Goal: Task Accomplishment & Management: Use online tool/utility

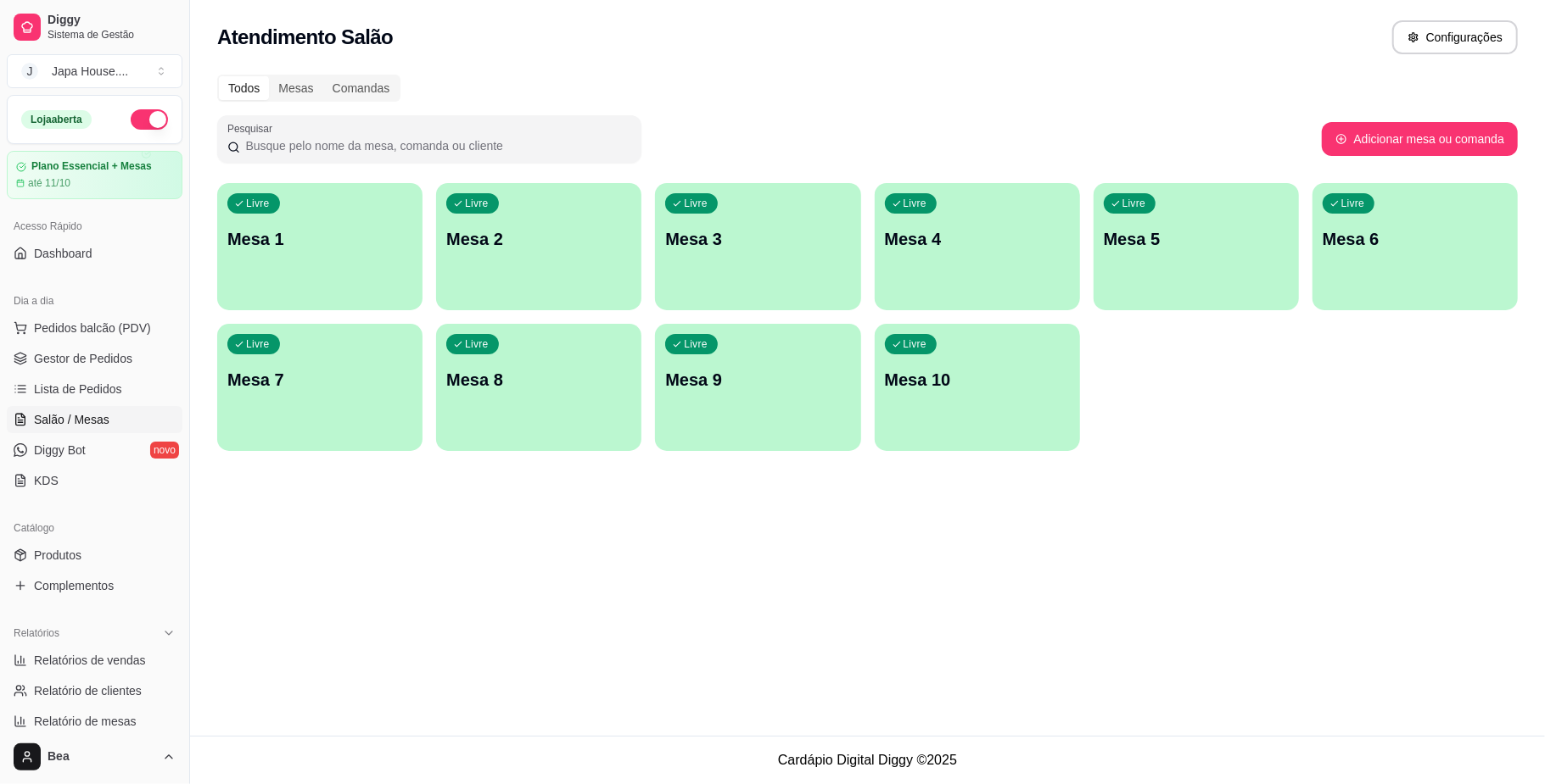
scroll to position [12, 0]
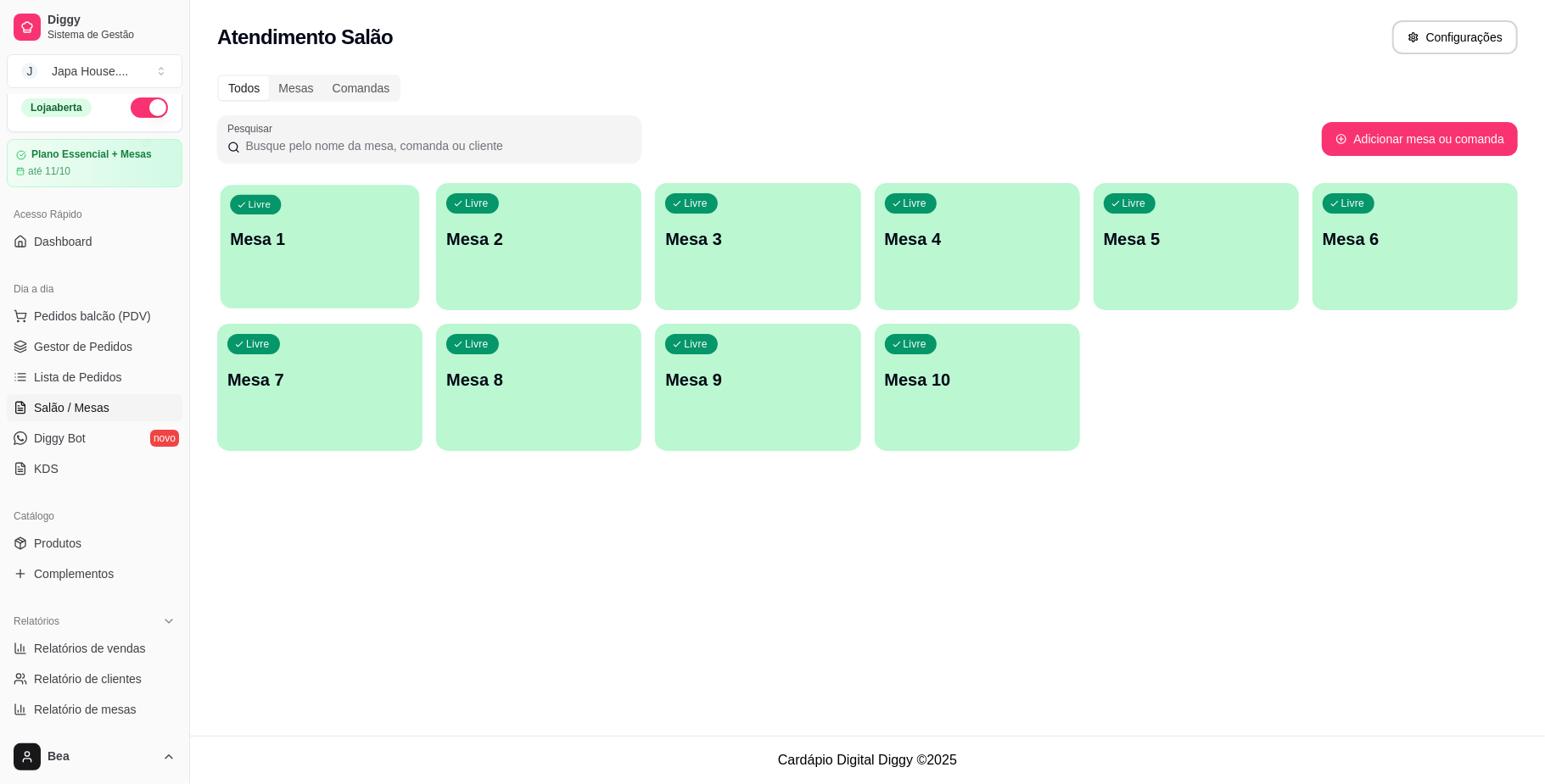
click at [305, 270] on div "Livre Mesa 1" at bounding box center [320, 236] width 200 height 103
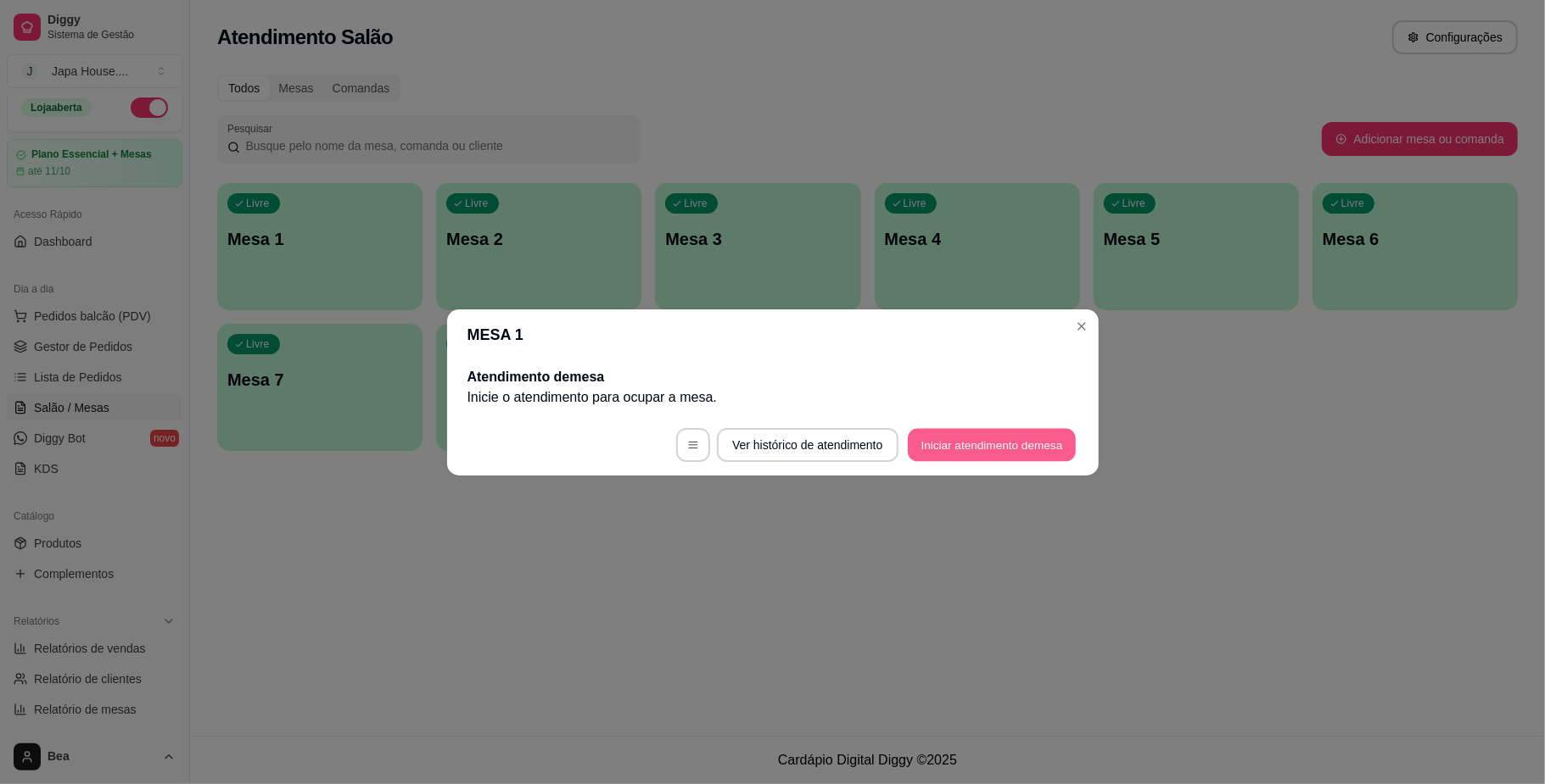
click at [975, 445] on button "Iniciar atendimento de mesa" at bounding box center [991, 445] width 168 height 33
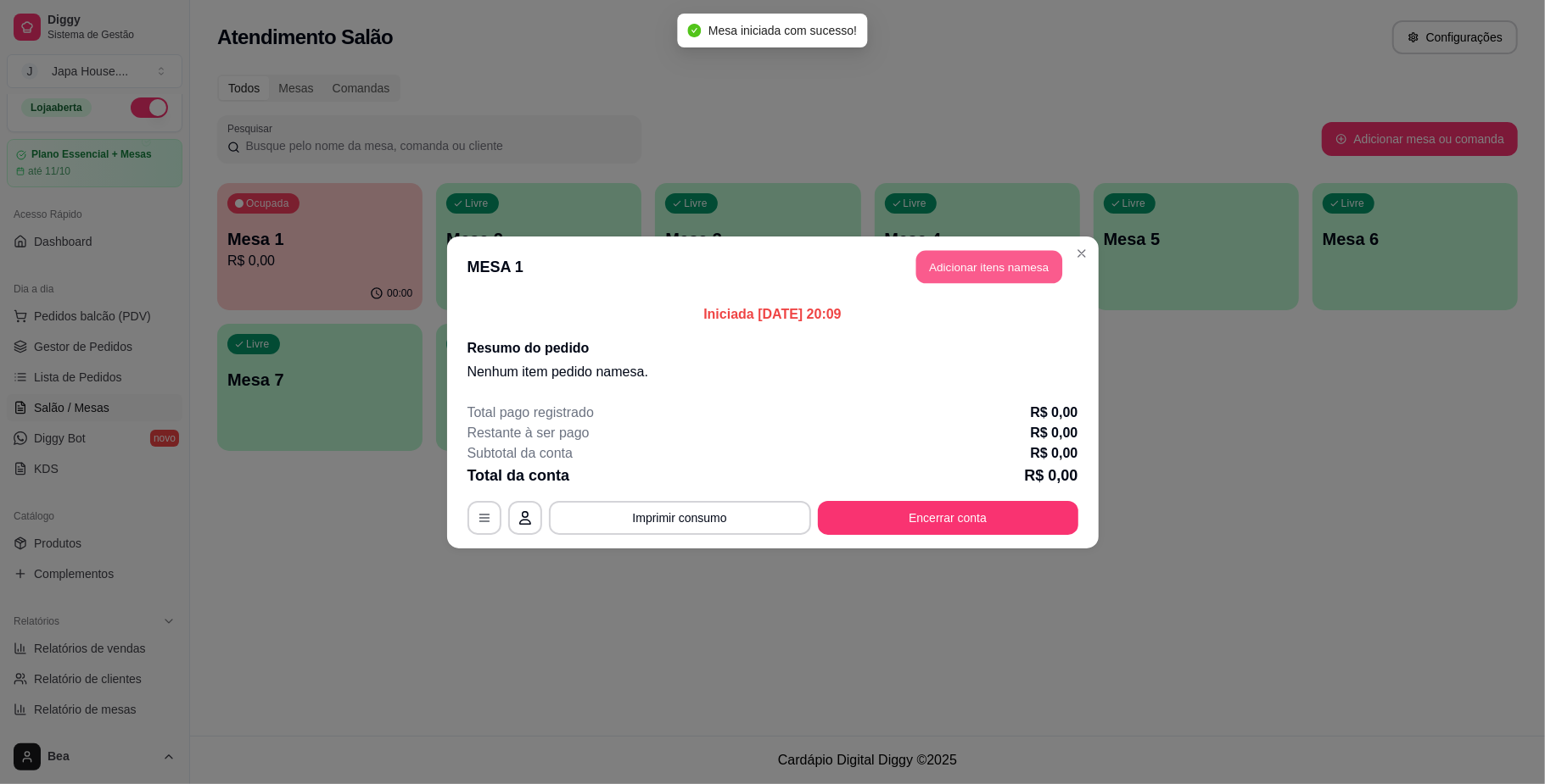
click at [1003, 267] on button "Adicionar itens na mesa" at bounding box center [989, 267] width 146 height 33
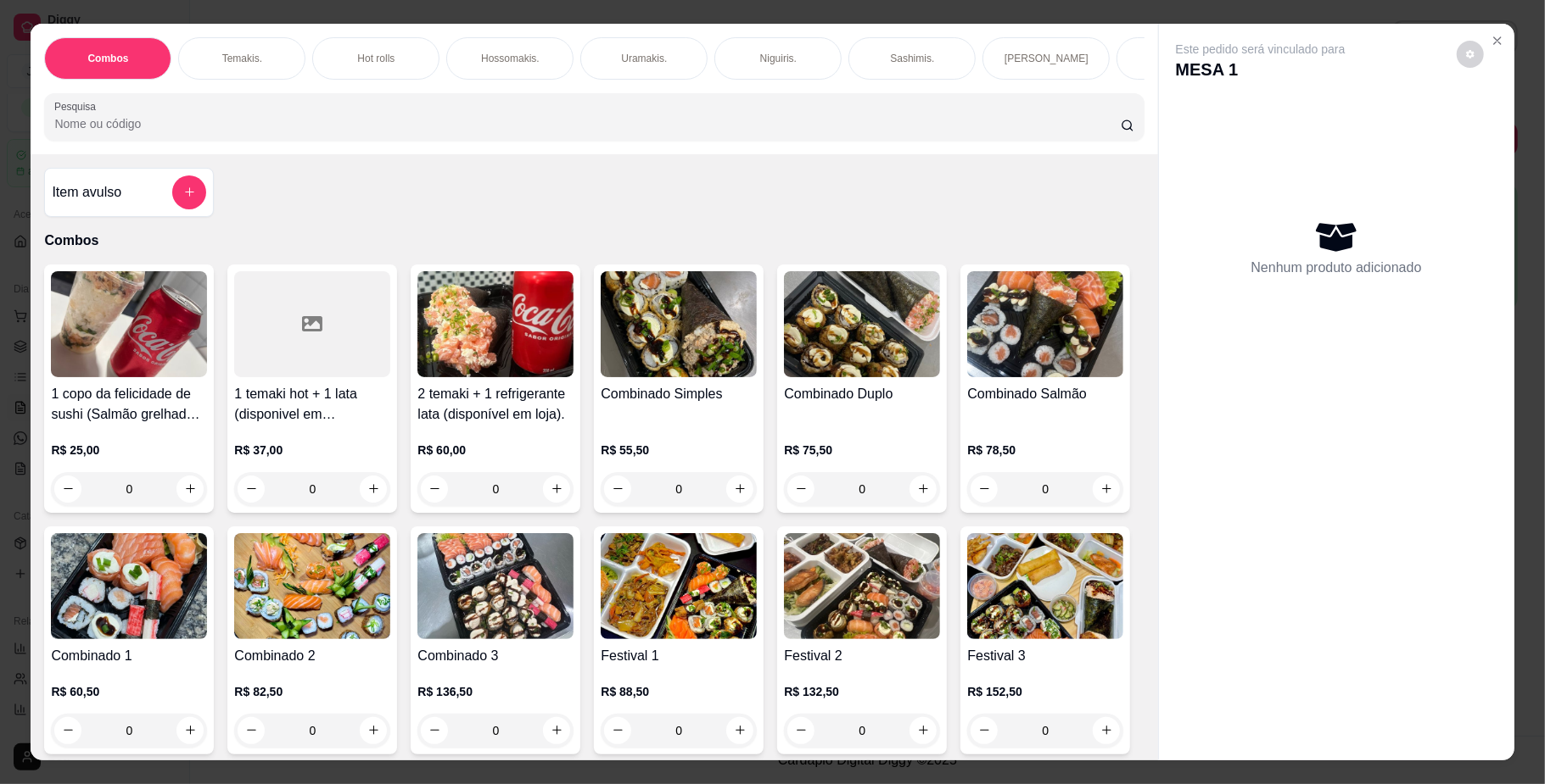
scroll to position [0, 961]
click at [993, 52] on p "[PERSON_NAME], [PERSON_NAME] & [PERSON_NAME]" at bounding box center [1022, 59] width 98 height 28
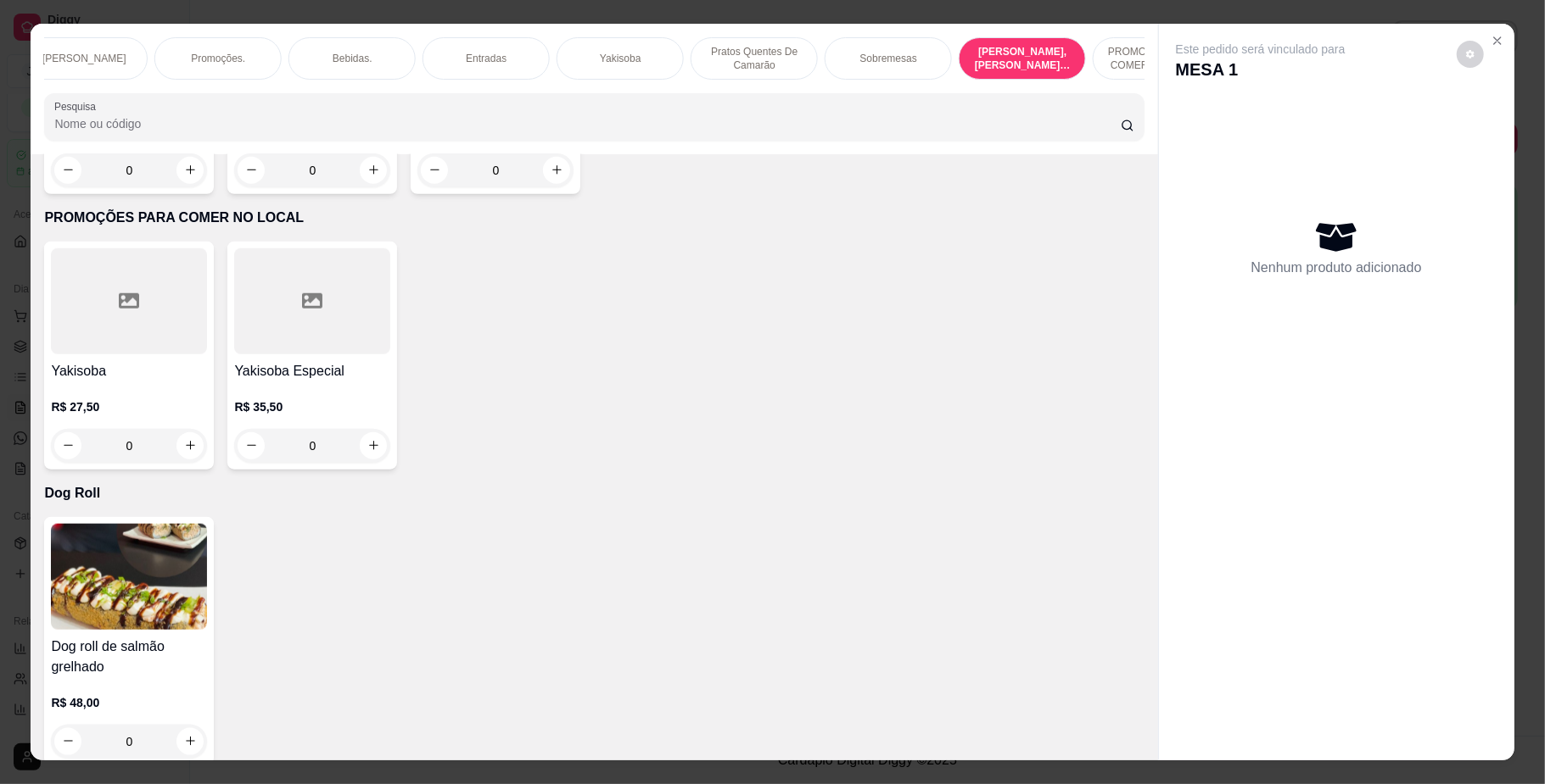
scroll to position [30, 0]
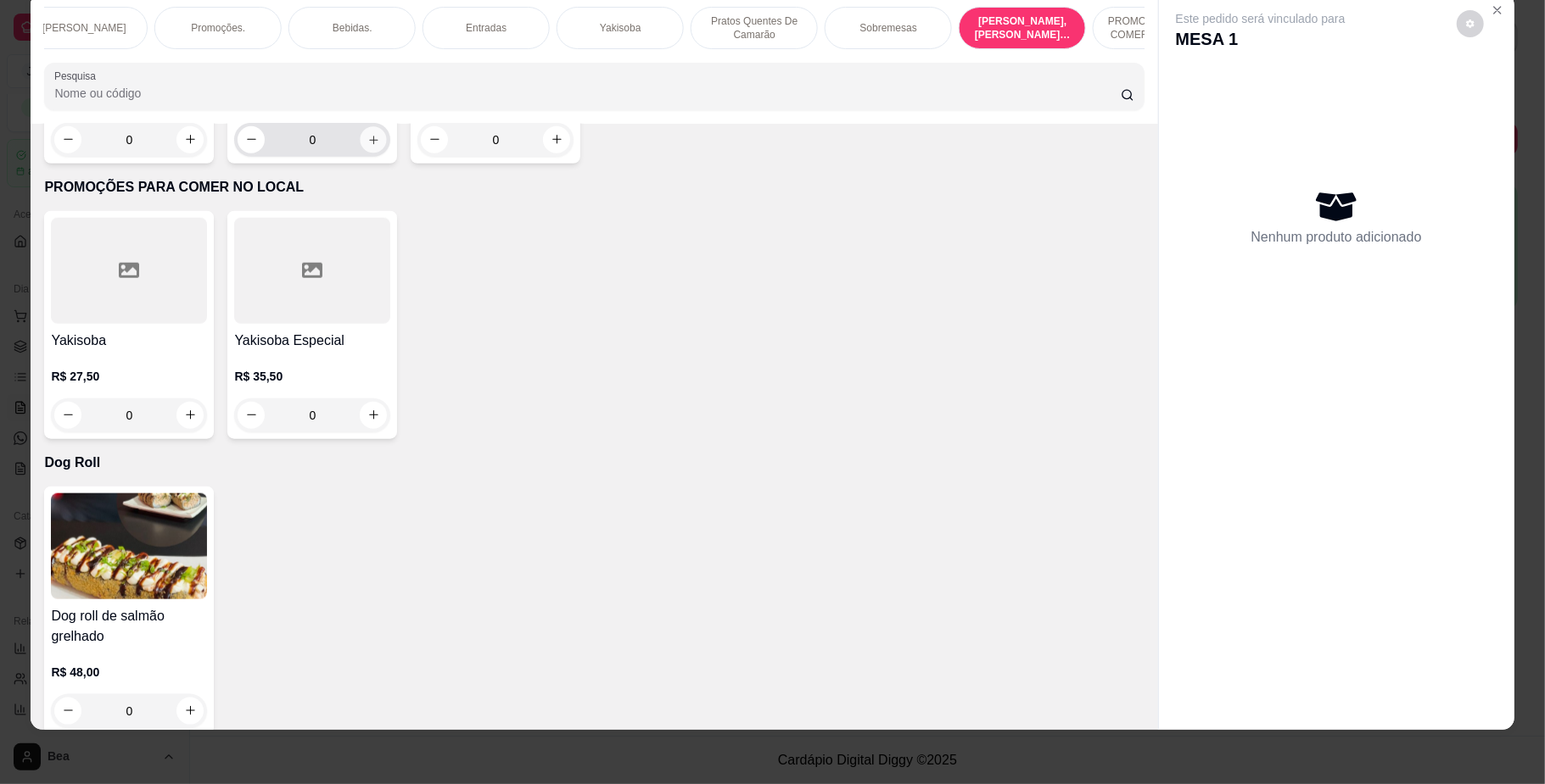
click at [367, 146] on icon "increase-product-quantity" at bounding box center [373, 139] width 13 height 13
type input "1"
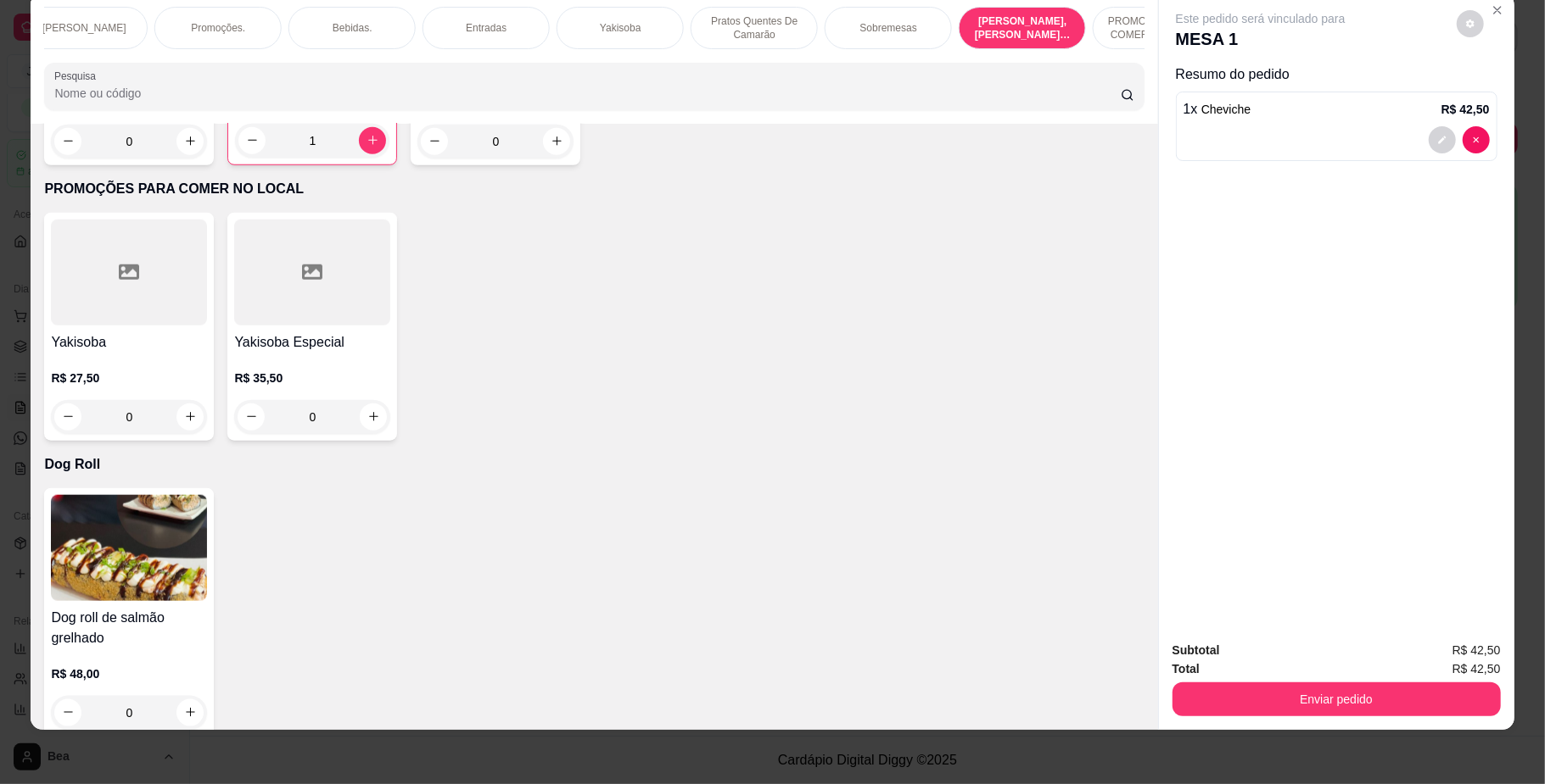
click at [616, 15] on div "Yakisoba" at bounding box center [619, 28] width 127 height 42
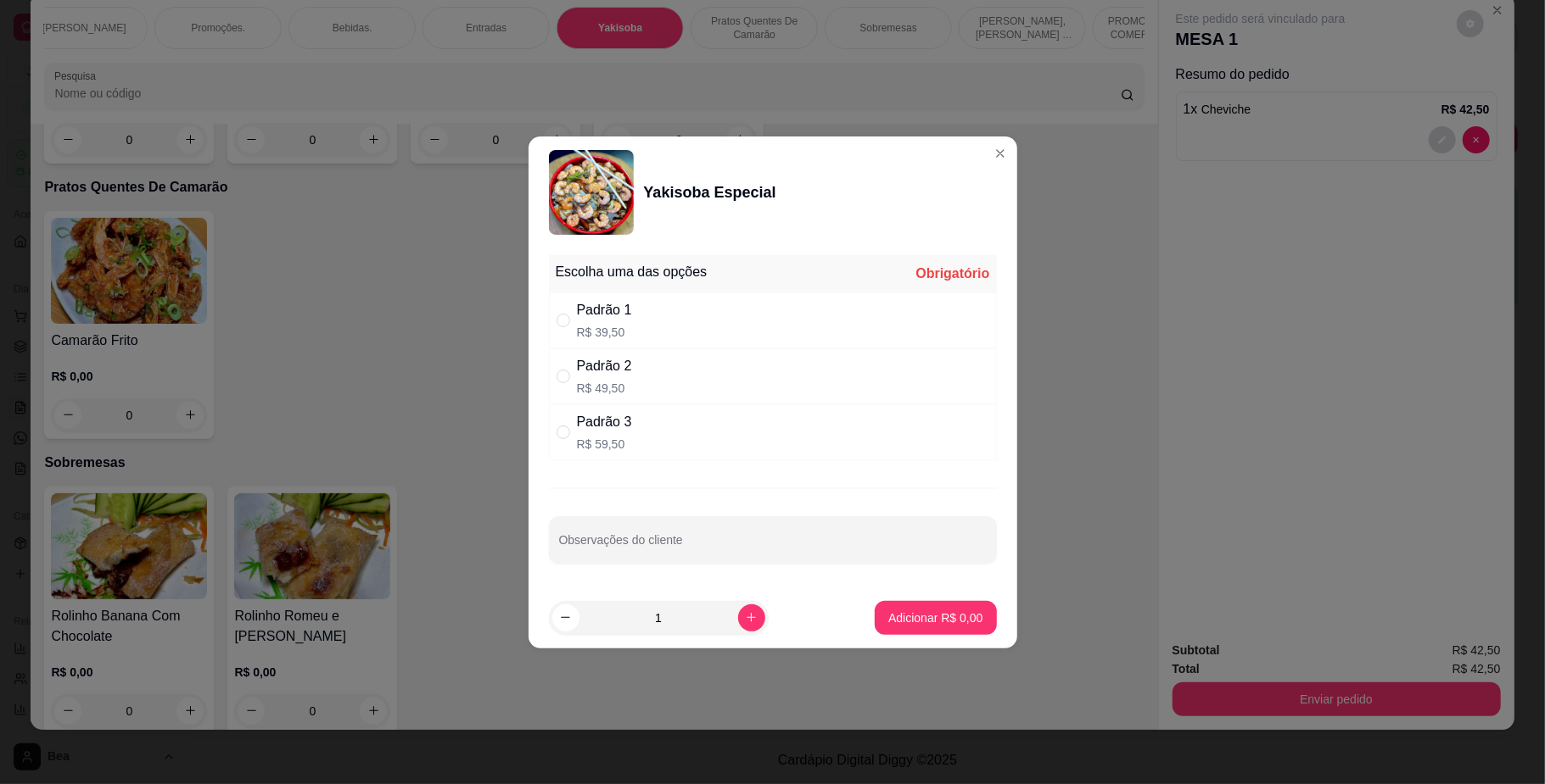
click at [599, 426] on div "Padrão 3" at bounding box center [604, 422] width 55 height 21
radio input "true"
click at [896, 622] on p "Adicionar R$ 59,50" at bounding box center [932, 618] width 101 height 17
type input "1"
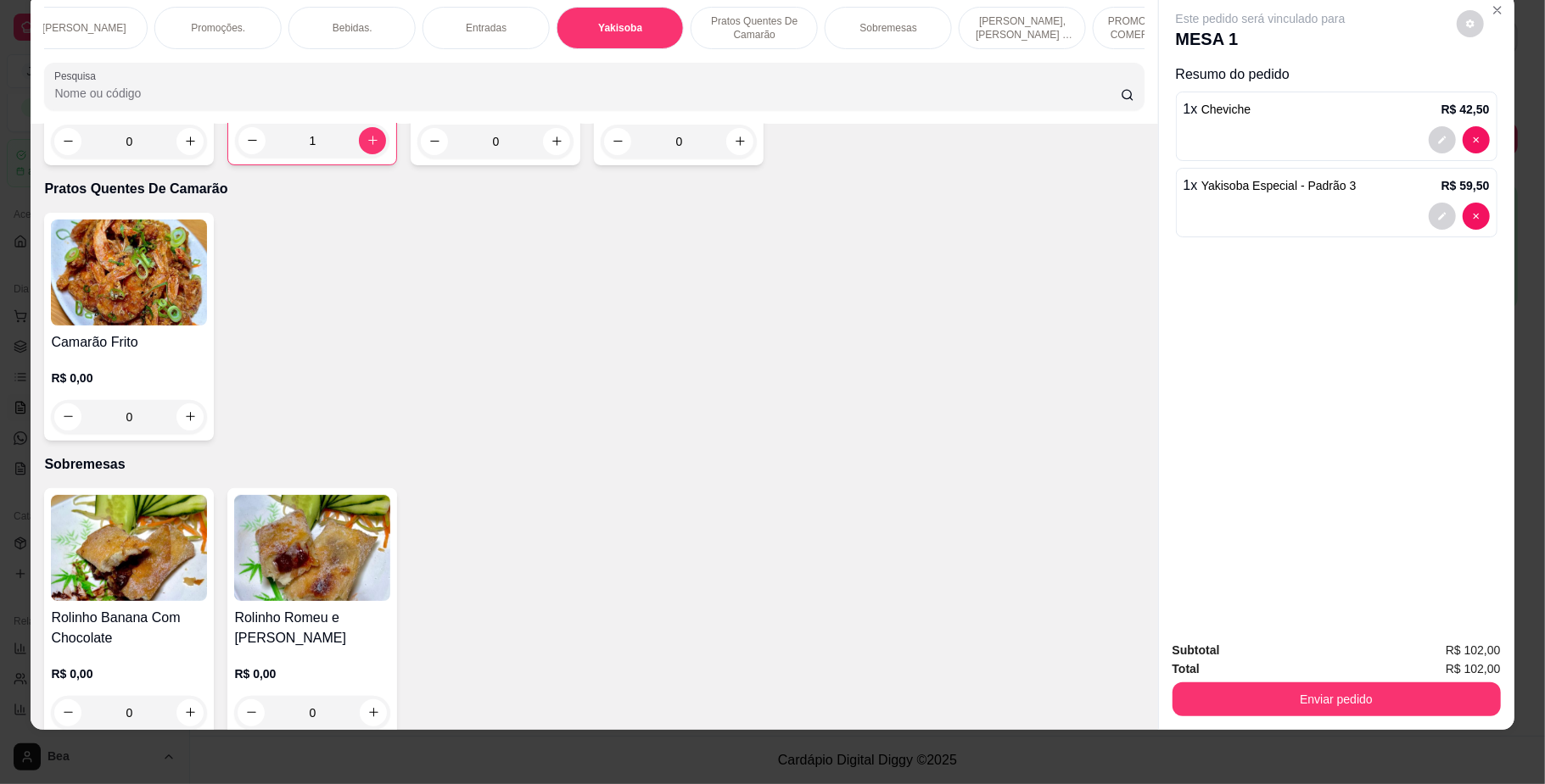
click at [347, 30] on p "Bebidas." at bounding box center [352, 29] width 40 height 14
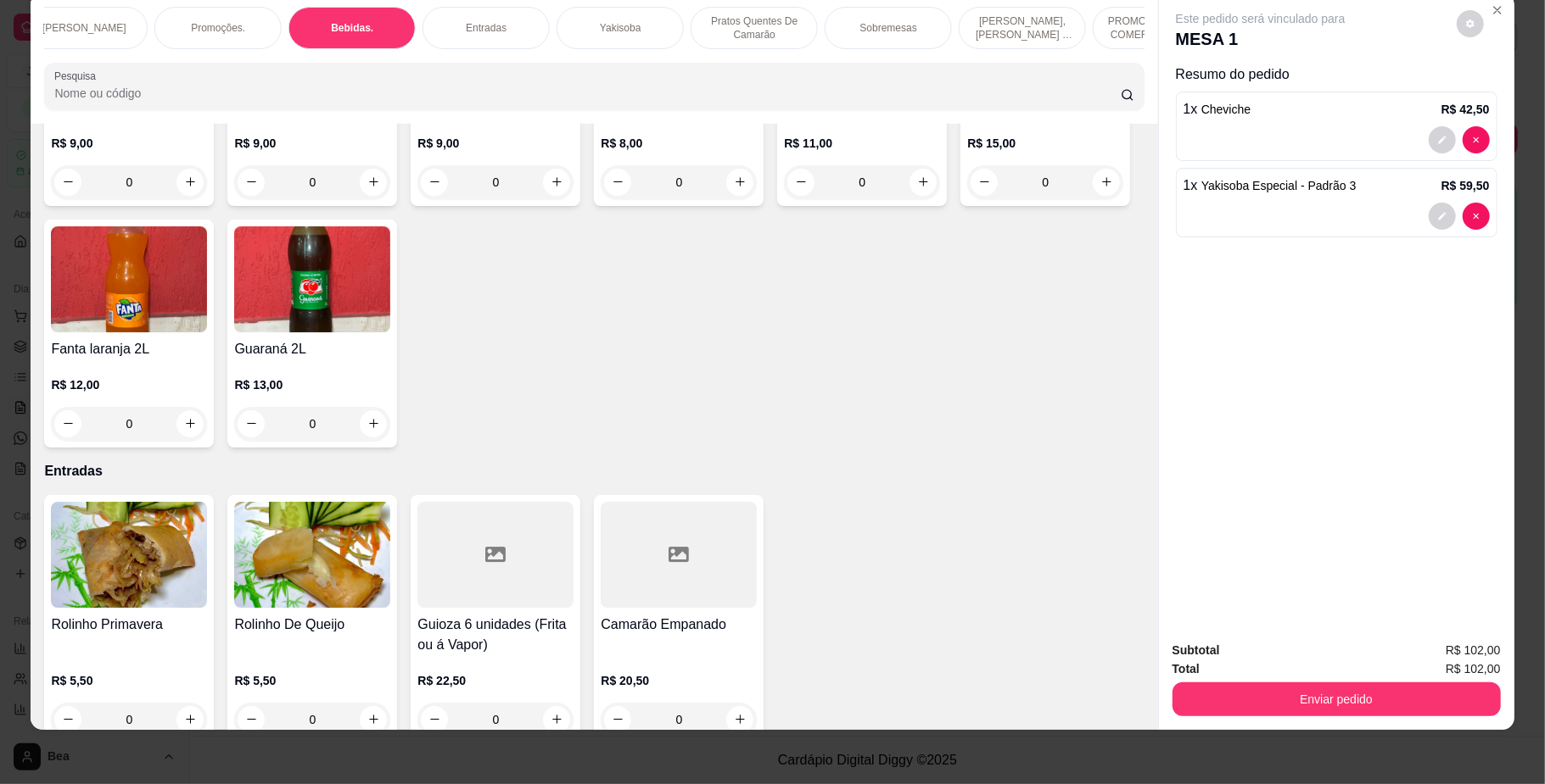
scroll to position [4162, 0]
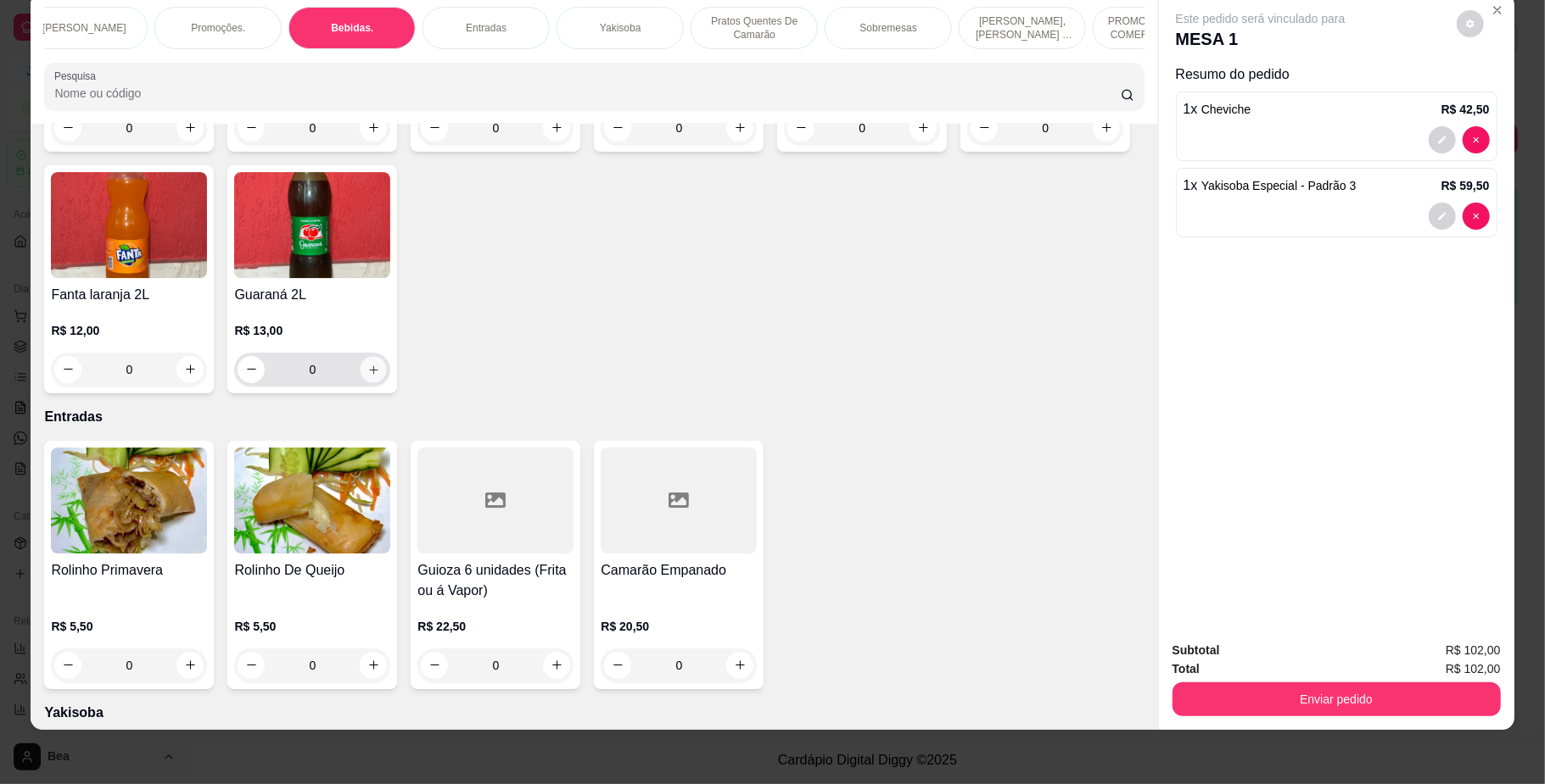
click at [387, 383] on button "increase-product-quantity" at bounding box center [373, 369] width 27 height 27
type input "1"
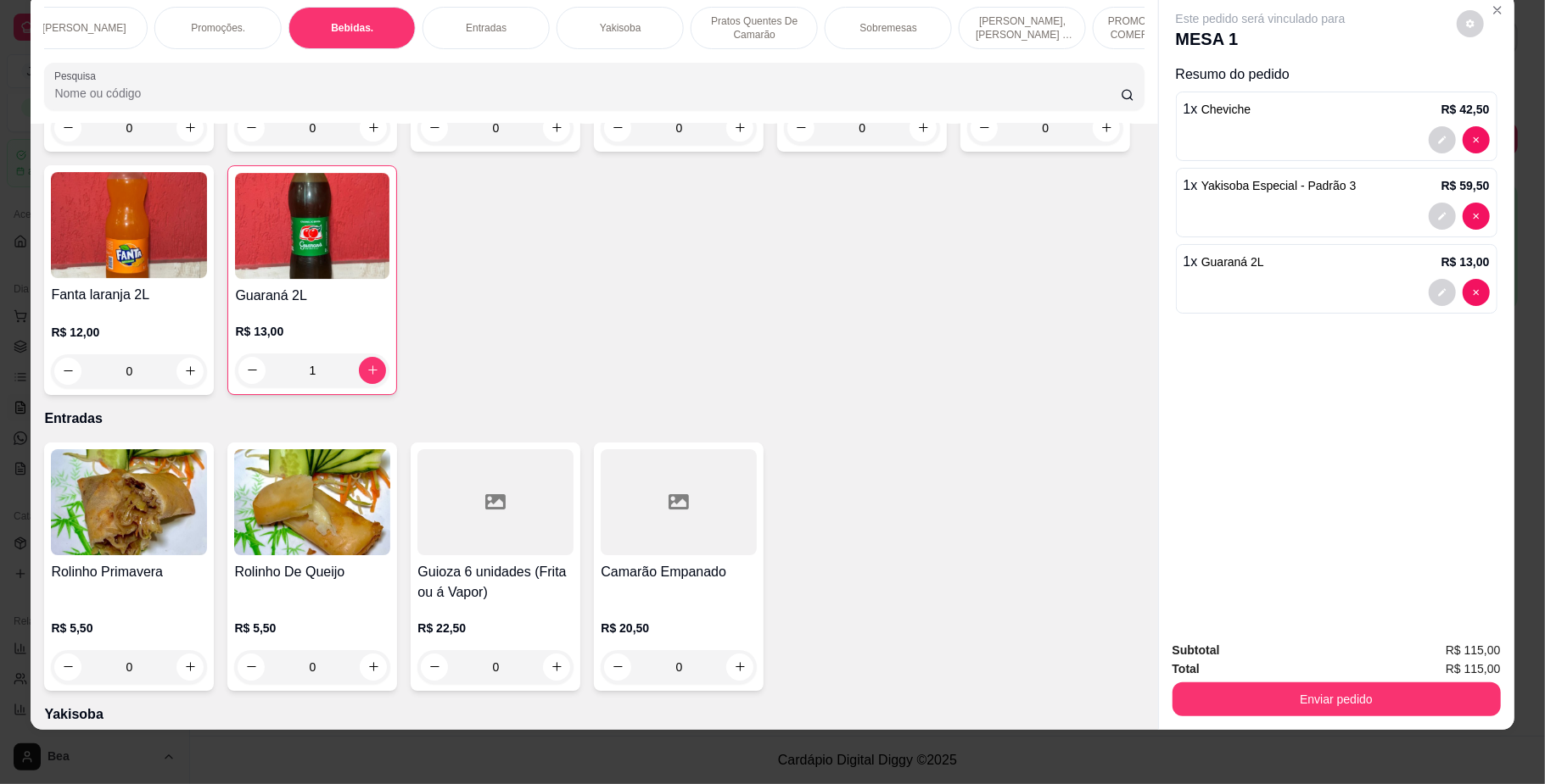
click at [1391, 700] on button "Enviar pedido" at bounding box center [1336, 699] width 329 height 33
click at [1335, 658] on button "Não registrar e enviar pedido" at bounding box center [1278, 658] width 171 height 31
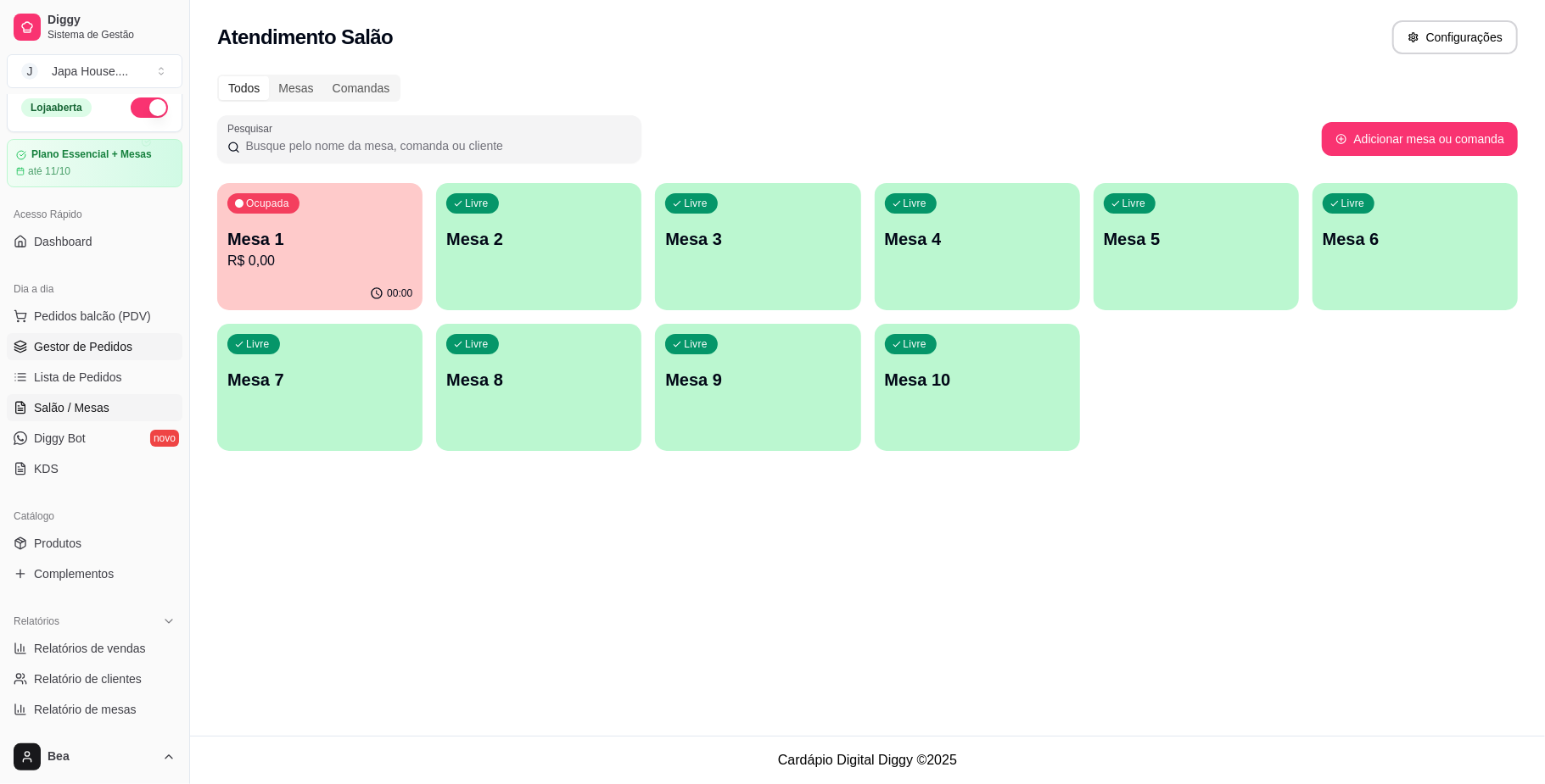
click at [129, 350] on span "Gestor de Pedidos" at bounding box center [83, 346] width 98 height 17
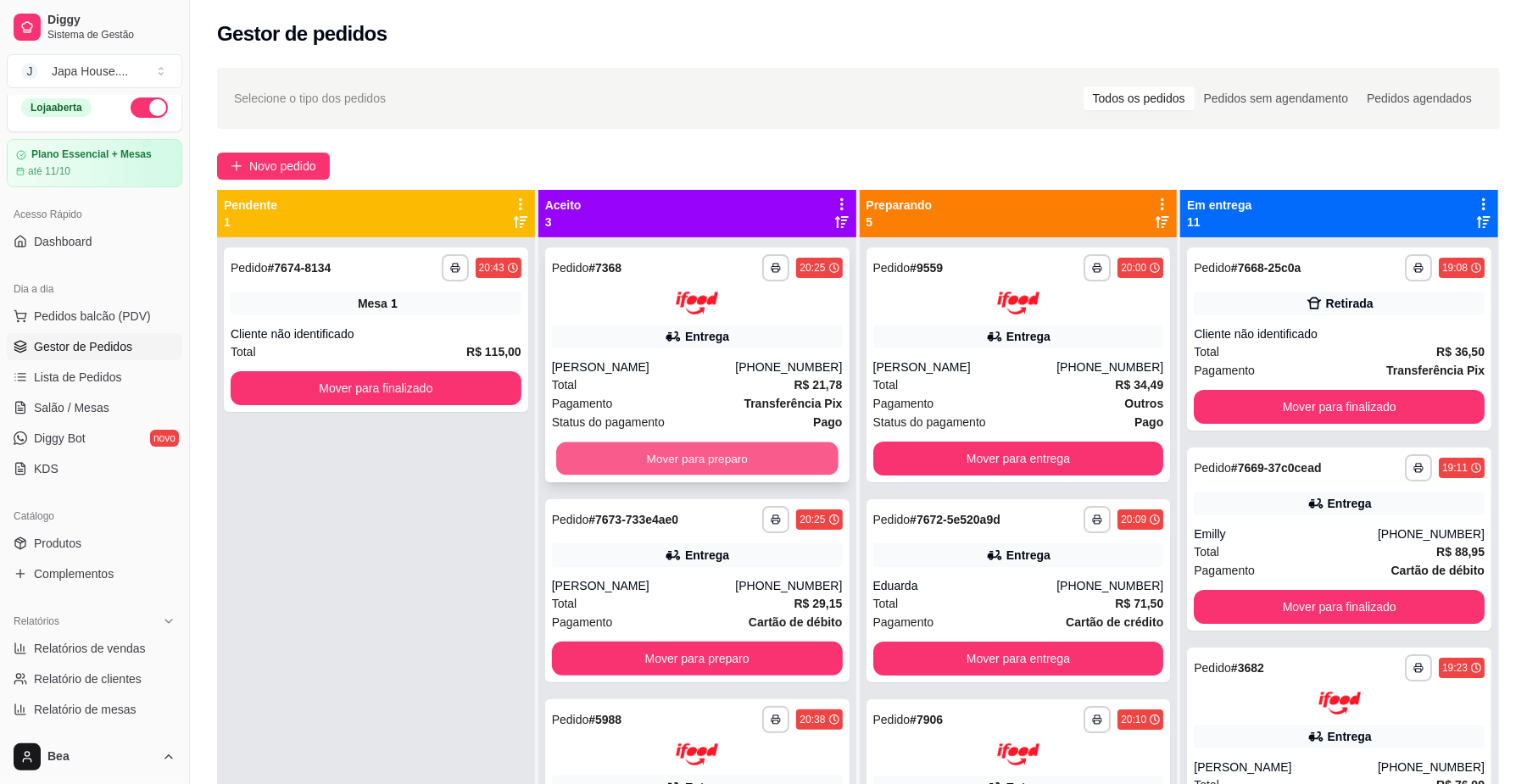
click at [656, 452] on button "Mover para preparo" at bounding box center [697, 458] width 281 height 33
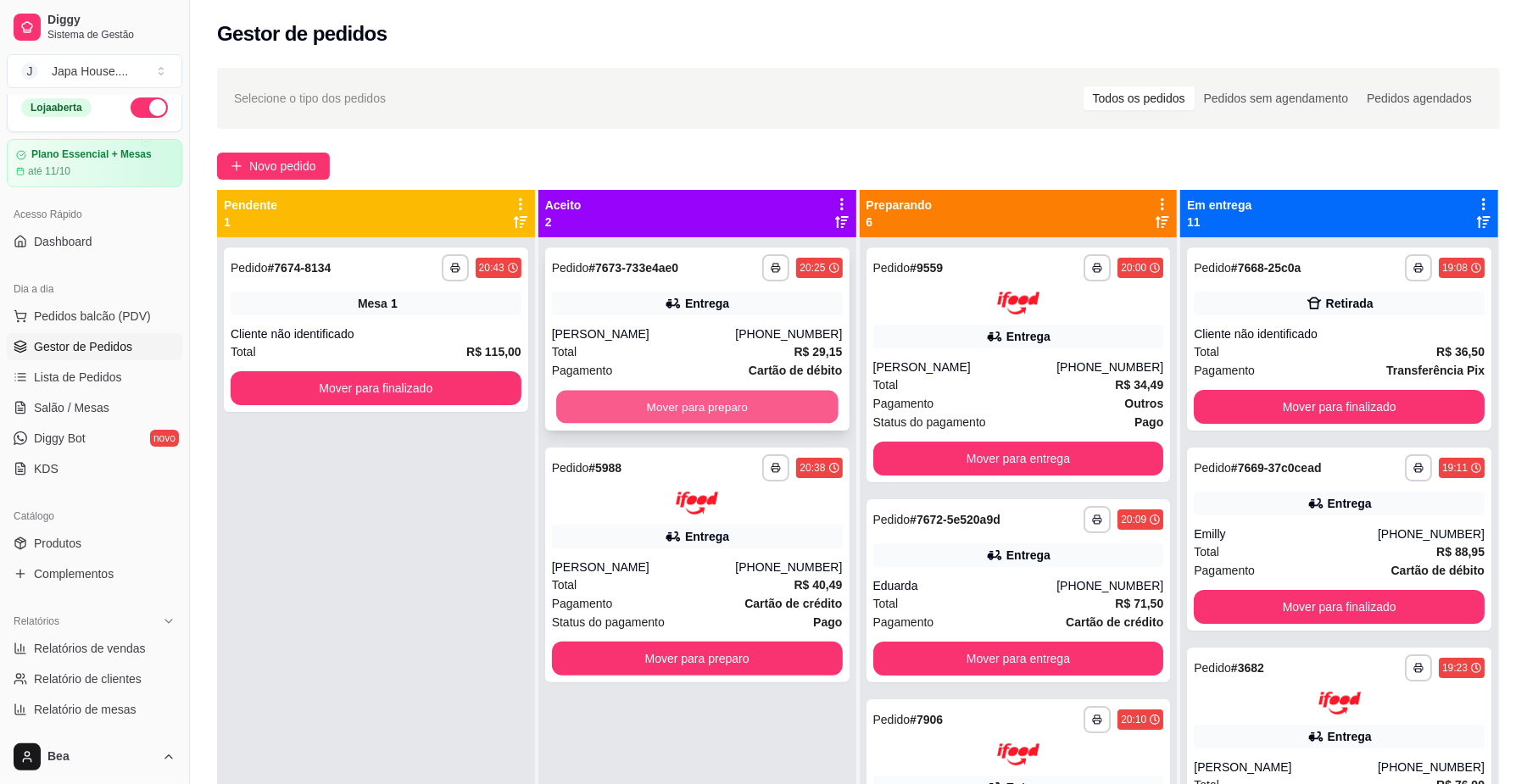
click at [645, 395] on button "Mover para preparo" at bounding box center [697, 407] width 281 height 33
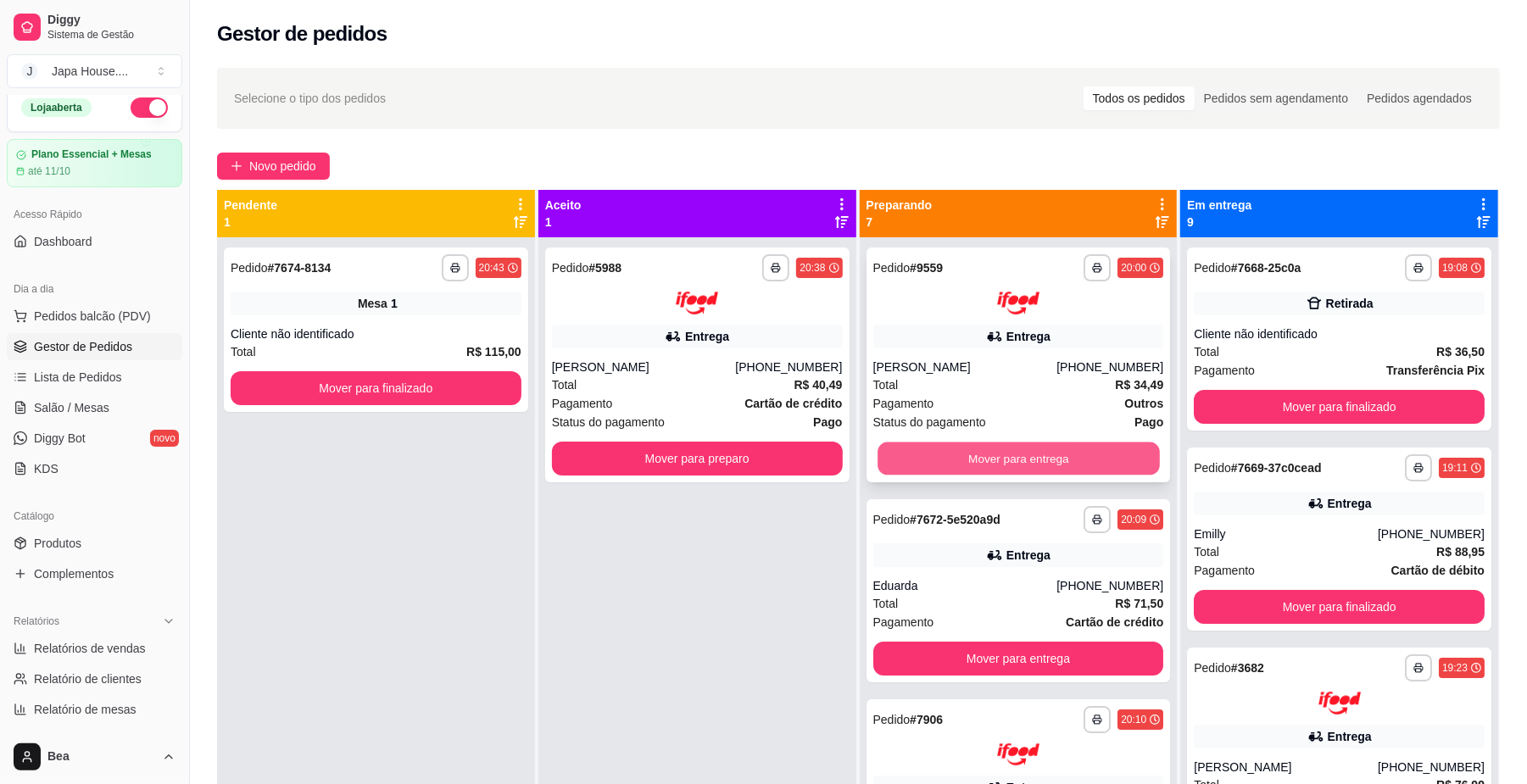
click at [1026, 457] on button "Mover para entrega" at bounding box center [1018, 458] width 281 height 33
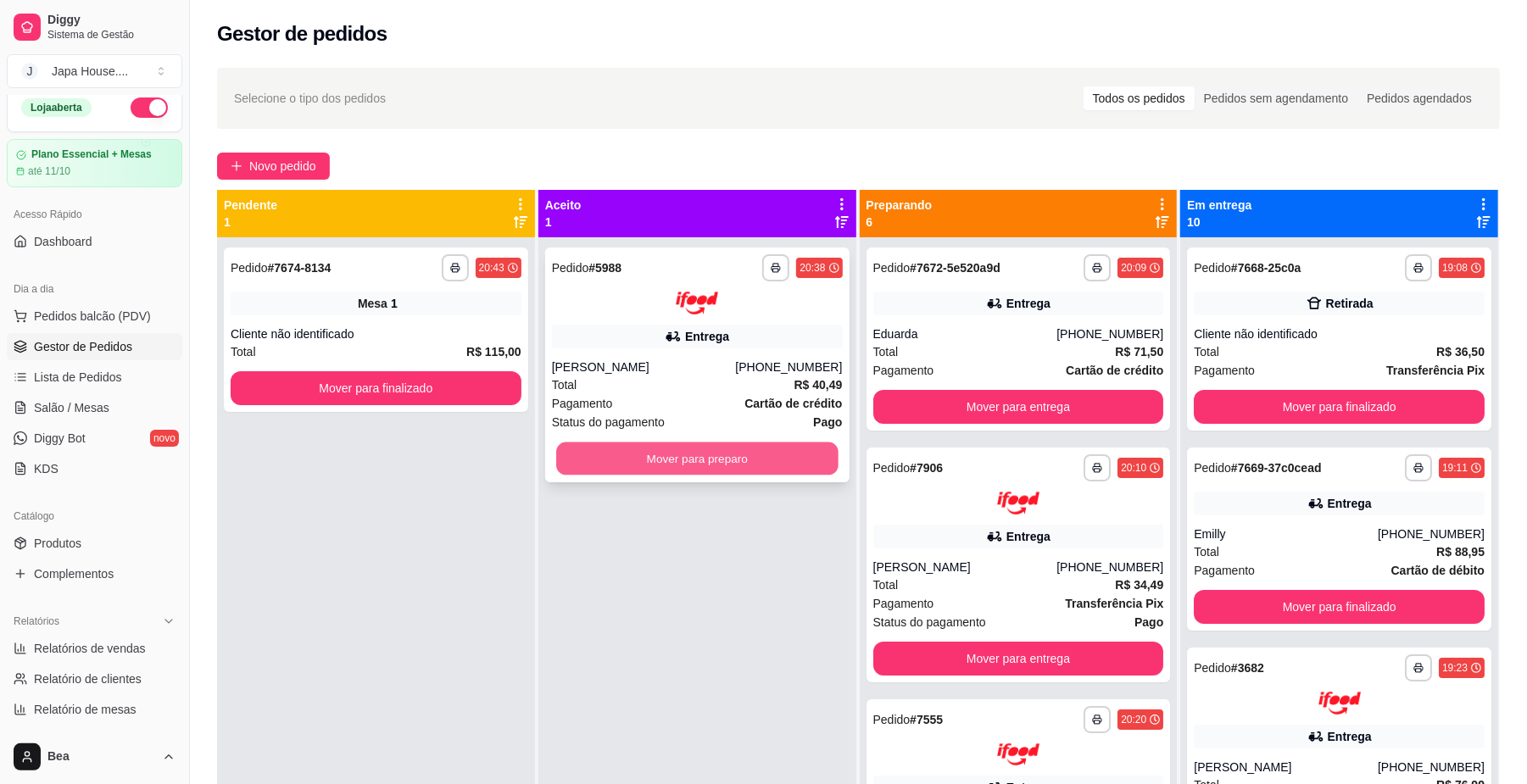
click at [777, 448] on button "Mover para preparo" at bounding box center [697, 458] width 281 height 33
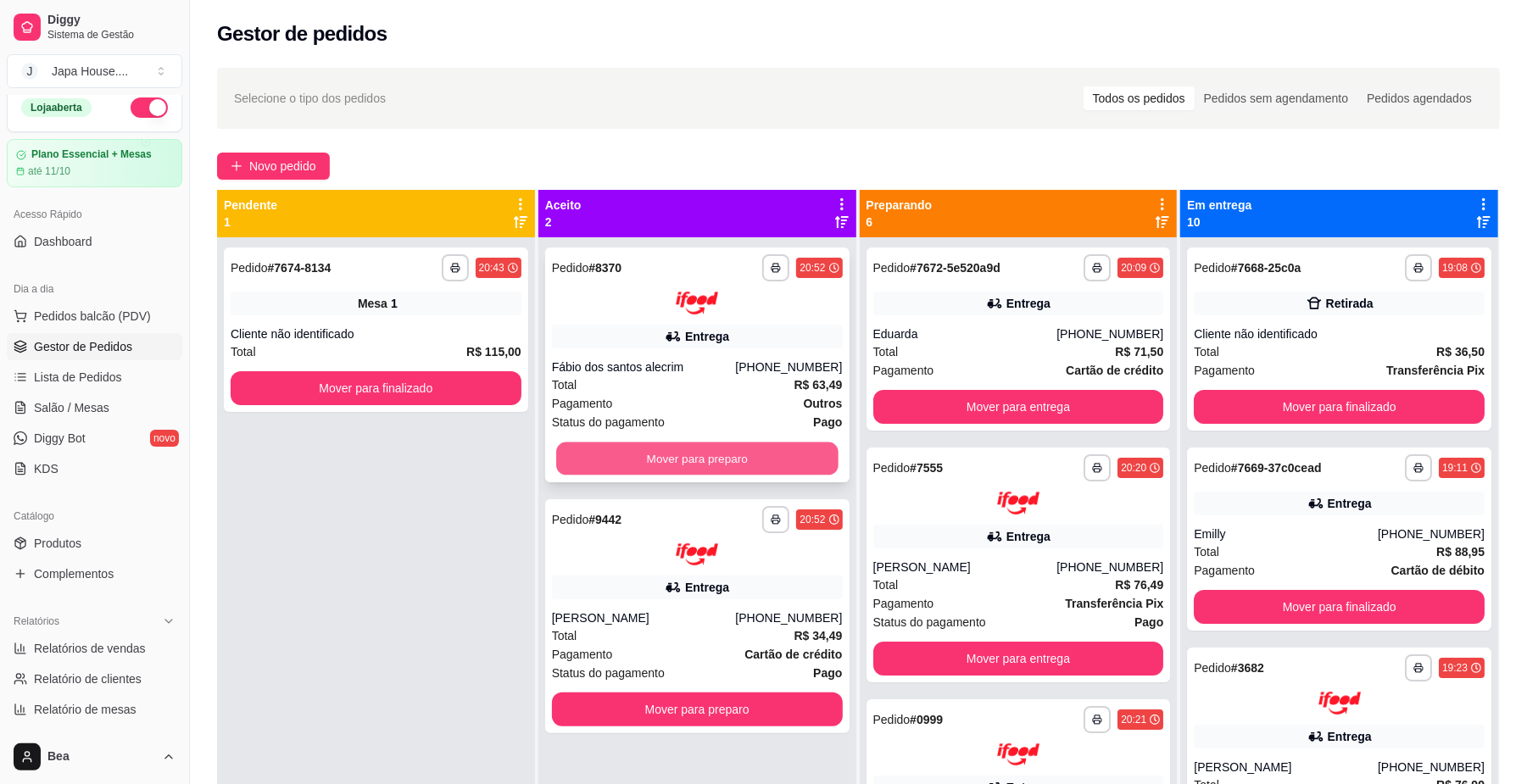
click at [791, 452] on button "Mover para preparo" at bounding box center [697, 458] width 281 height 33
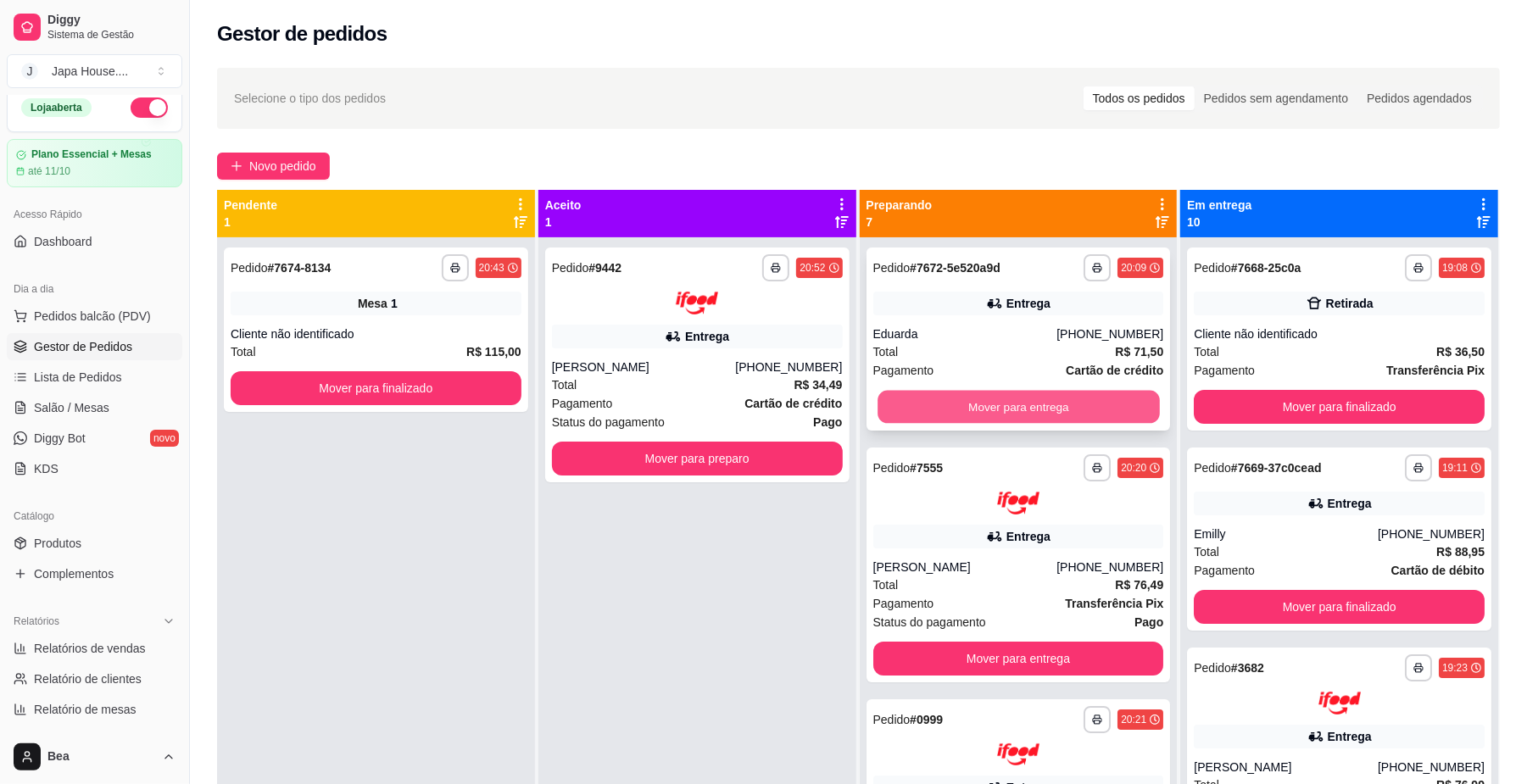
click at [907, 403] on button "Mover para entrega" at bounding box center [1018, 407] width 281 height 33
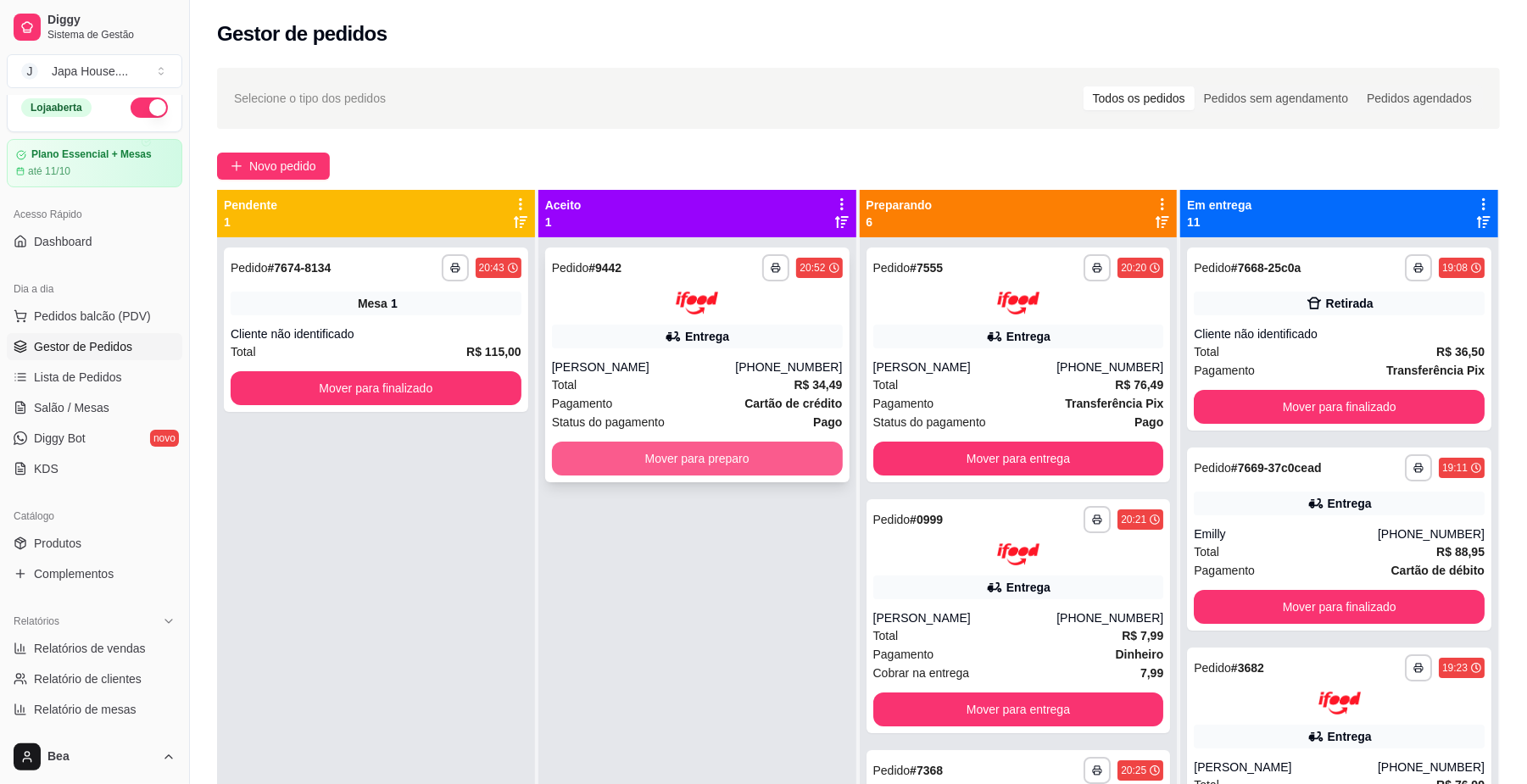
click at [757, 449] on button "Mover para preparo" at bounding box center [698, 458] width 291 height 33
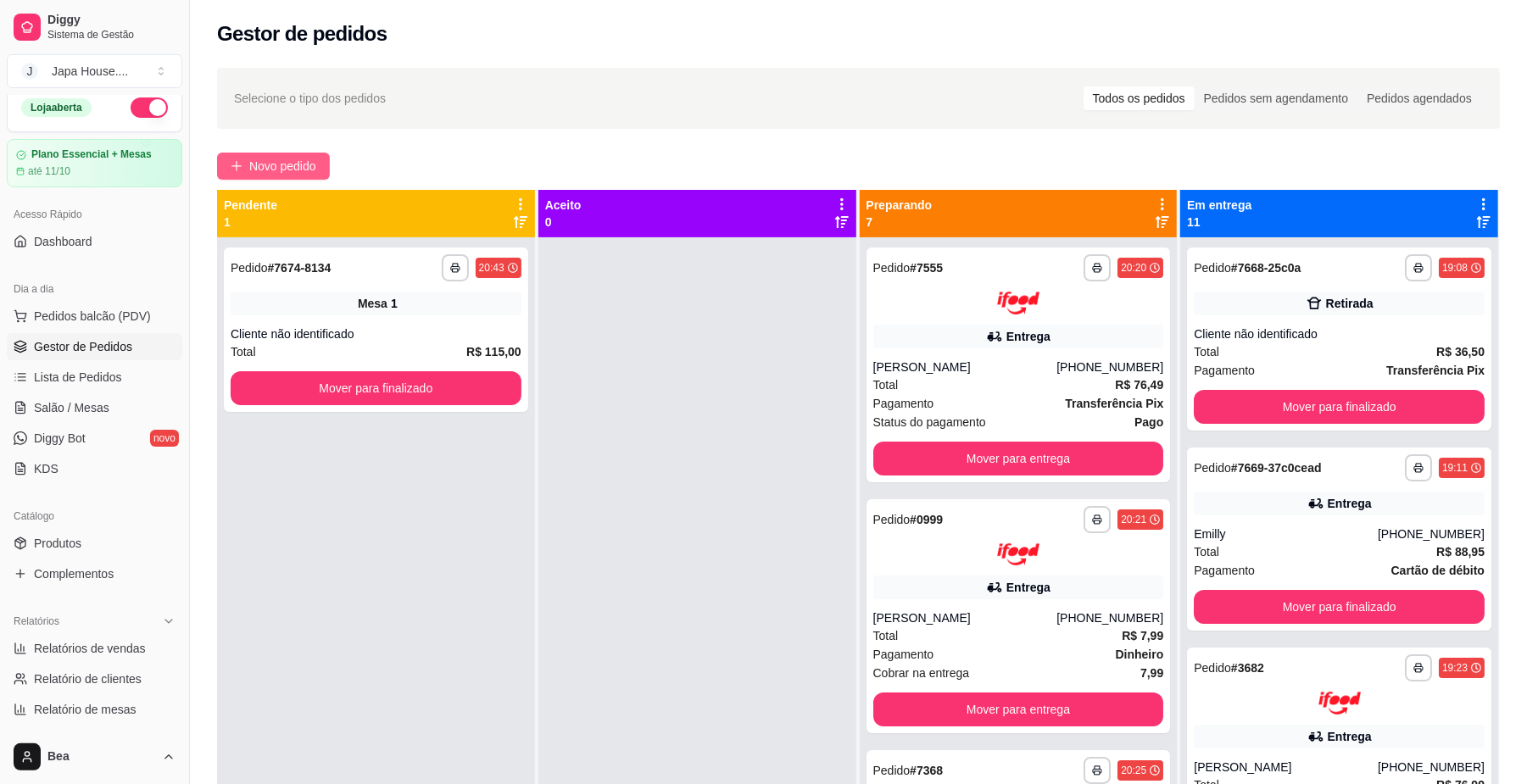
click at [297, 163] on span "Novo pedido" at bounding box center [282, 165] width 67 height 19
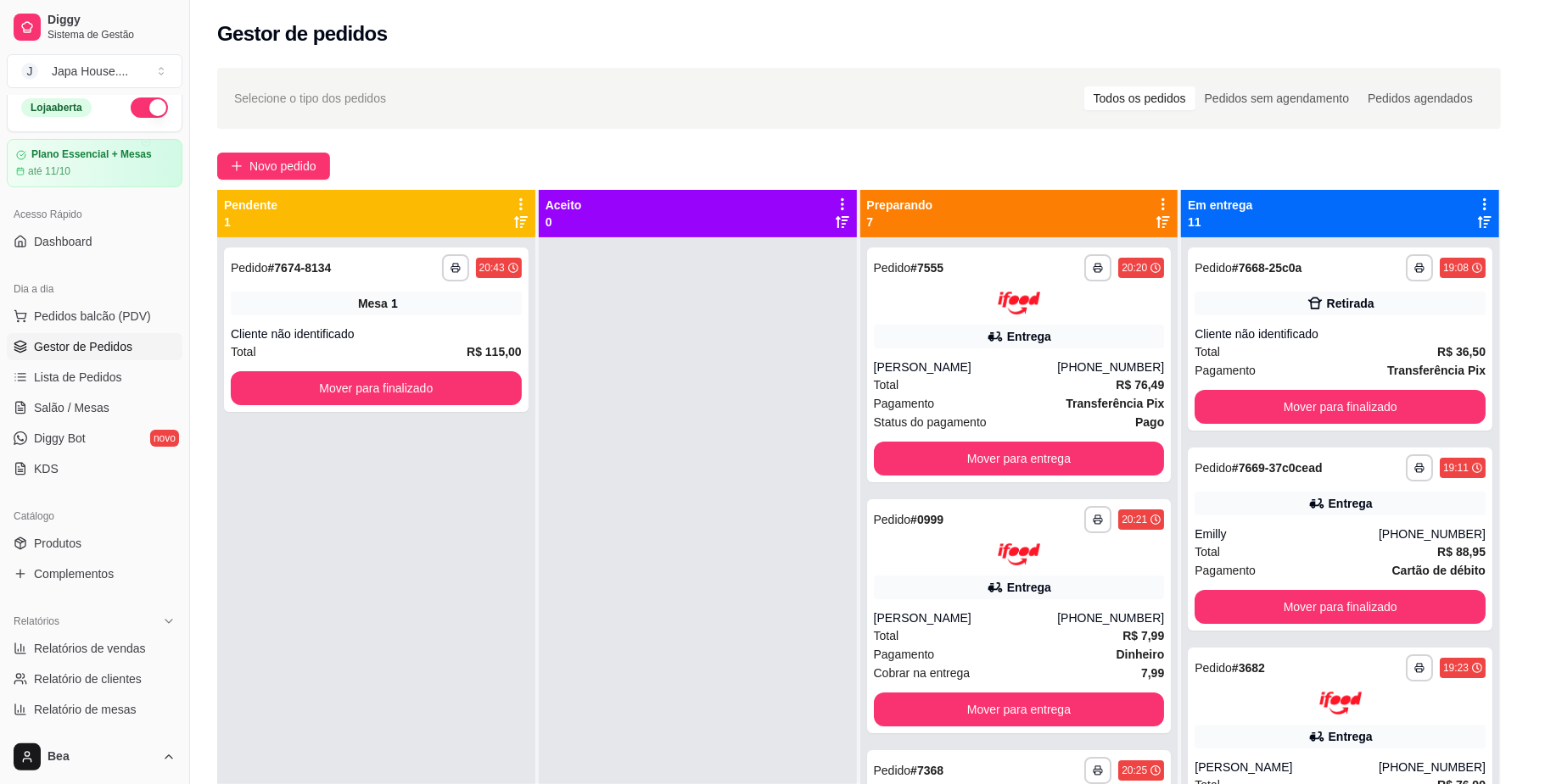
click at [989, 68] on div "[PERSON_NAME]" at bounding box center [1045, 58] width 127 height 42
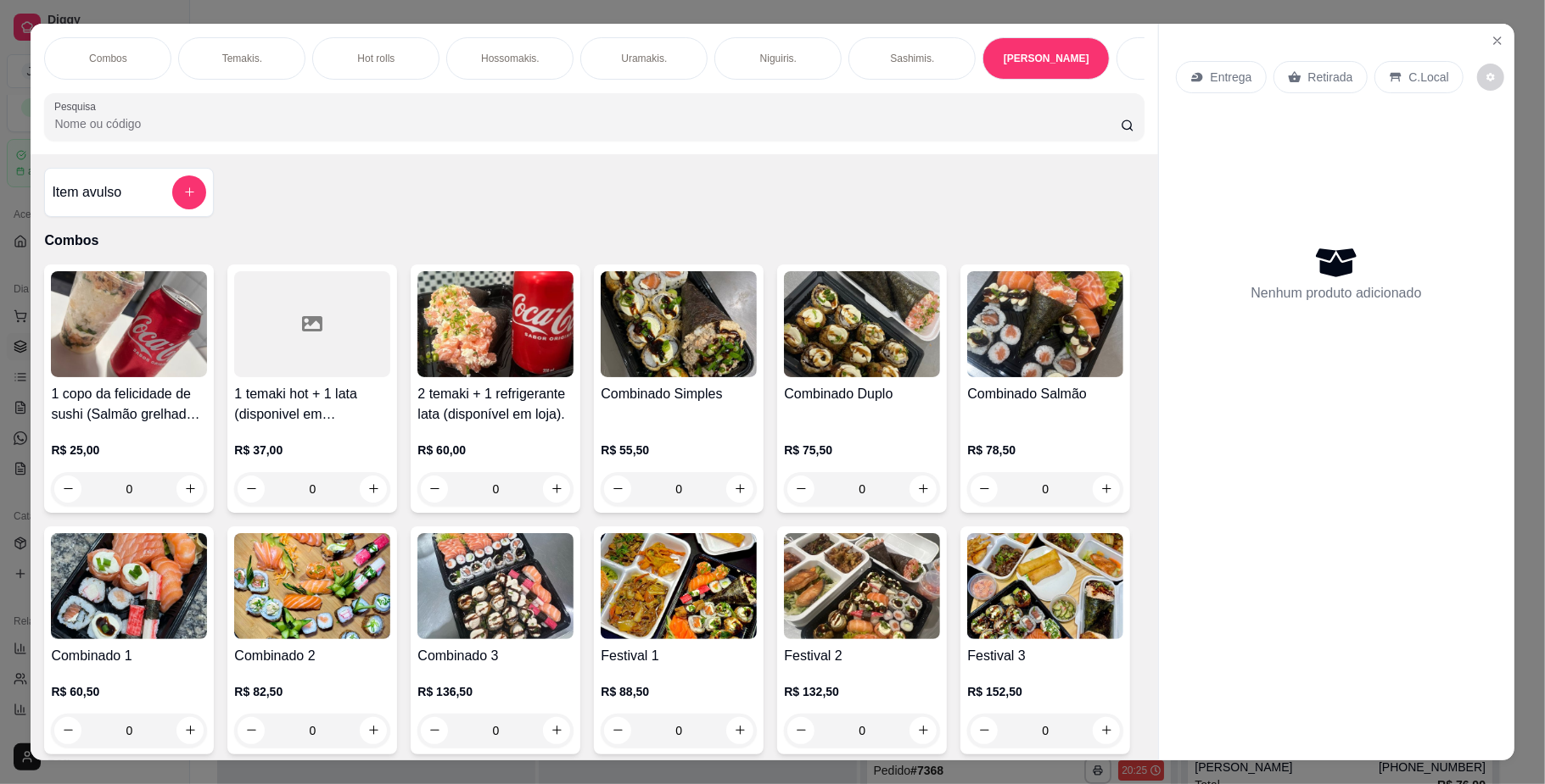
scroll to position [30, 0]
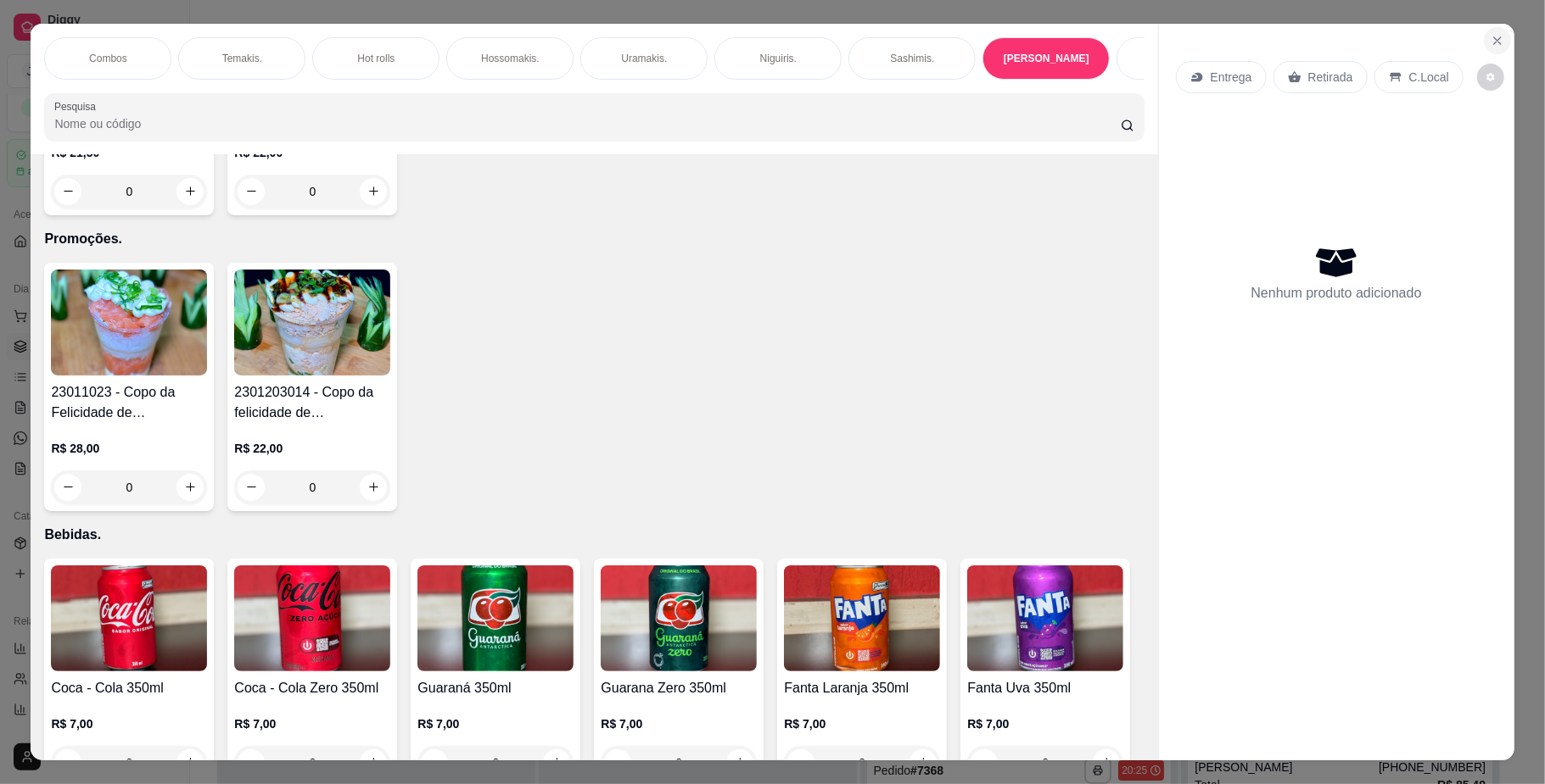
click at [1494, 33] on icon "Close" at bounding box center [1498, 40] width 14 height 14
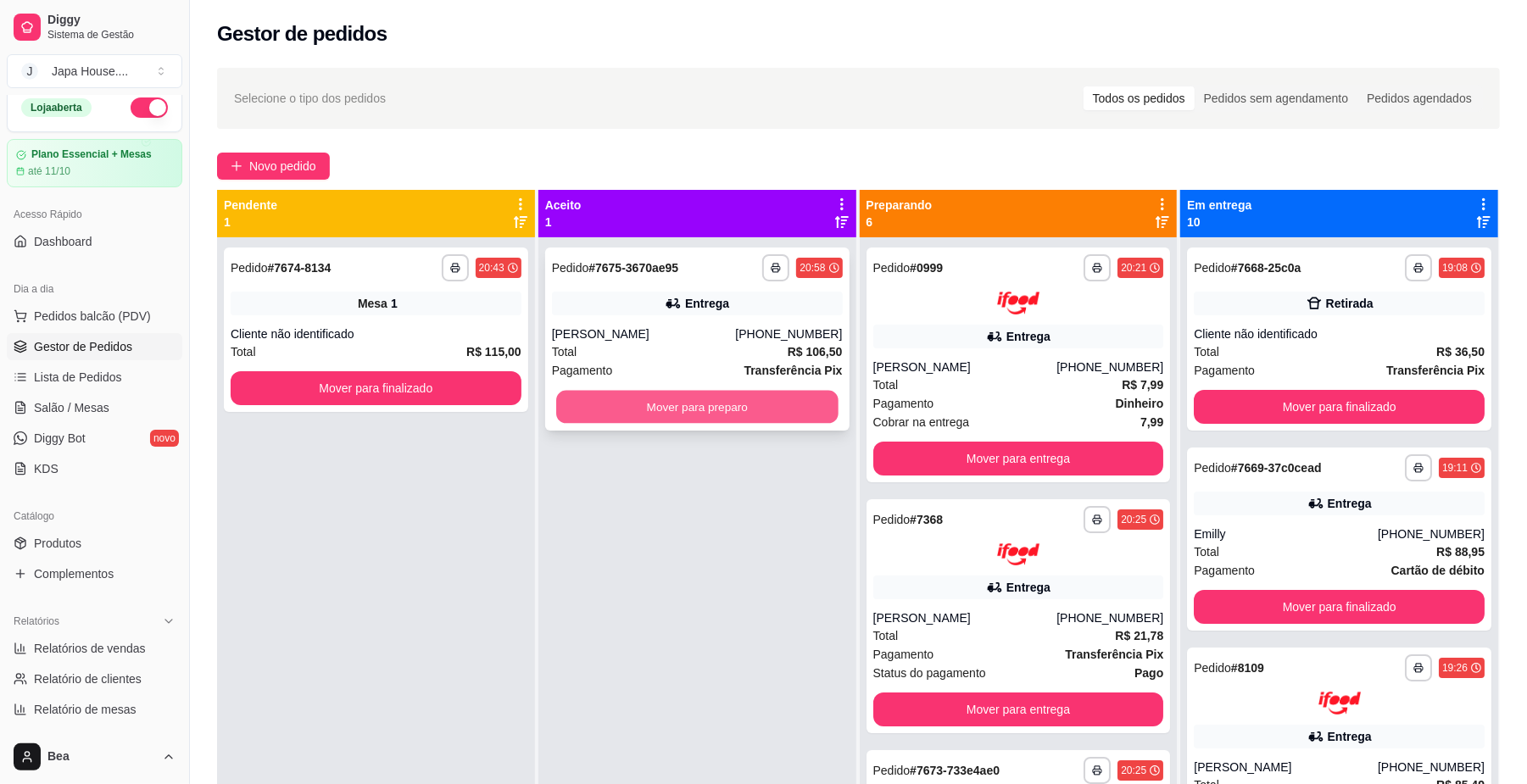
click at [734, 415] on button "Mover para preparo" at bounding box center [697, 407] width 281 height 33
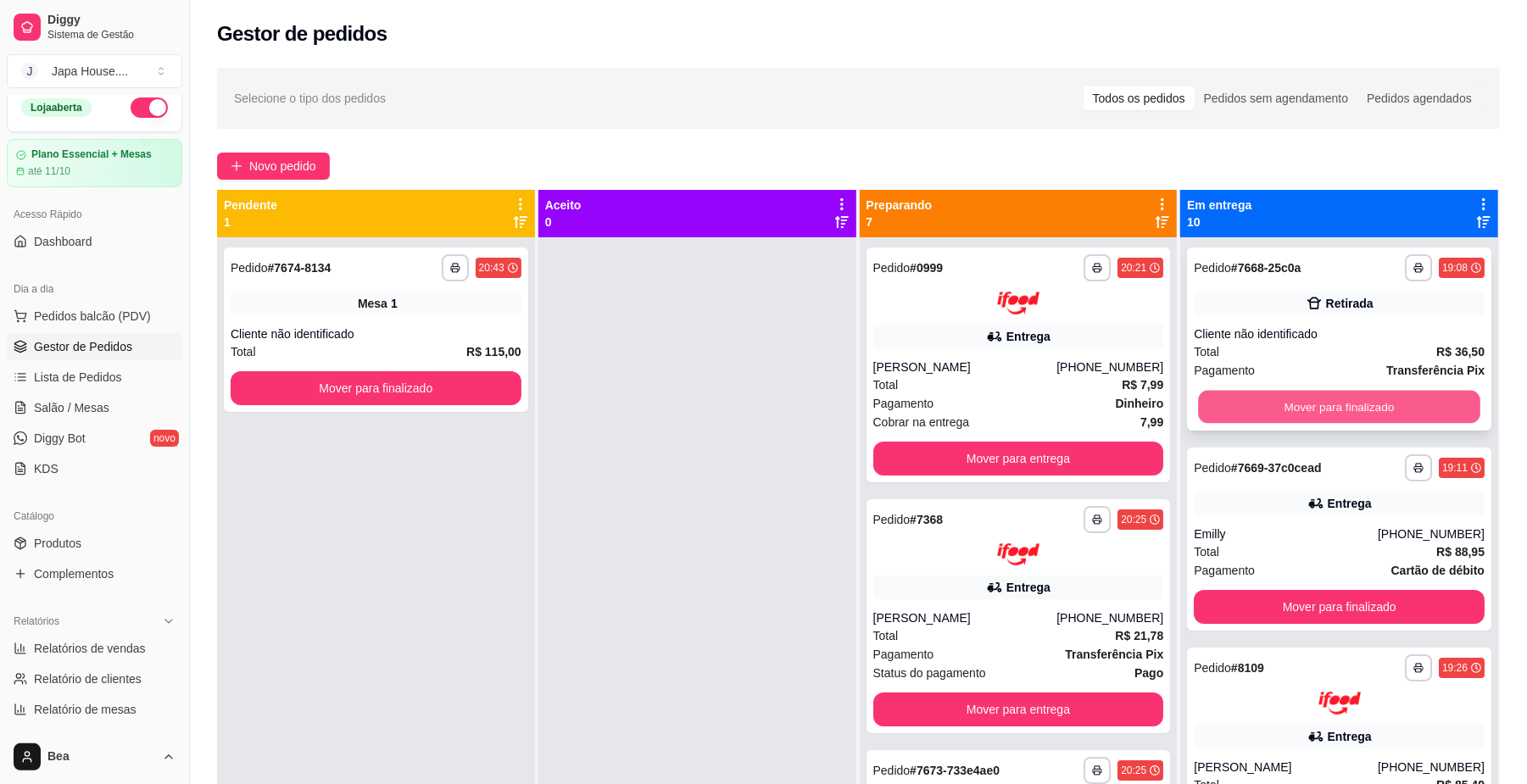
click at [1287, 401] on button "Mover para finalizado" at bounding box center [1339, 407] width 281 height 33
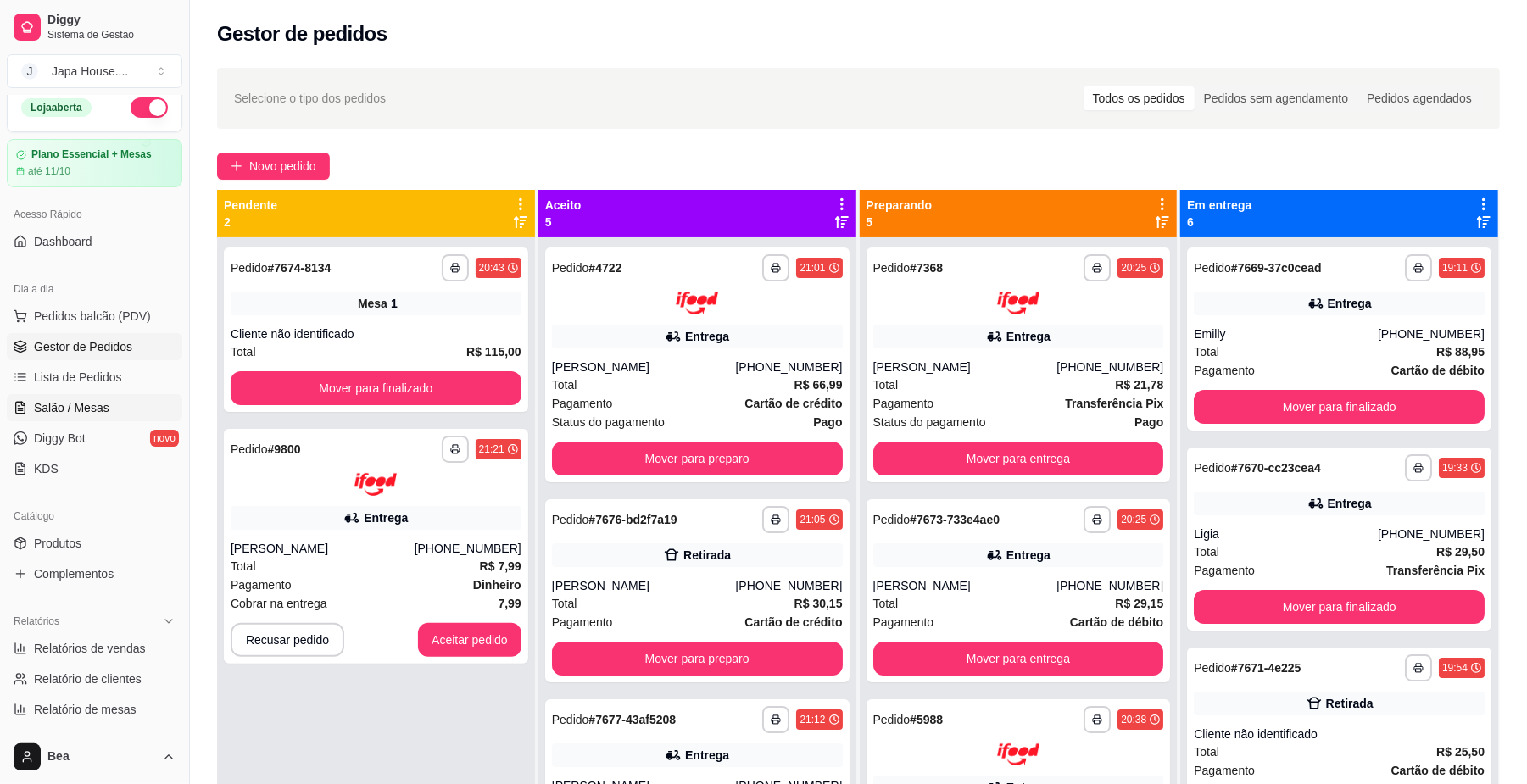
click at [85, 404] on span "Salão / Mesas" at bounding box center [71, 407] width 76 height 17
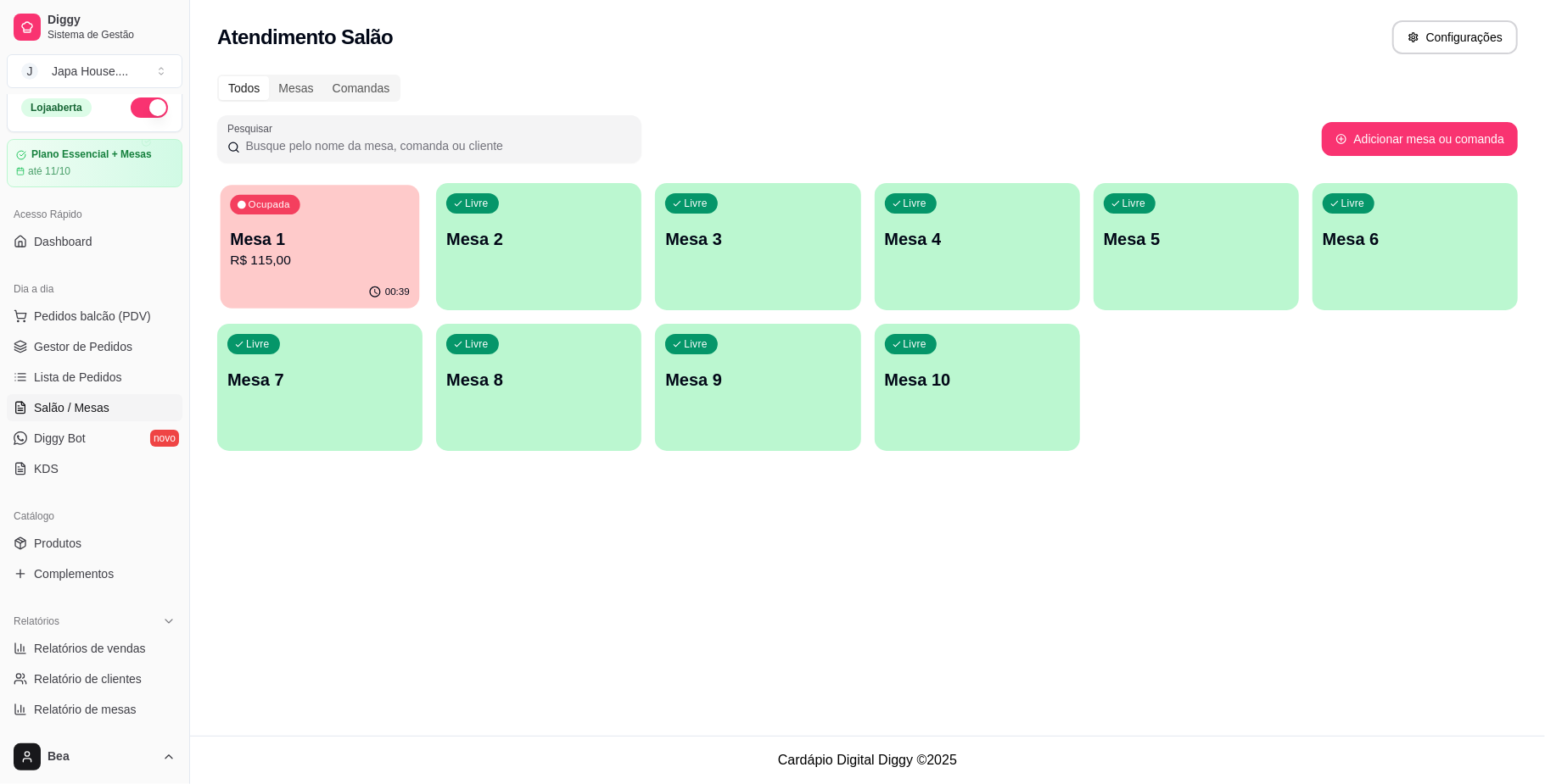
click at [377, 251] on p "R$ 115,00" at bounding box center [320, 261] width 180 height 20
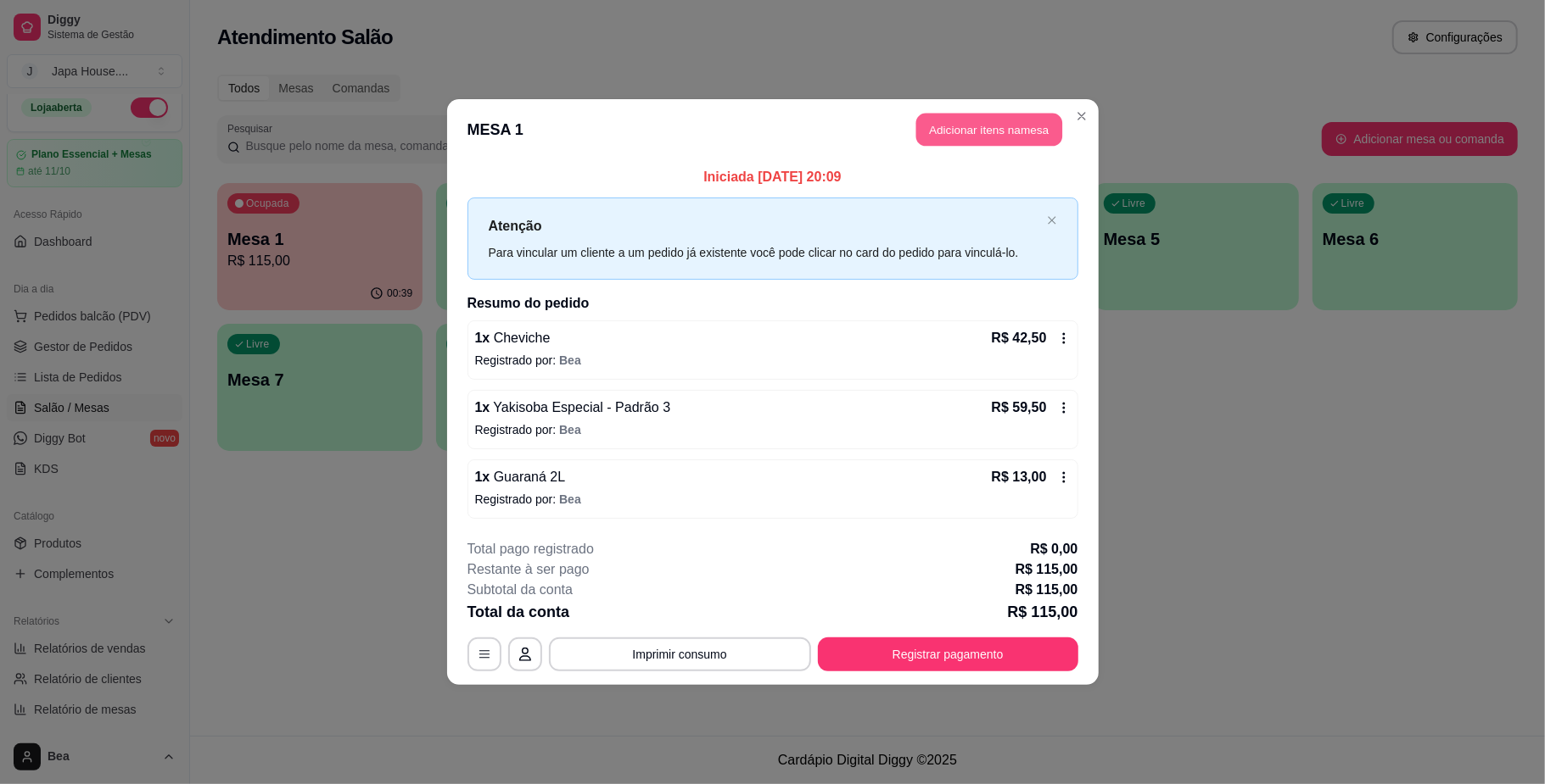
click at [982, 133] on button "Adicionar itens na mesa" at bounding box center [989, 131] width 146 height 33
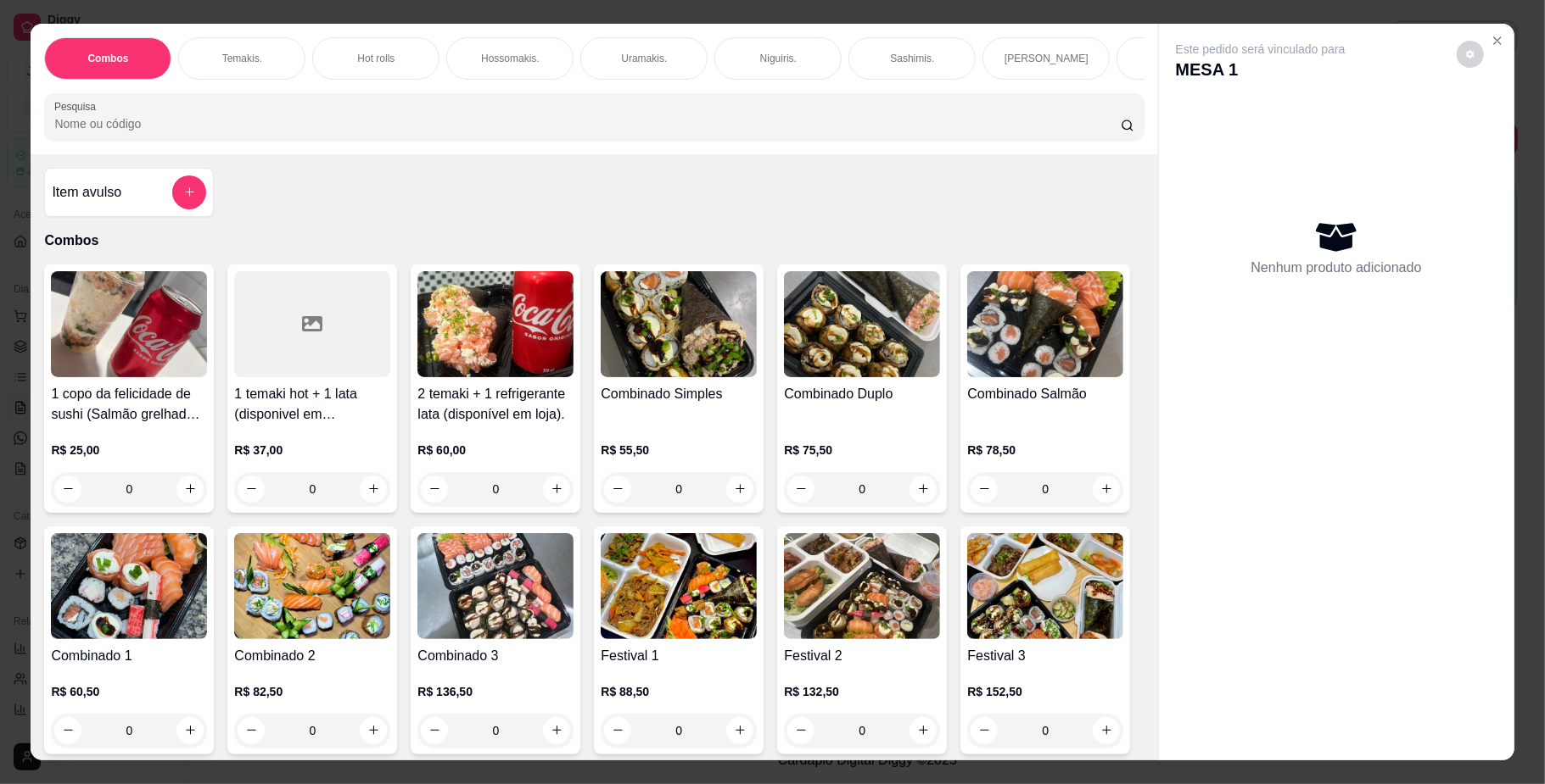
click at [1009, 58] on div "[PERSON_NAME]" at bounding box center [1045, 58] width 127 height 42
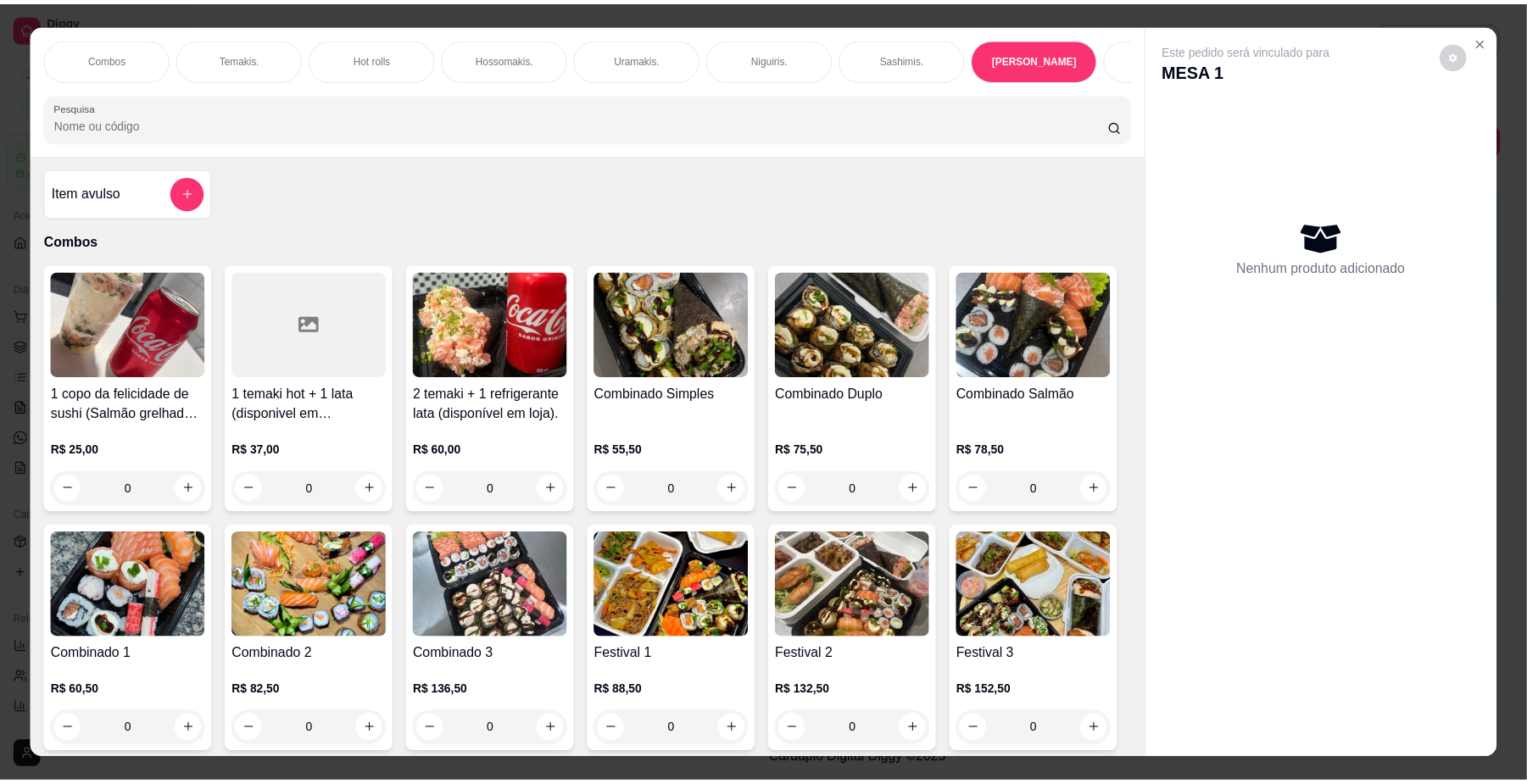
scroll to position [30, 0]
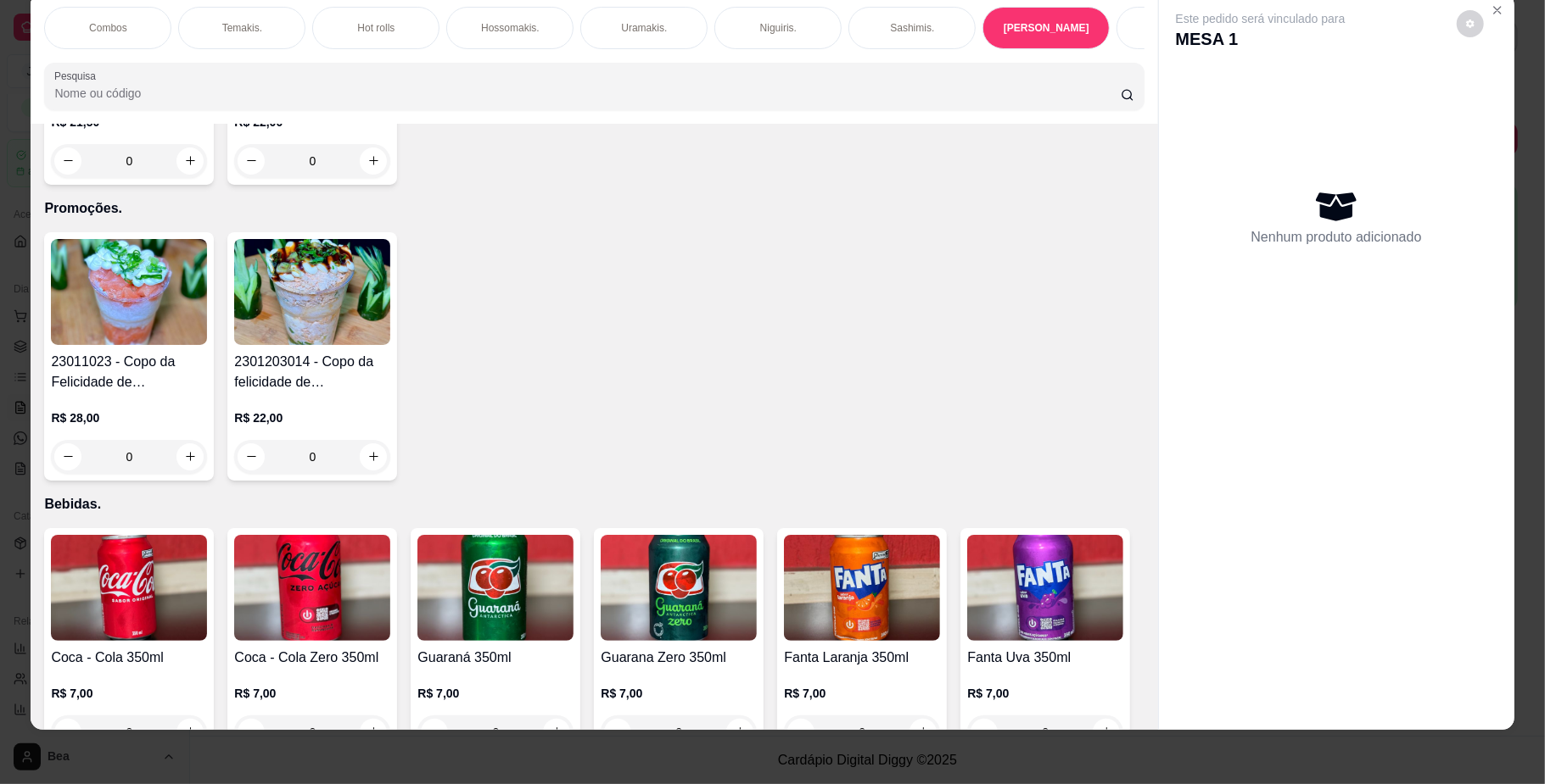
click at [312, 96] on h4 "[PERSON_NAME] com tatake de [PERSON_NAME]" at bounding box center [312, 76] width 156 height 40
click at [181, 77] on h4 "Joe tradicional" at bounding box center [129, 66] width 156 height 21
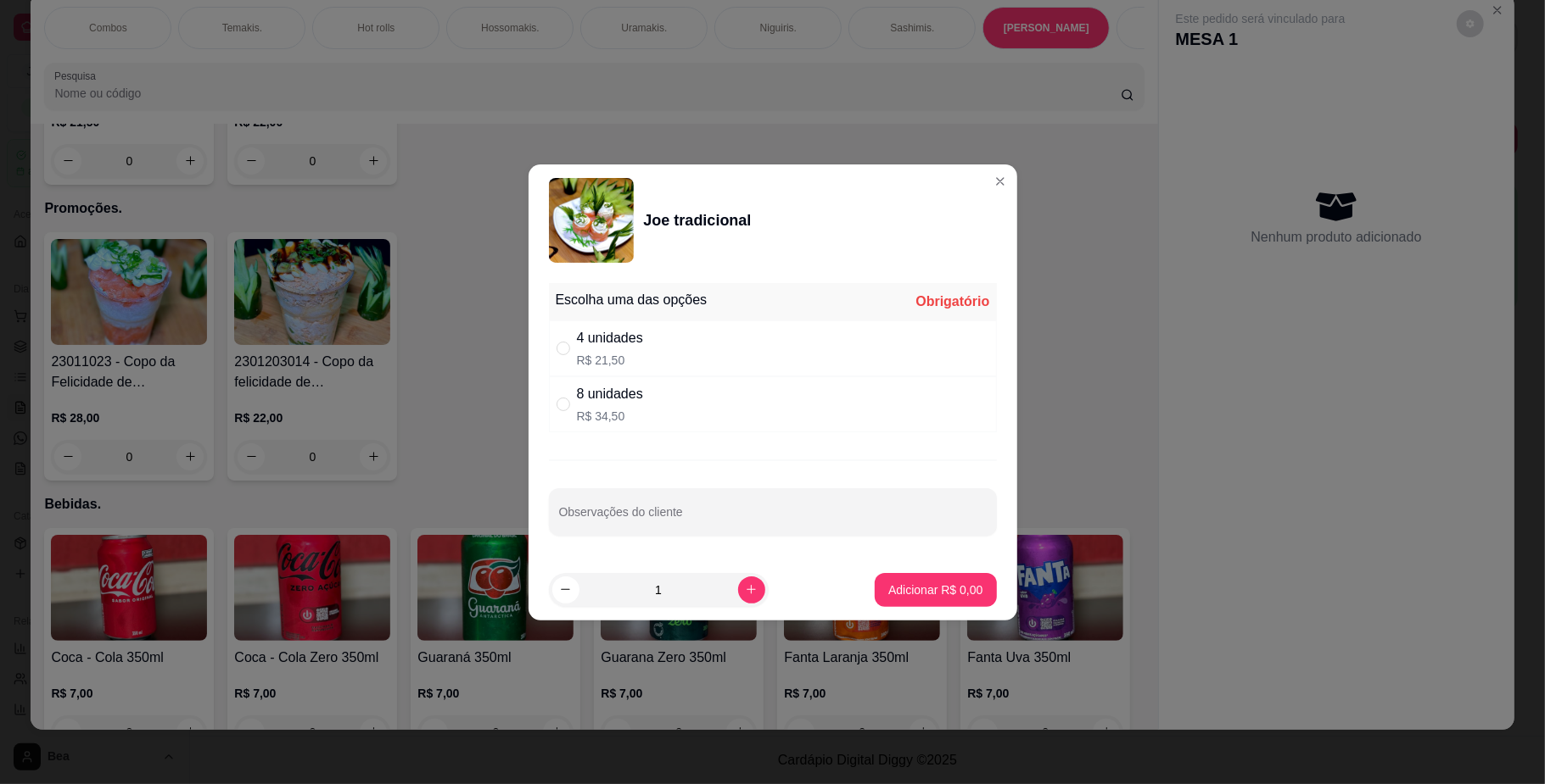
click at [767, 418] on div "8 unidades R$ 34,50" at bounding box center [772, 404] width 448 height 56
radio input "true"
click at [931, 592] on p "Adicionar R$ 34,50" at bounding box center [932, 589] width 98 height 16
type input "1"
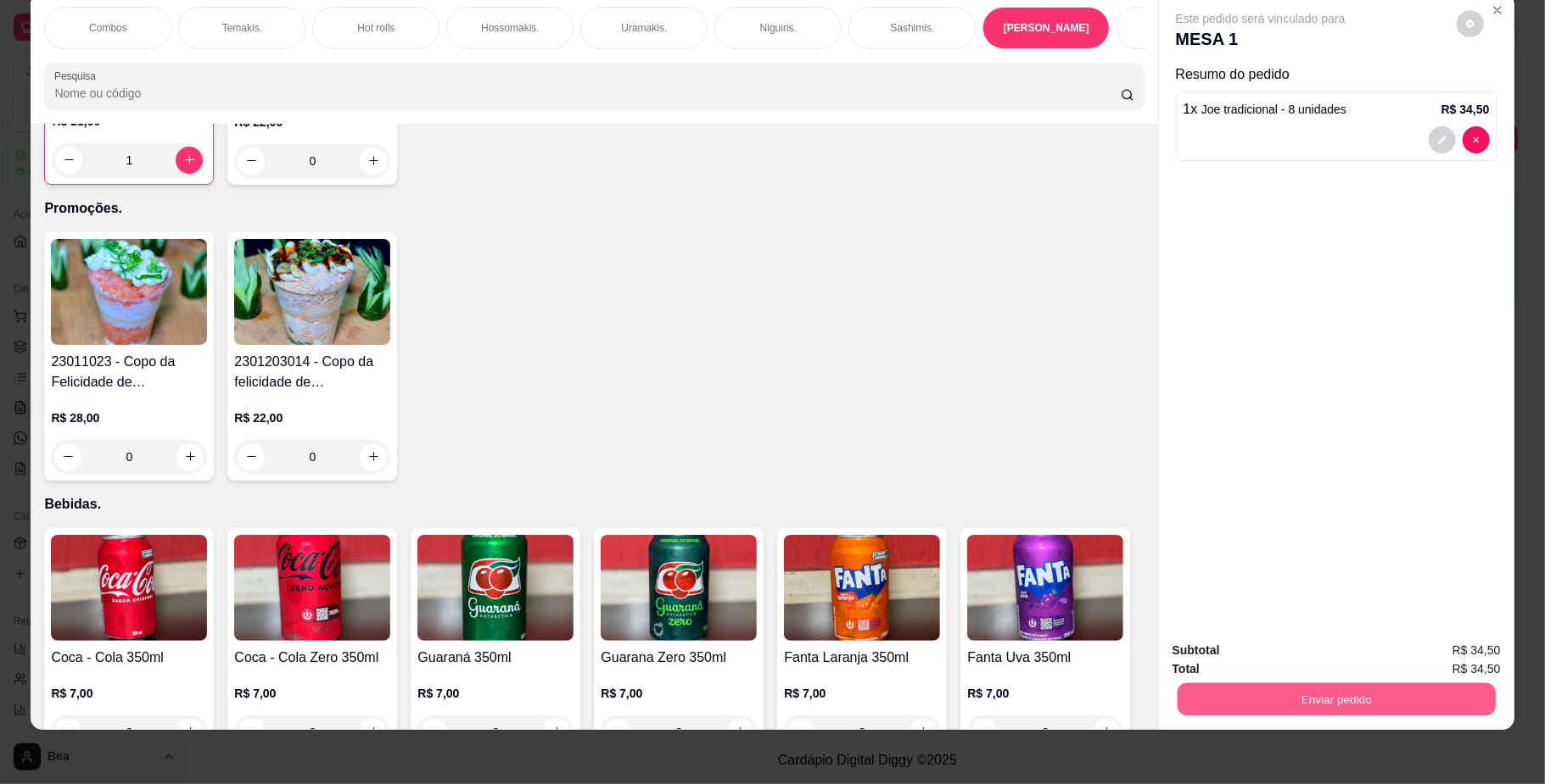
click at [1315, 700] on button "Enviar pedido" at bounding box center [1335, 700] width 318 height 33
click at [1315, 658] on button "Não registrar e enviar pedido" at bounding box center [1278, 658] width 171 height 31
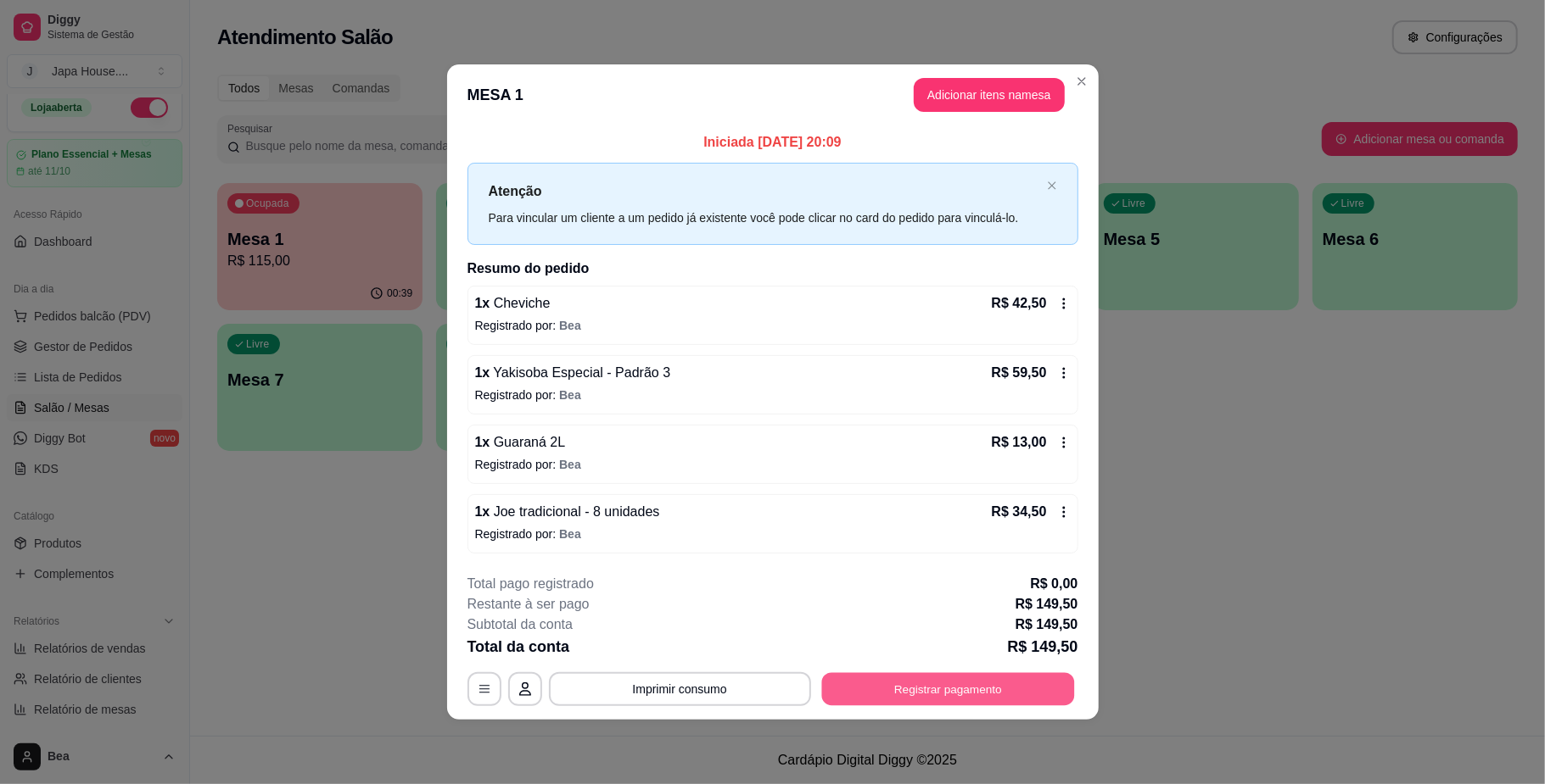
click at [852, 691] on button "Registrar pagamento" at bounding box center [947, 690] width 253 height 33
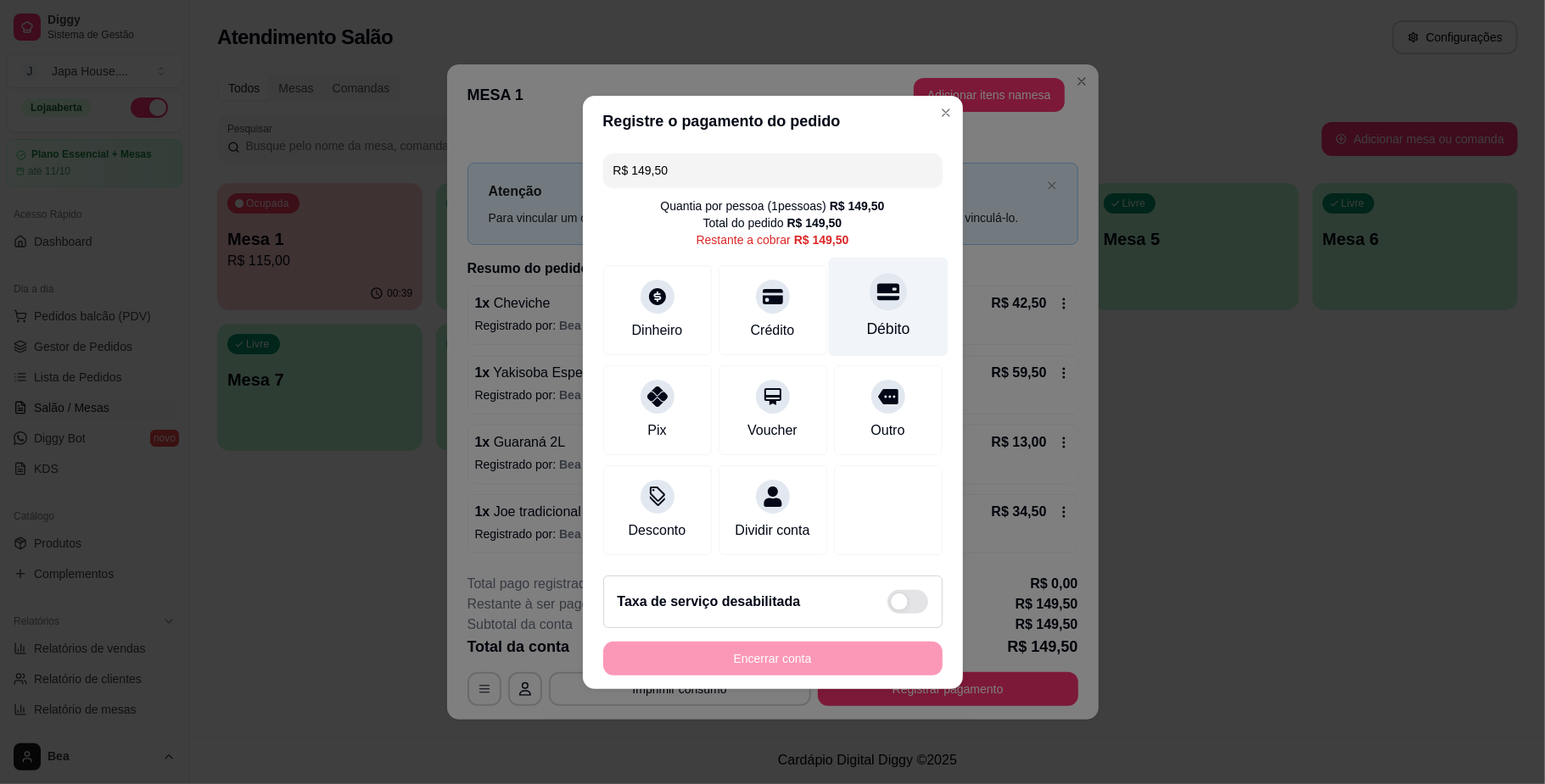
click at [866, 318] on div "Débito" at bounding box center [888, 329] width 43 height 22
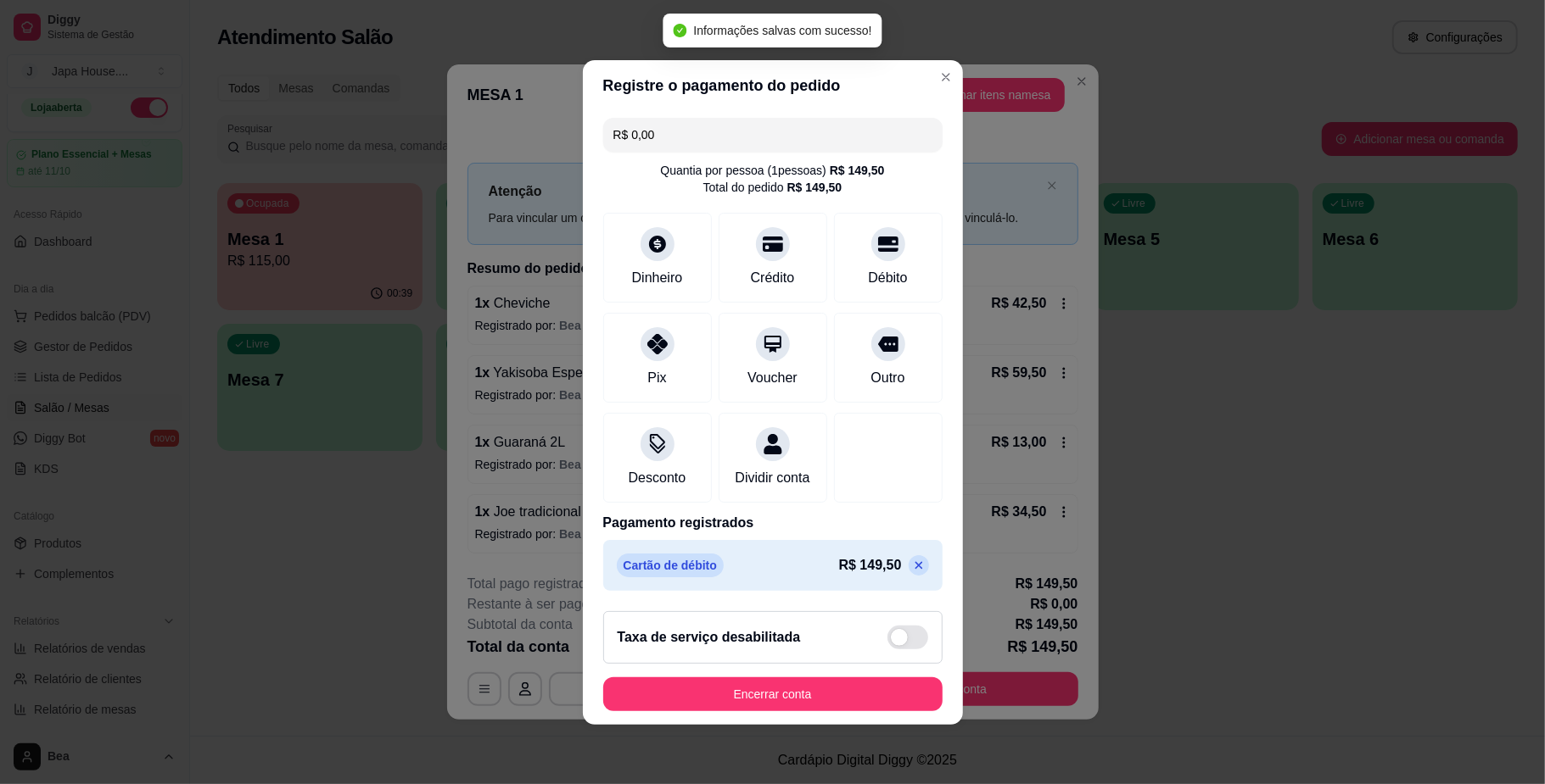
type input "R$ 0,00"
click at [778, 692] on button "Encerrar conta" at bounding box center [772, 694] width 340 height 33
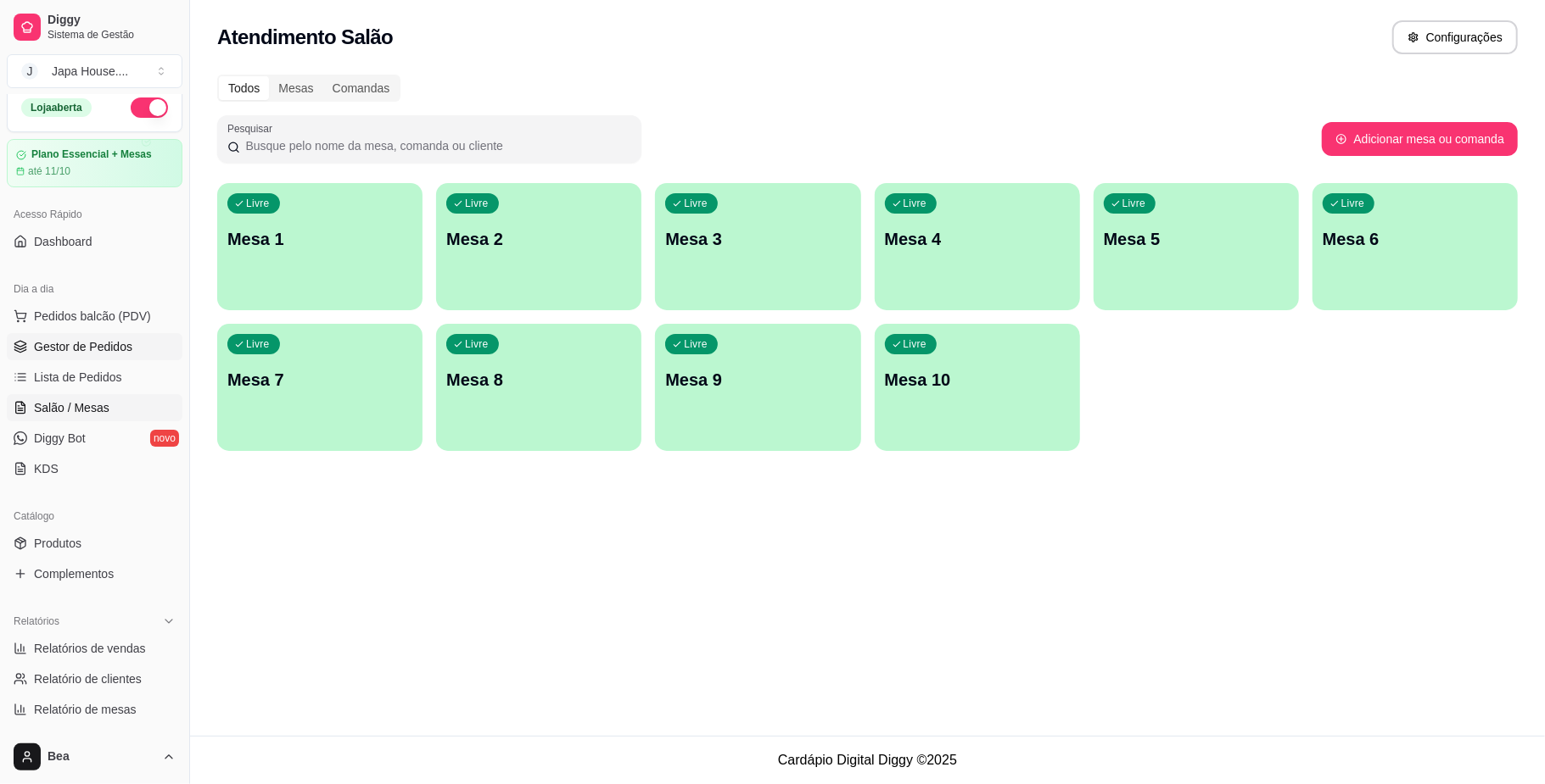
click at [140, 354] on link "Gestor de Pedidos" at bounding box center [94, 347] width 175 height 28
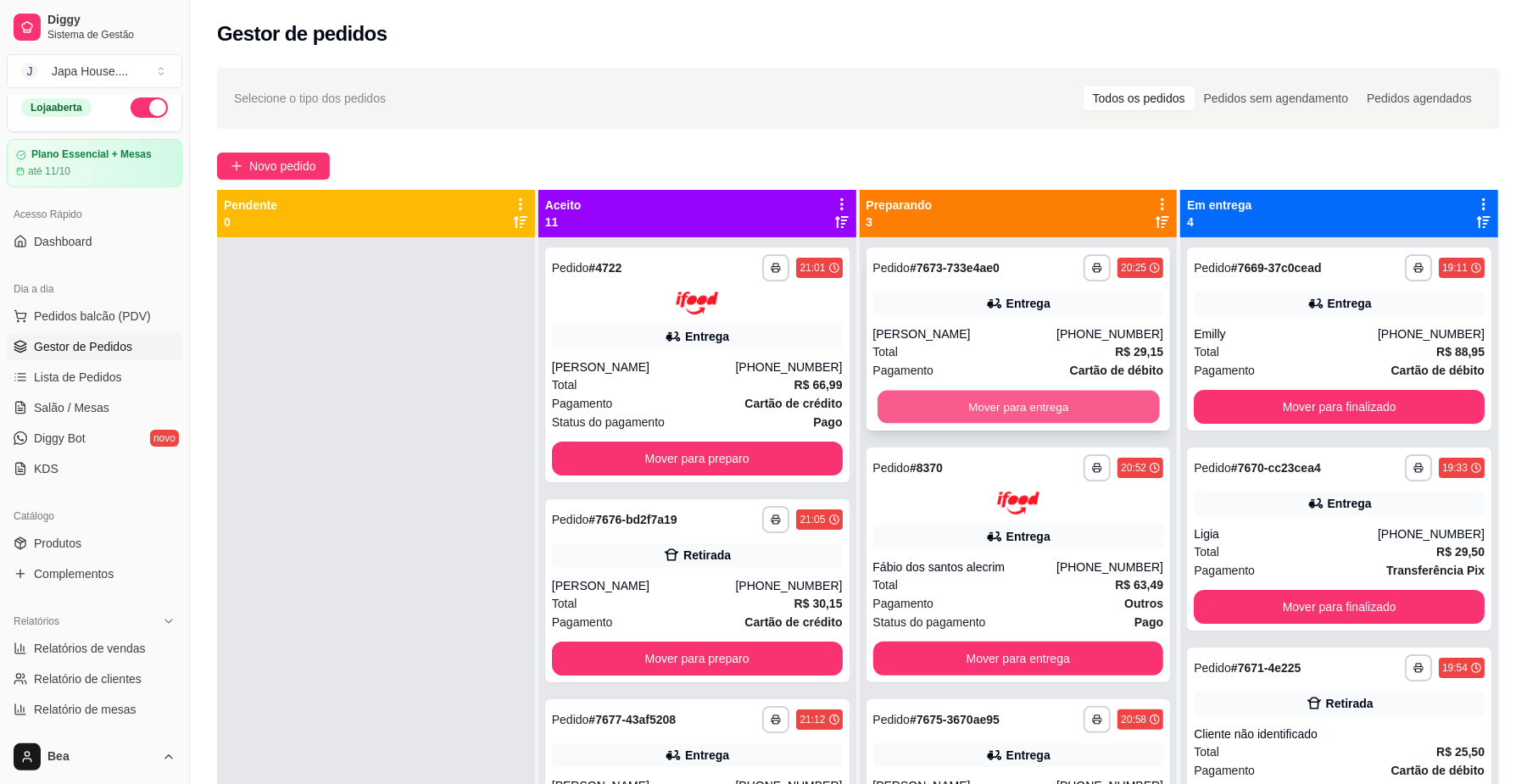
click at [1089, 397] on button "Mover para entrega" at bounding box center [1018, 407] width 281 height 33
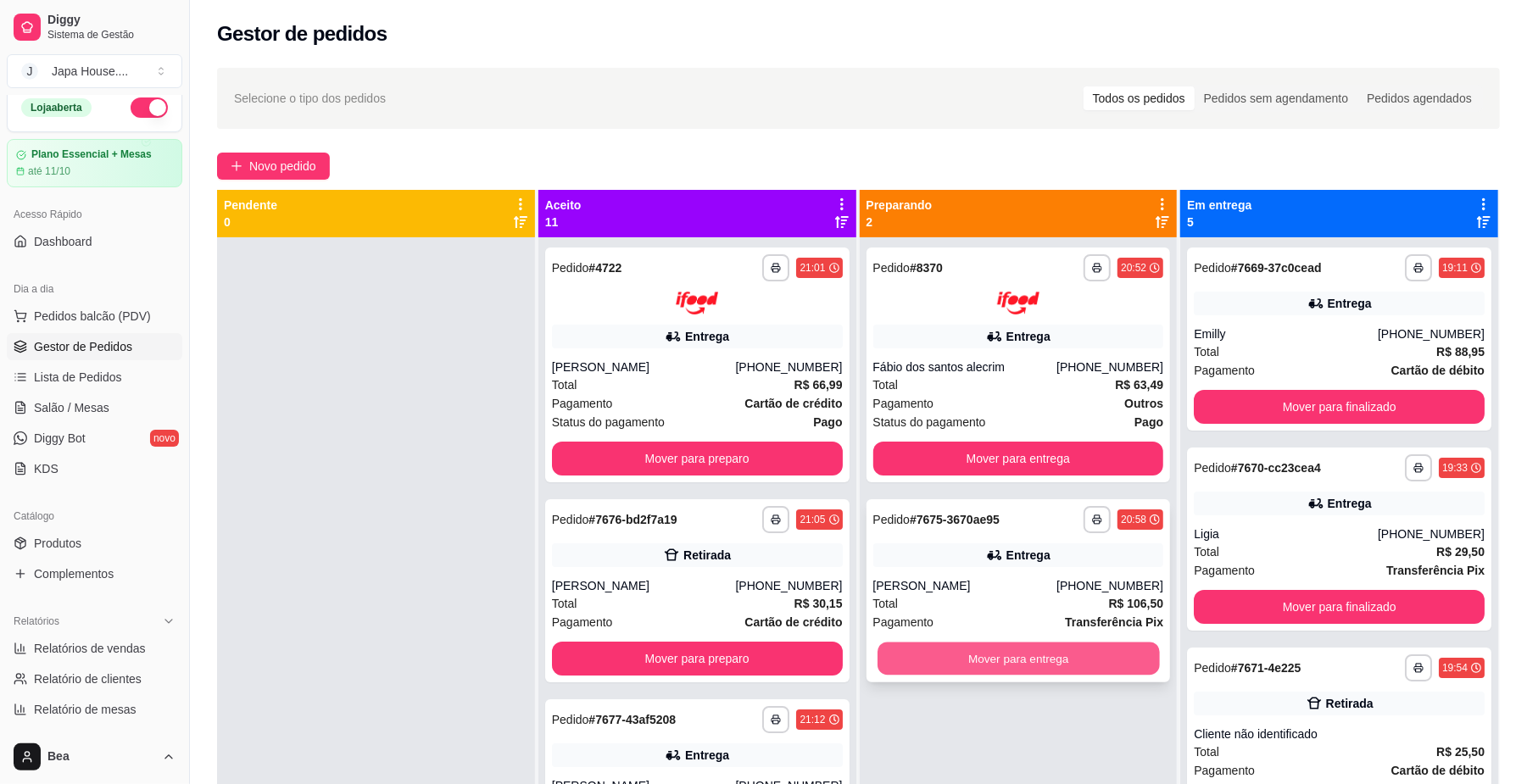
click at [1045, 655] on button "Mover para entrega" at bounding box center [1018, 659] width 281 height 33
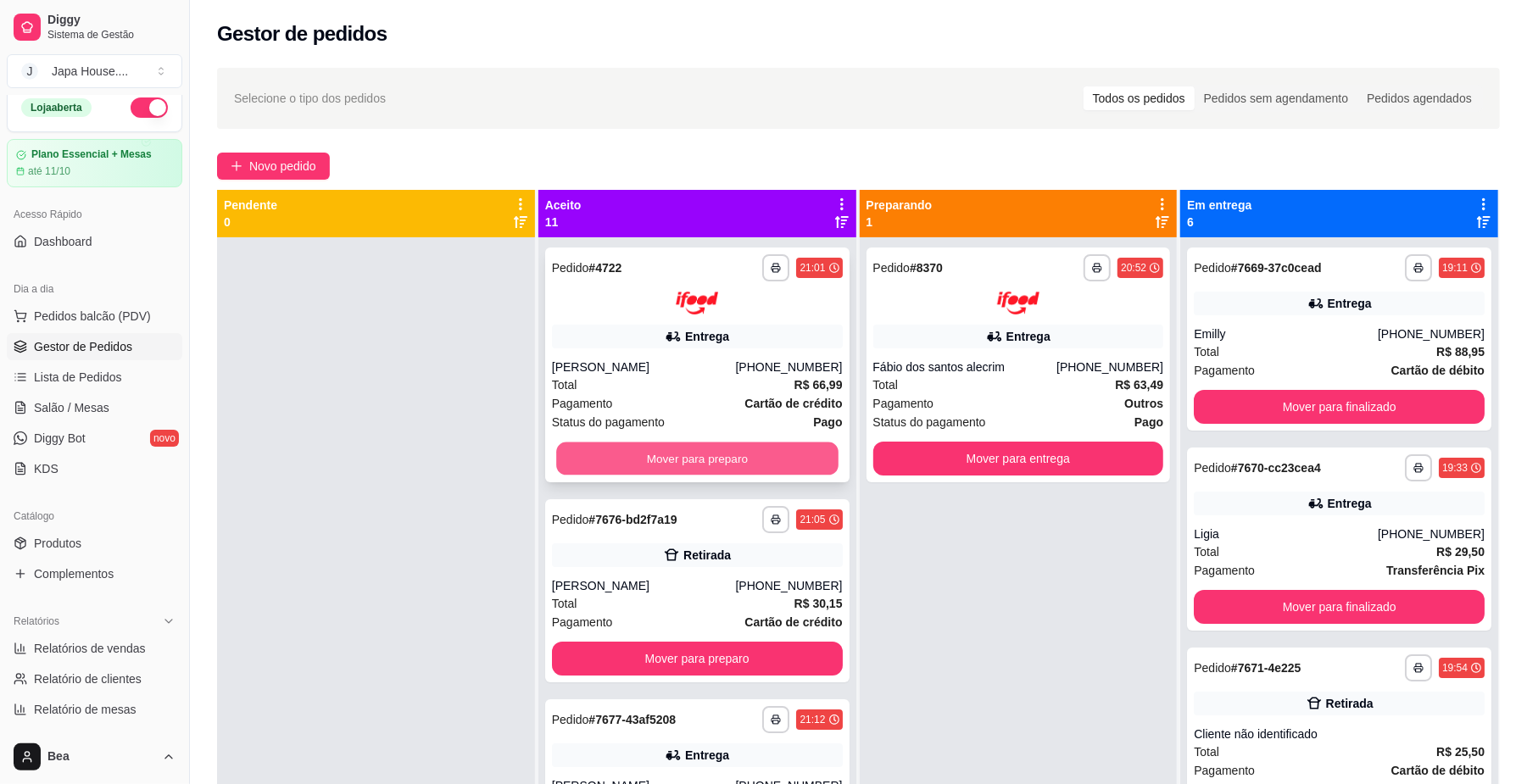
click at [754, 452] on button "Mover para preparo" at bounding box center [697, 458] width 281 height 33
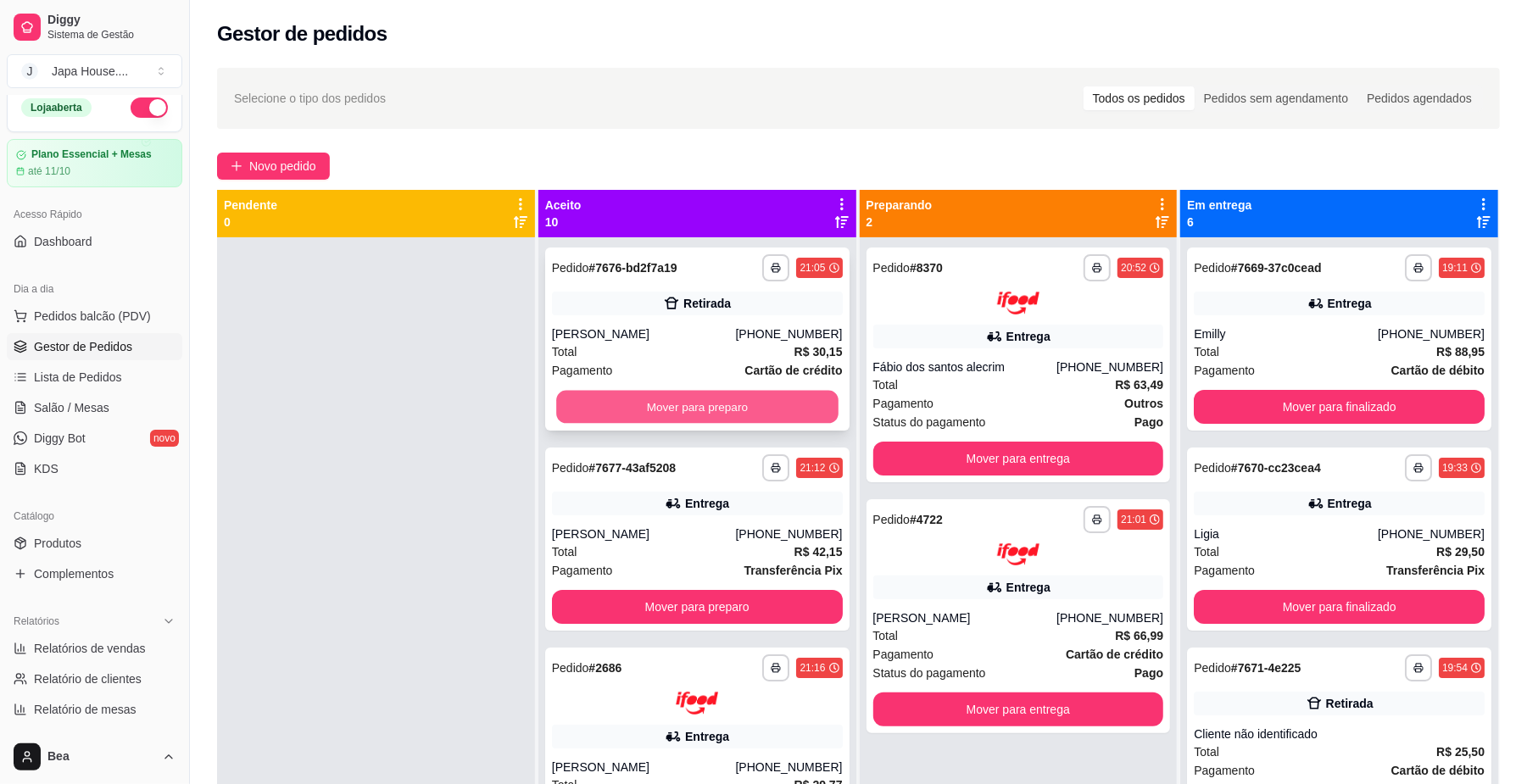
click at [733, 402] on button "Mover para preparo" at bounding box center [697, 407] width 281 height 33
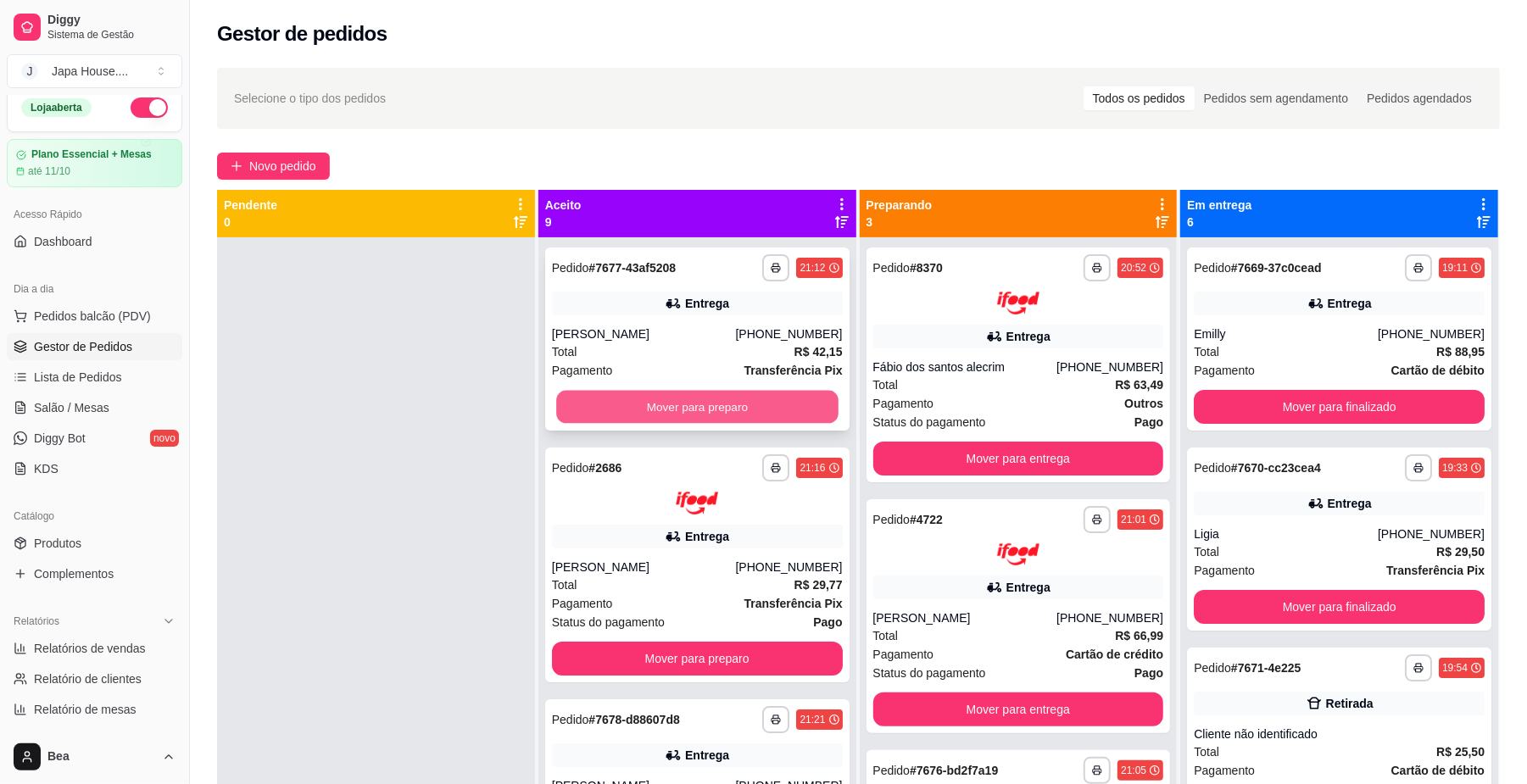
click at [731, 415] on button "Mover para preparo" at bounding box center [697, 407] width 281 height 33
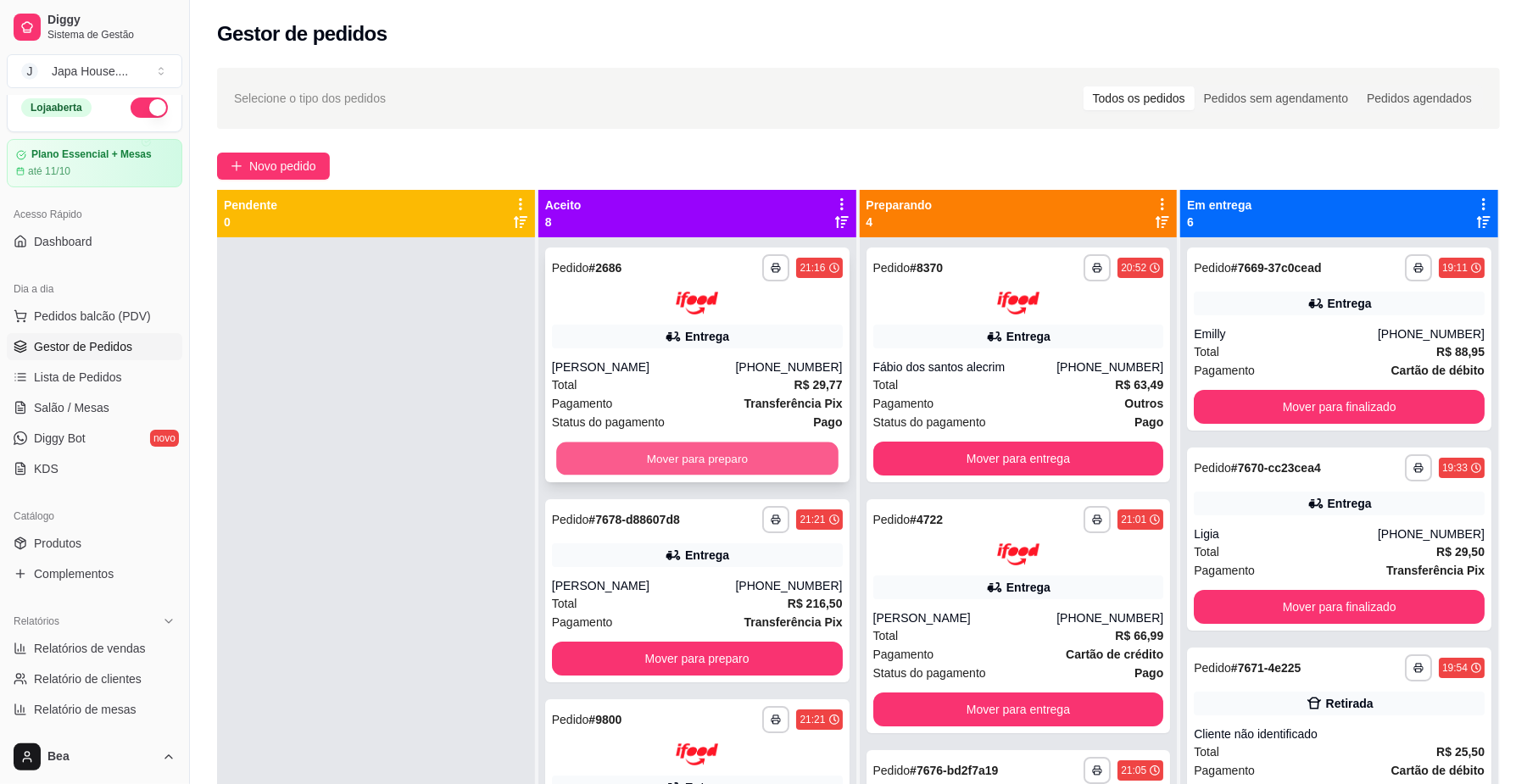
click at [752, 450] on button "Mover para preparo" at bounding box center [697, 458] width 281 height 33
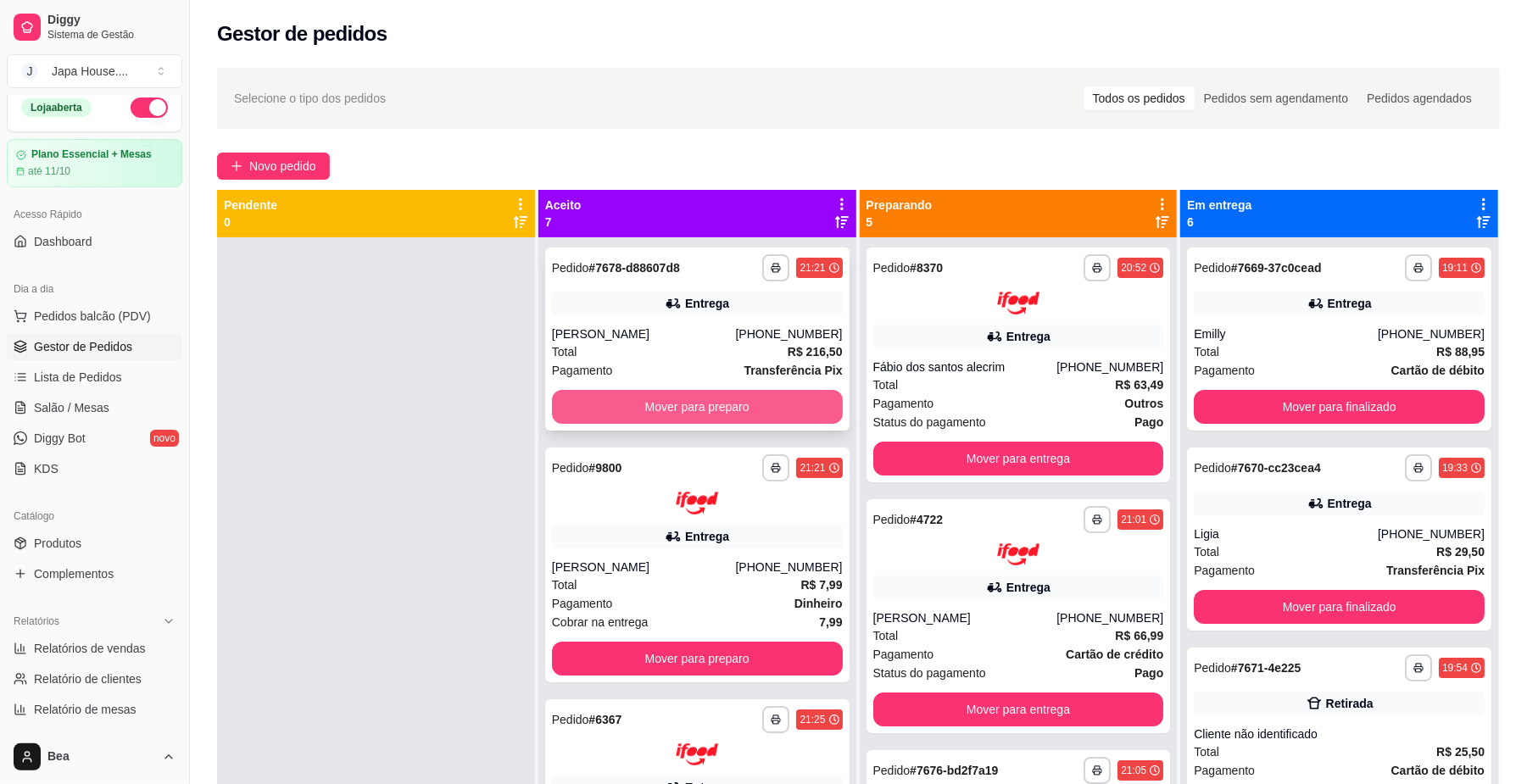
click at [757, 408] on button "Mover para preparo" at bounding box center [698, 407] width 291 height 33
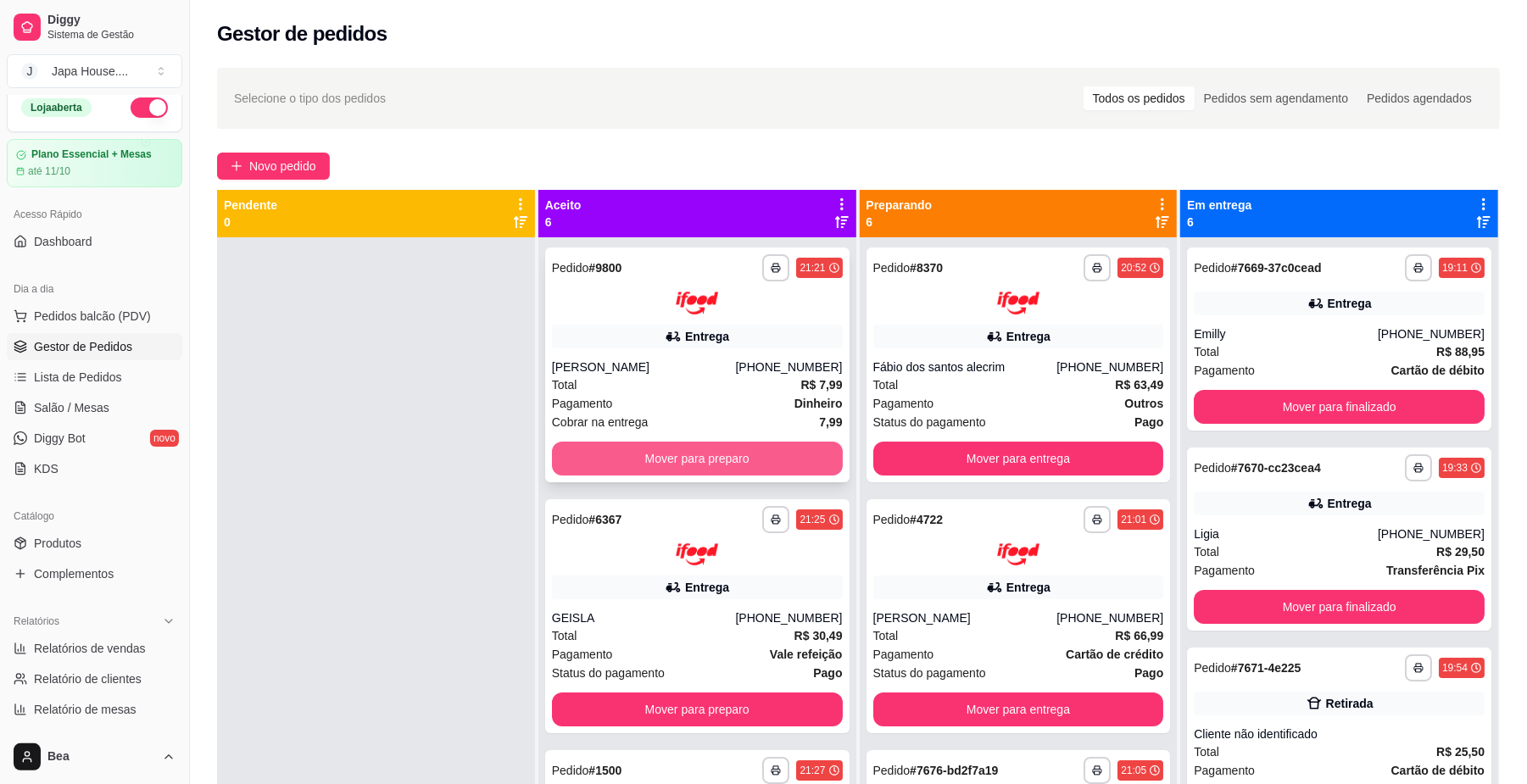
click at [747, 470] on button "Mover para preparo" at bounding box center [698, 458] width 291 height 33
click at [750, 457] on button "Mover para preparo" at bounding box center [697, 458] width 281 height 33
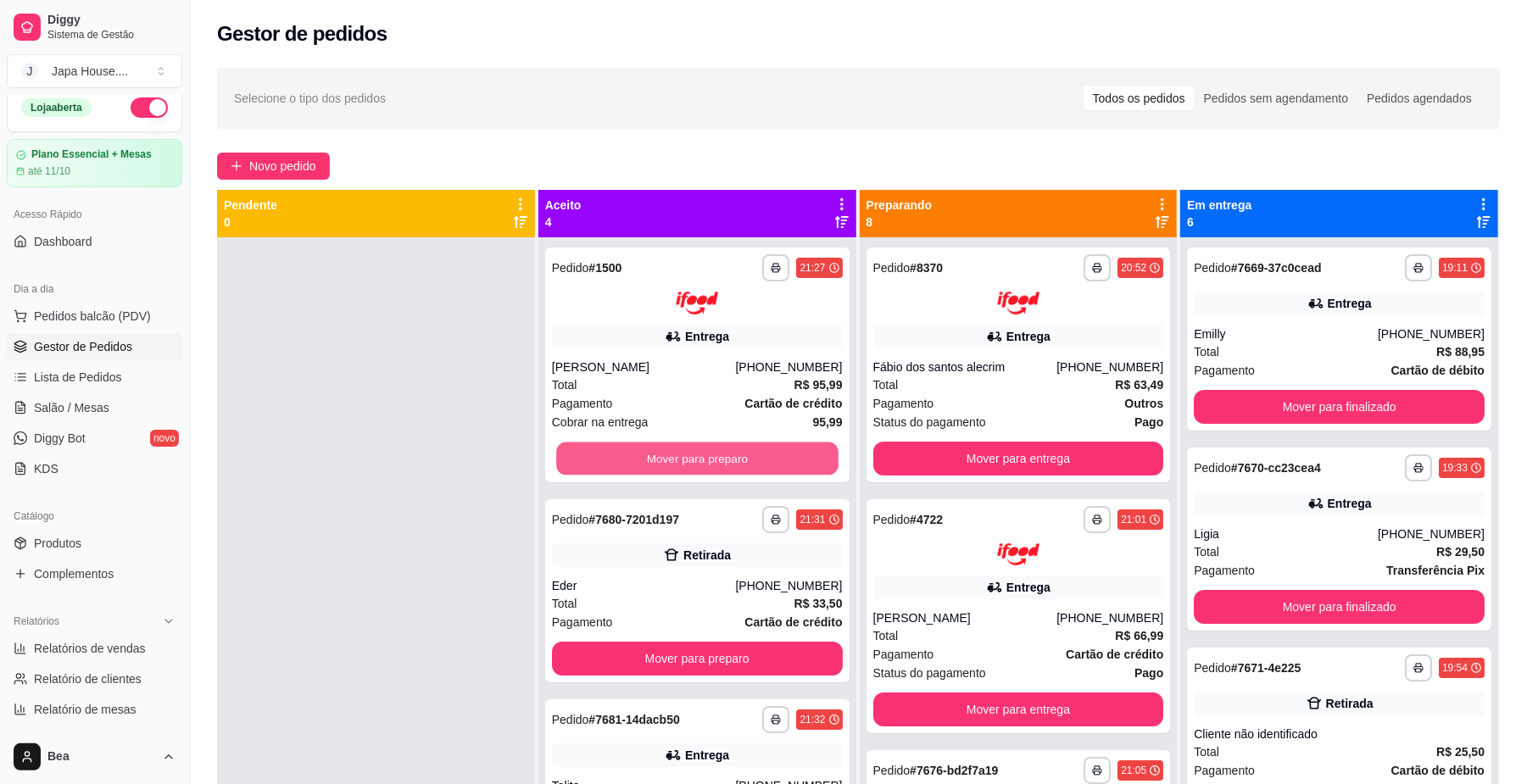
click at [750, 457] on button "Mover para preparo" at bounding box center [697, 458] width 281 height 33
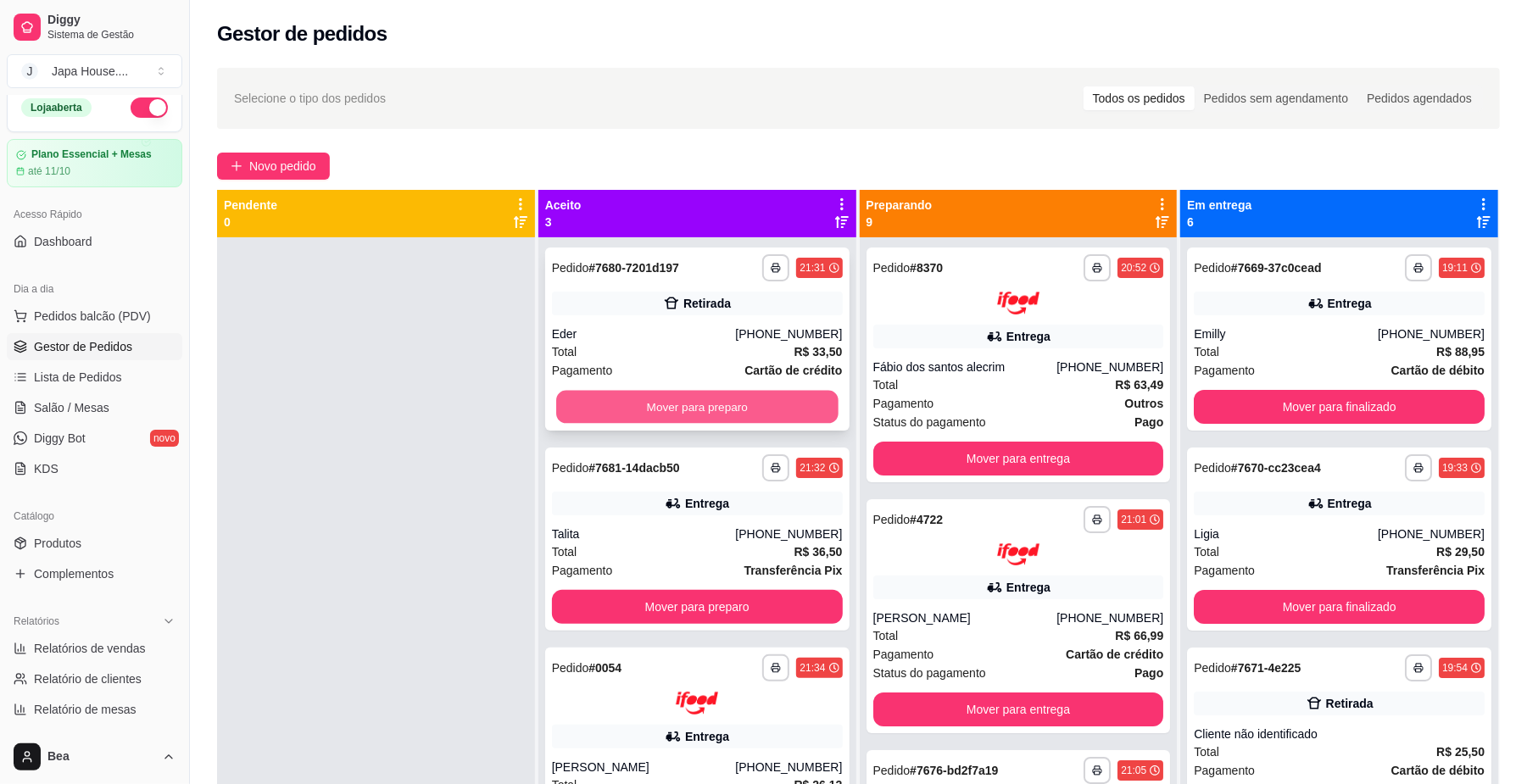
click at [692, 408] on button "Mover para preparo" at bounding box center [697, 407] width 281 height 33
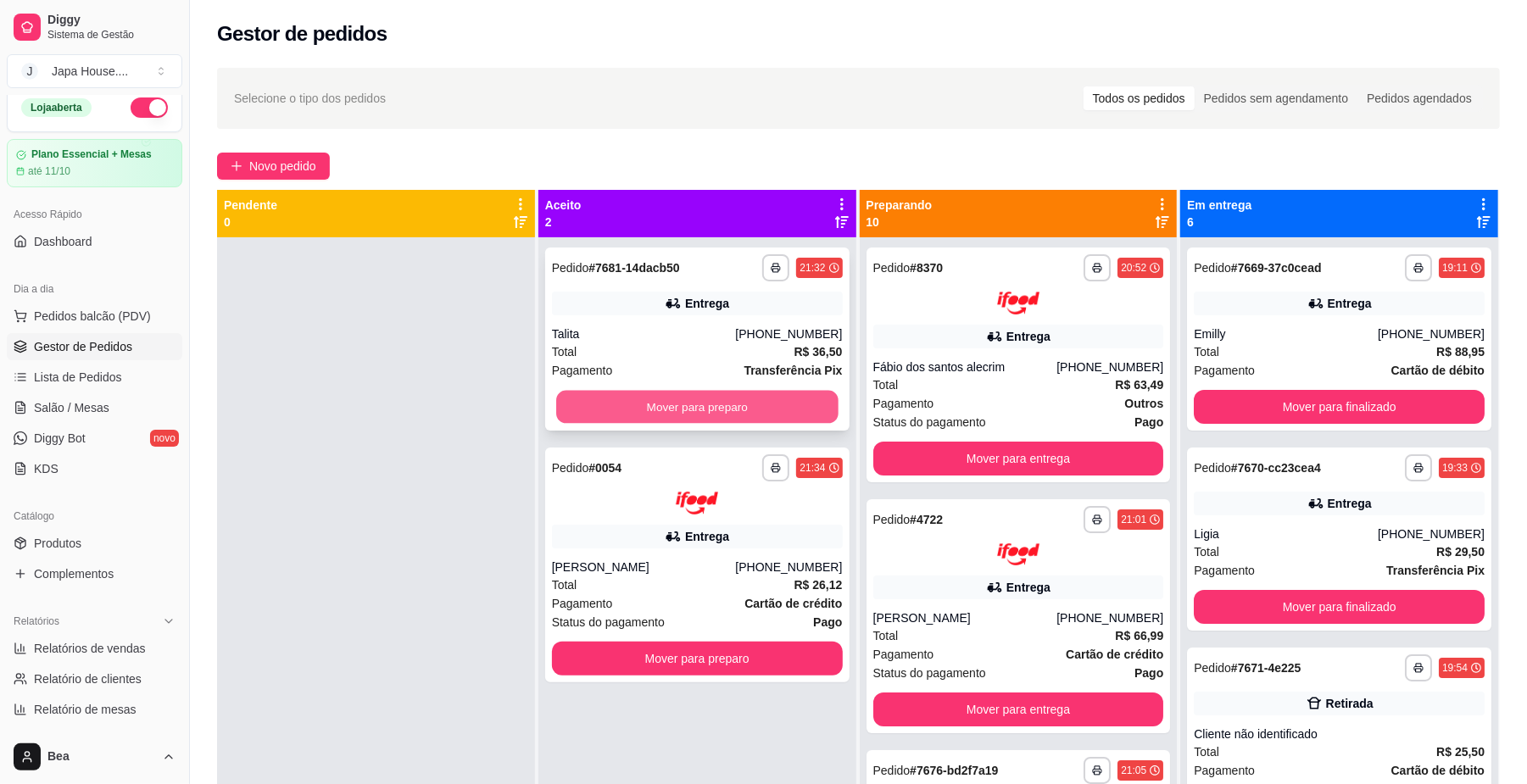
click at [734, 403] on button "Mover para preparo" at bounding box center [697, 407] width 281 height 33
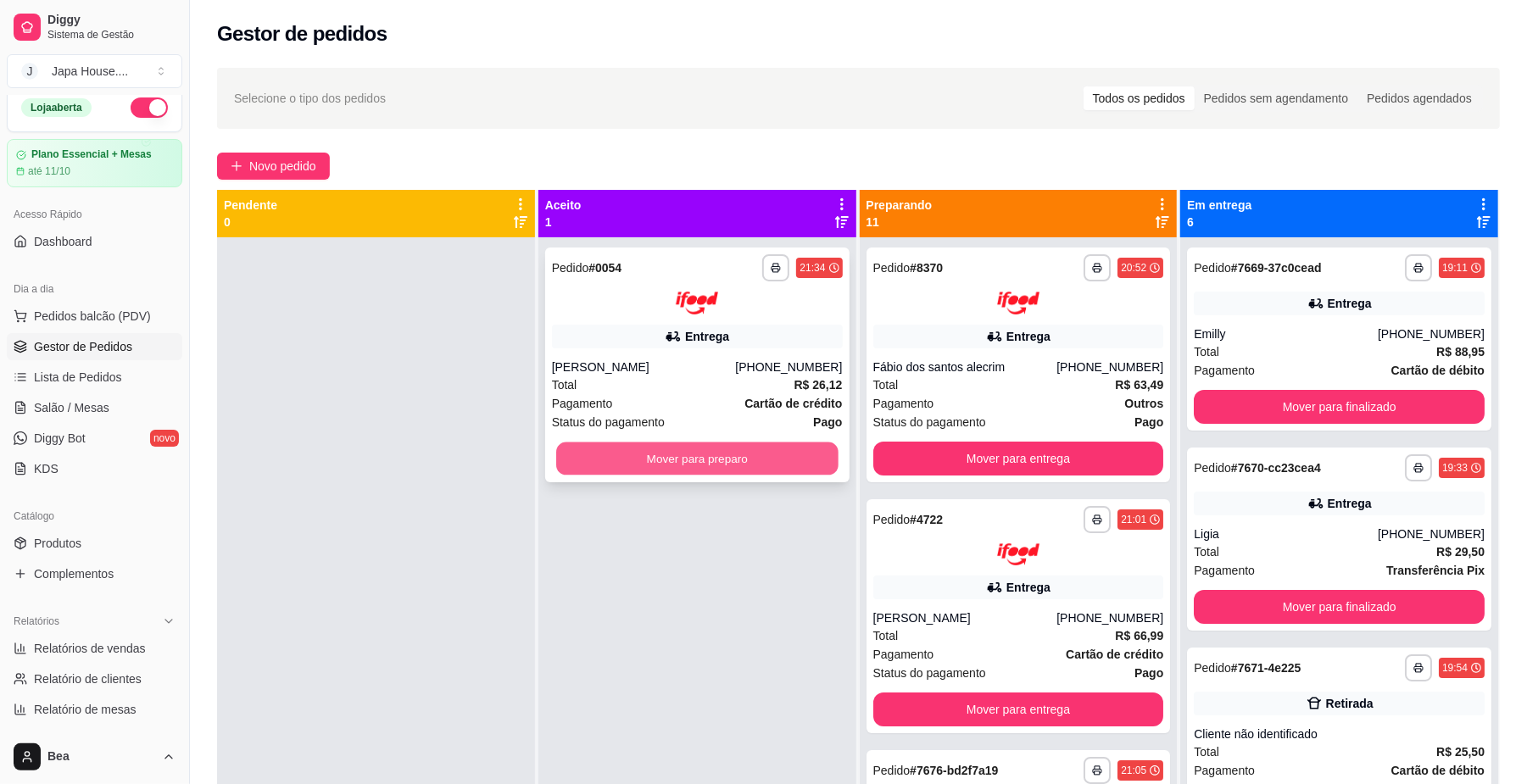
click at [729, 456] on button "Mover para preparo" at bounding box center [697, 458] width 281 height 33
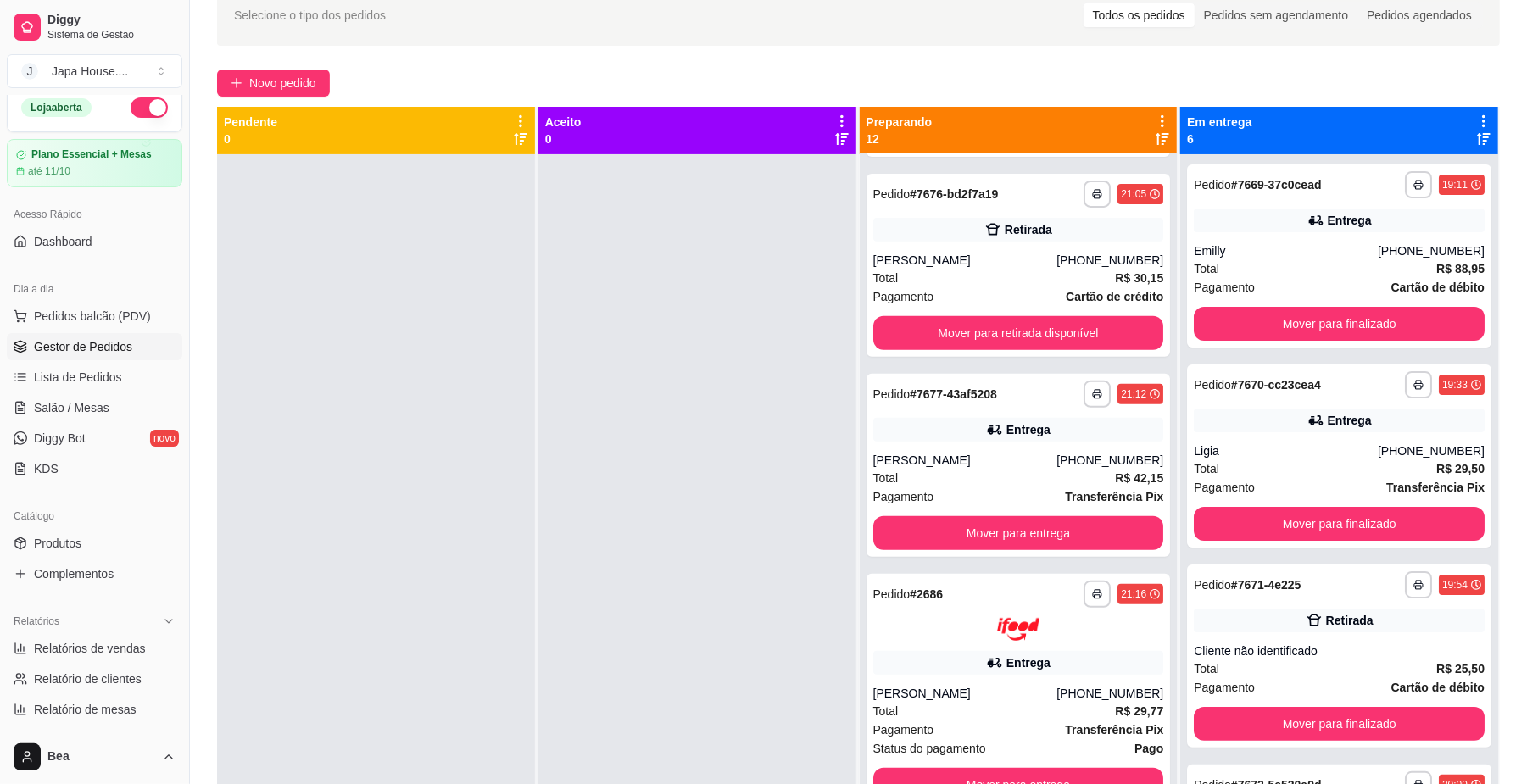
scroll to position [527, 0]
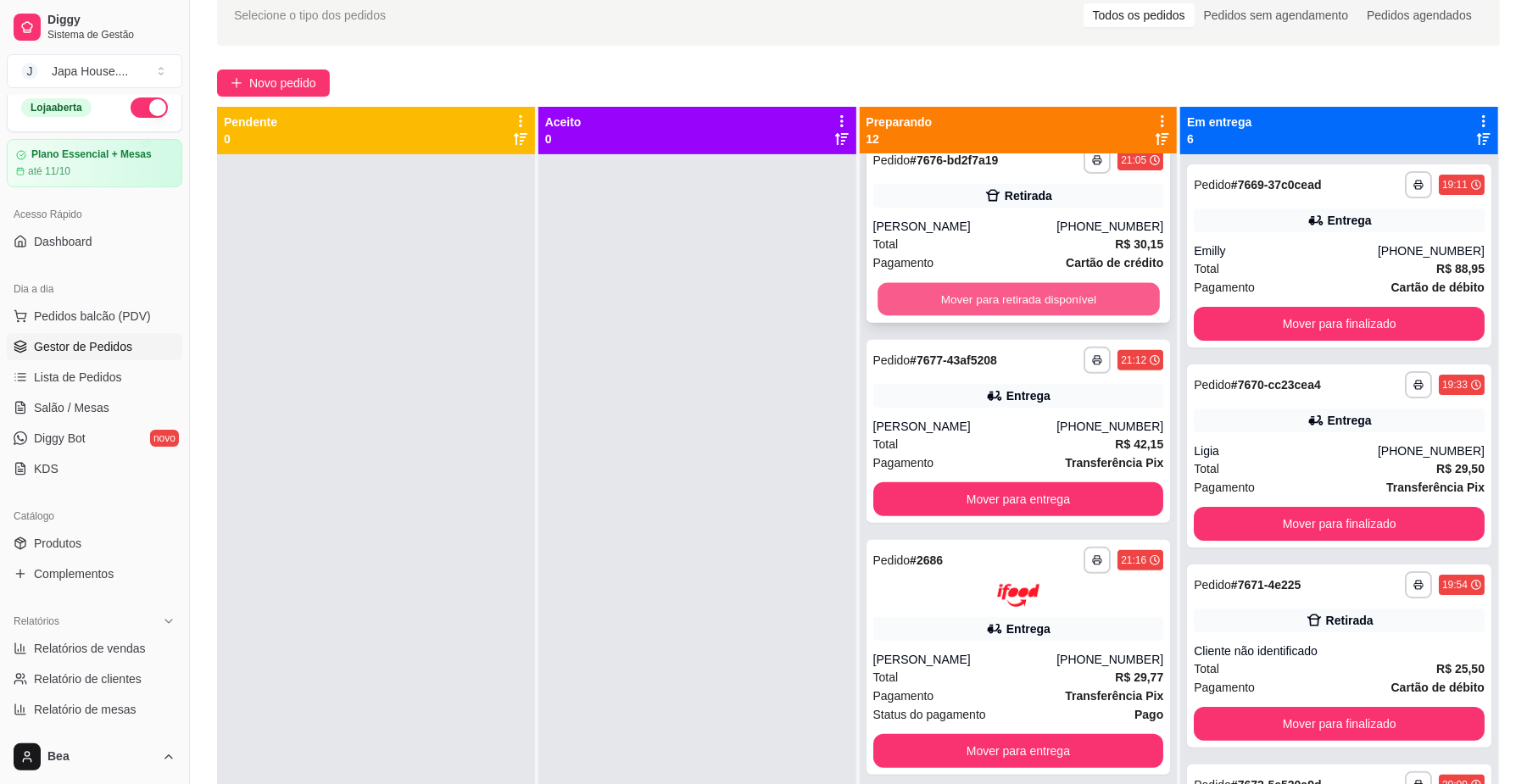
click at [1049, 289] on button "Mover para retirada disponível" at bounding box center [1018, 300] width 281 height 33
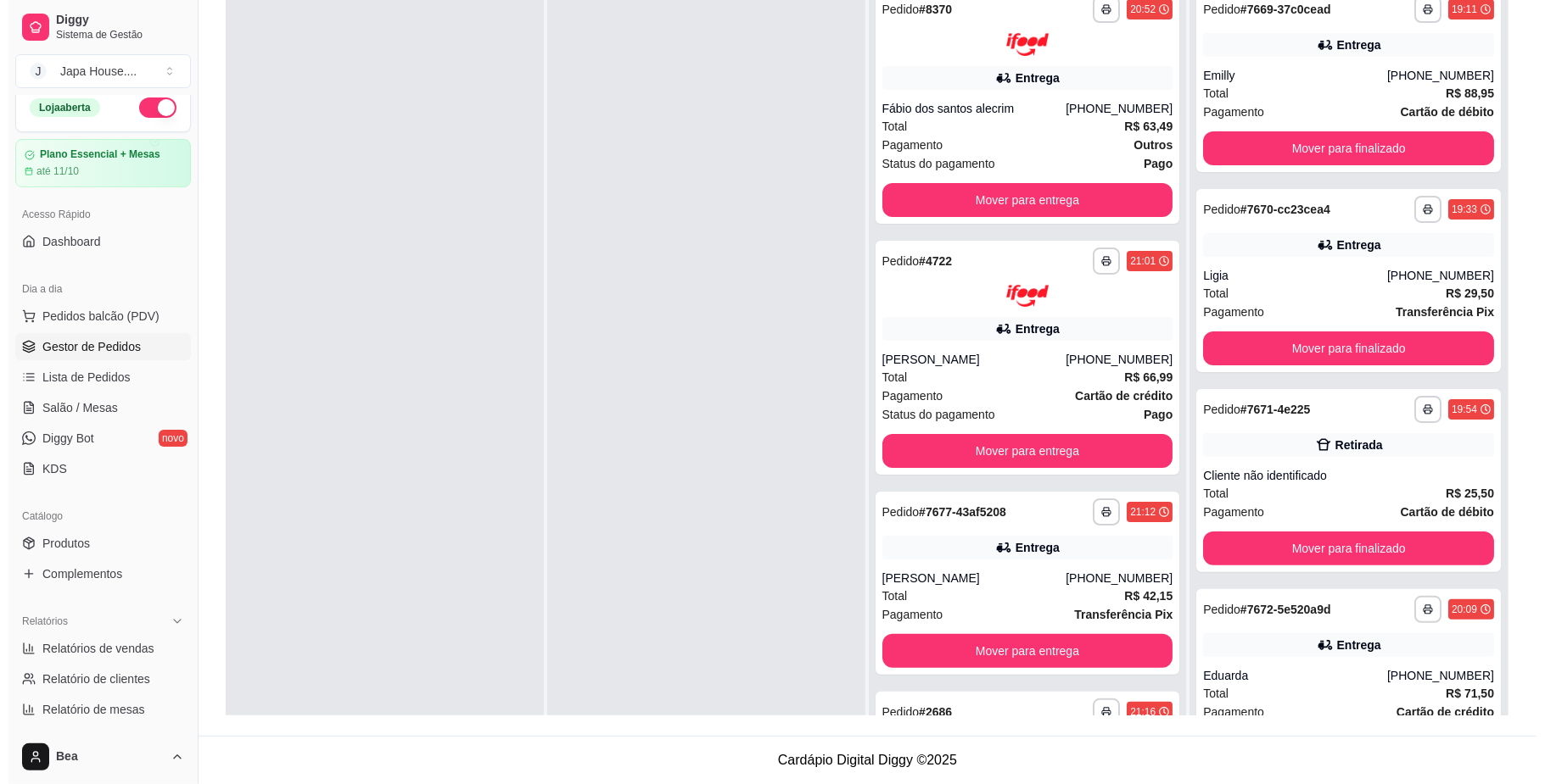
scroll to position [0, 0]
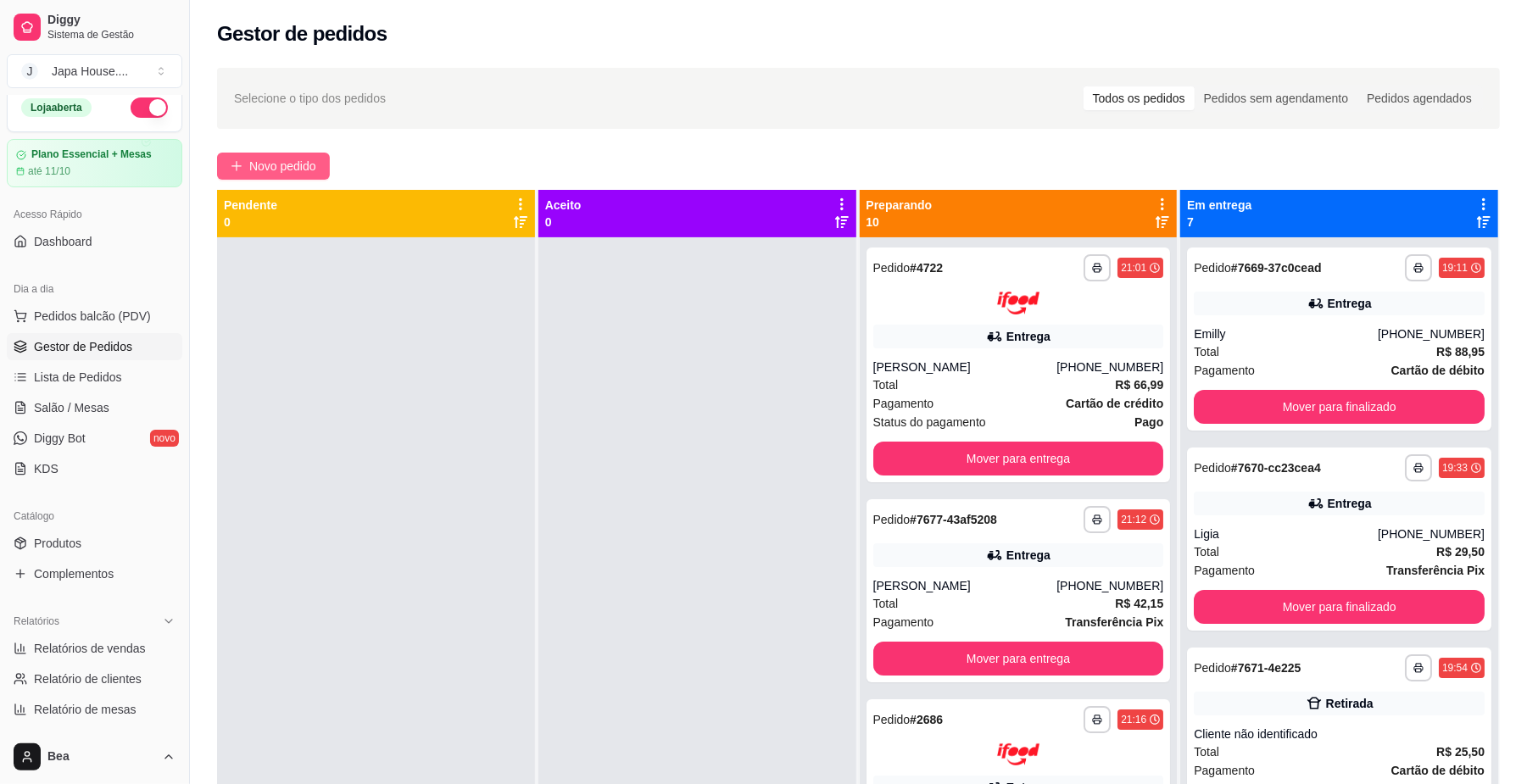
click at [289, 163] on span "Novo pedido" at bounding box center [282, 165] width 67 height 19
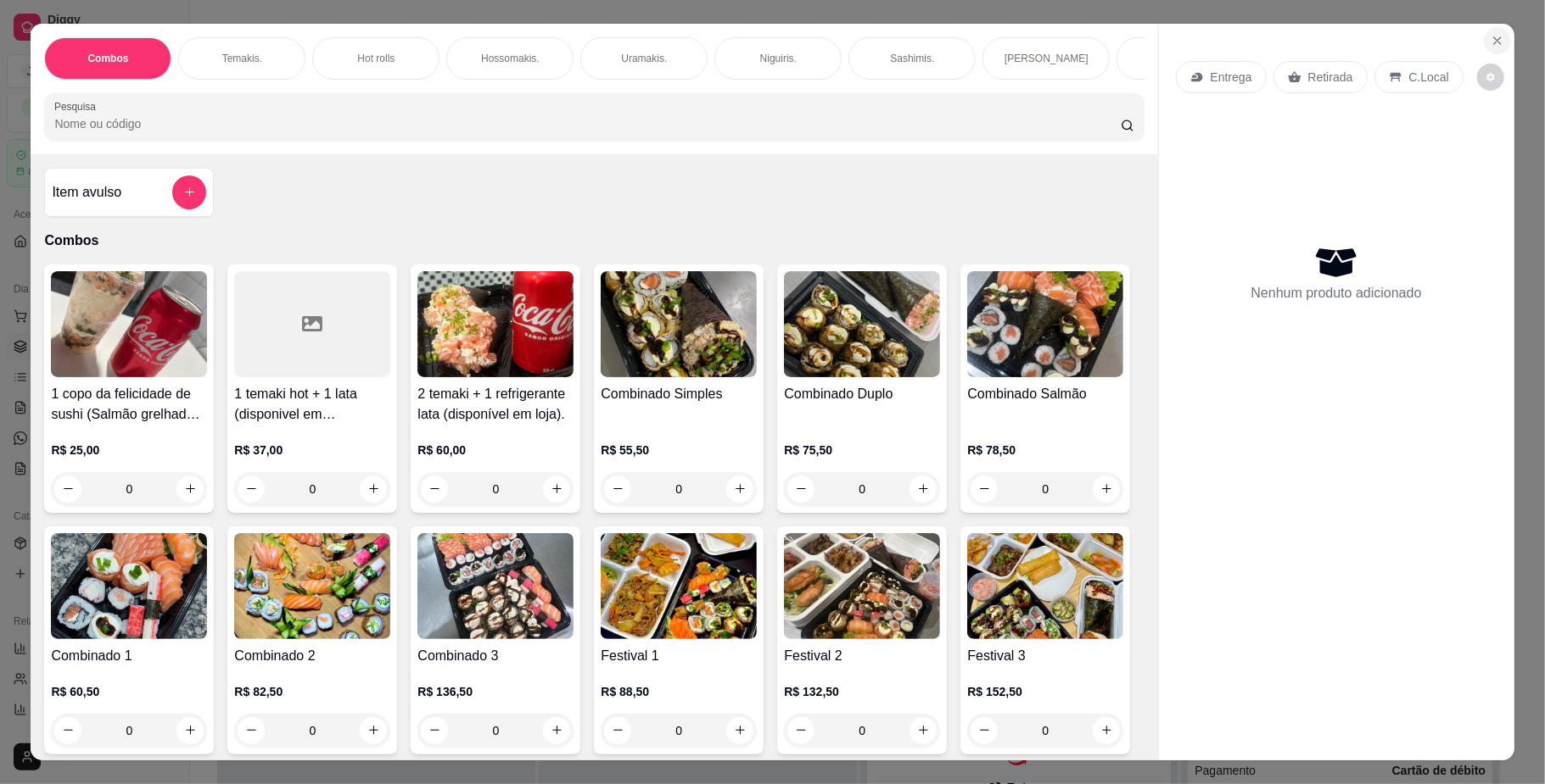
click at [1497, 29] on button "Close" at bounding box center [1498, 41] width 28 height 28
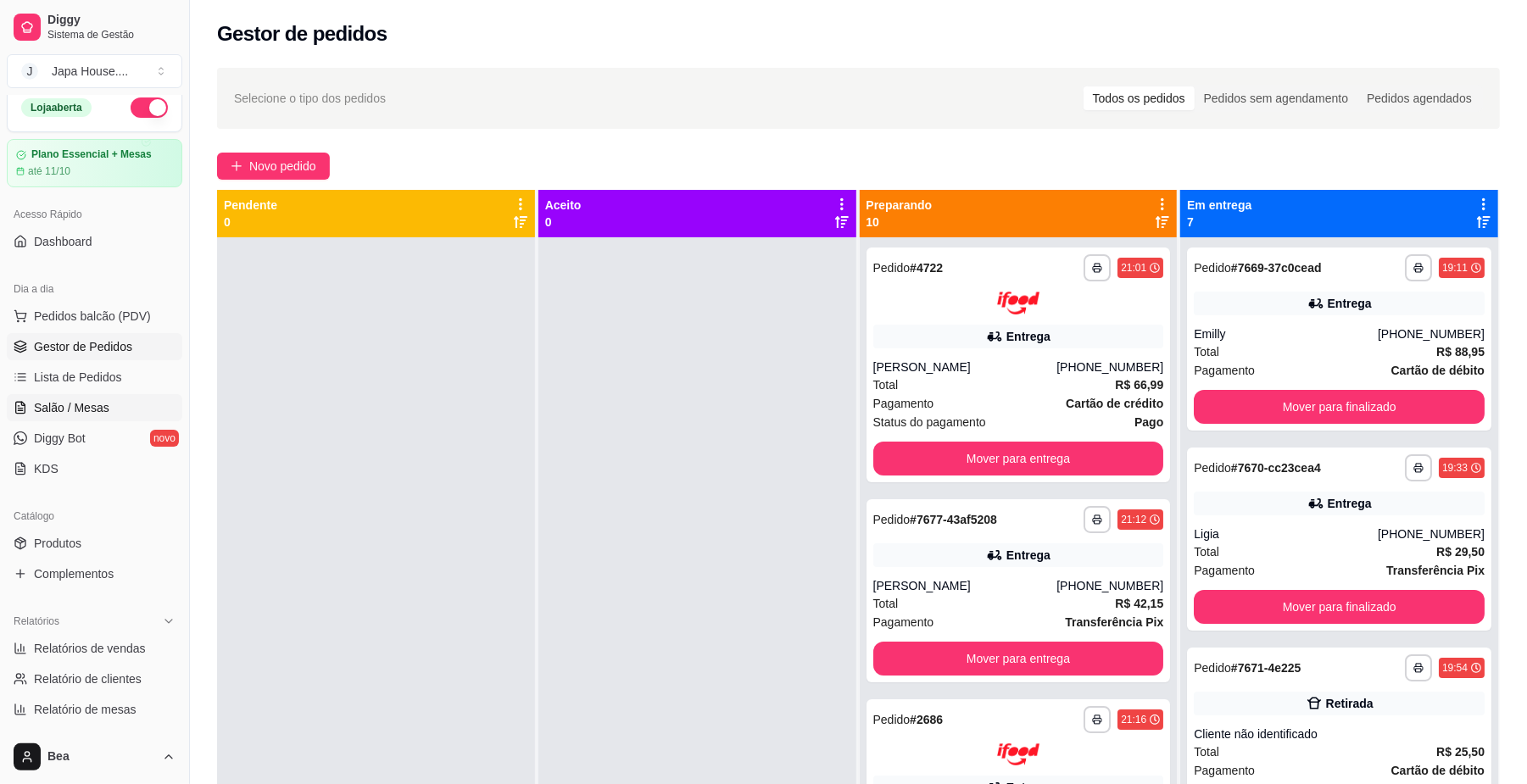
click at [106, 415] on link "Salão / Mesas" at bounding box center [94, 408] width 175 height 28
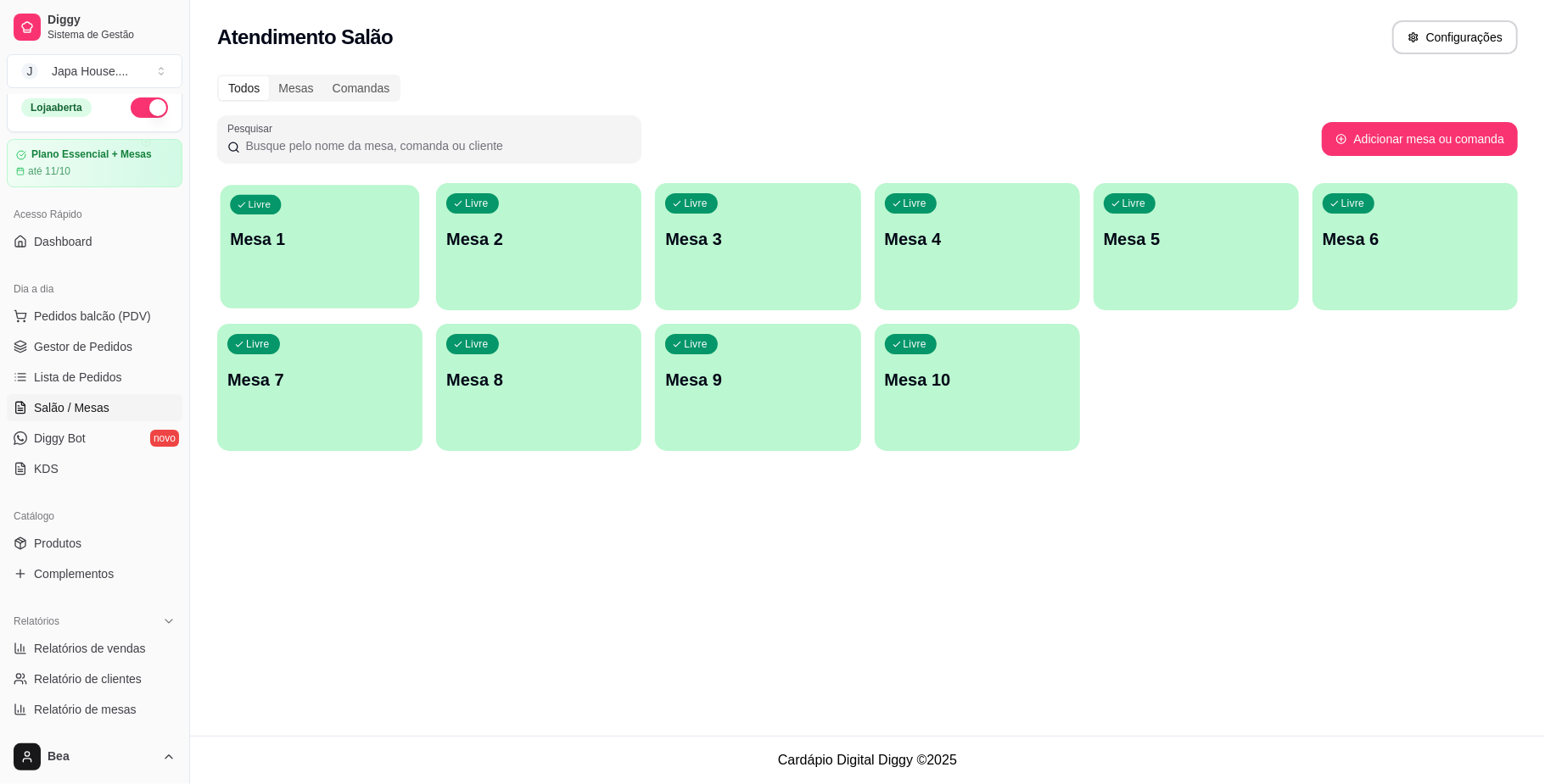
click at [389, 211] on div "Livre Mesa 1" at bounding box center [320, 236] width 200 height 103
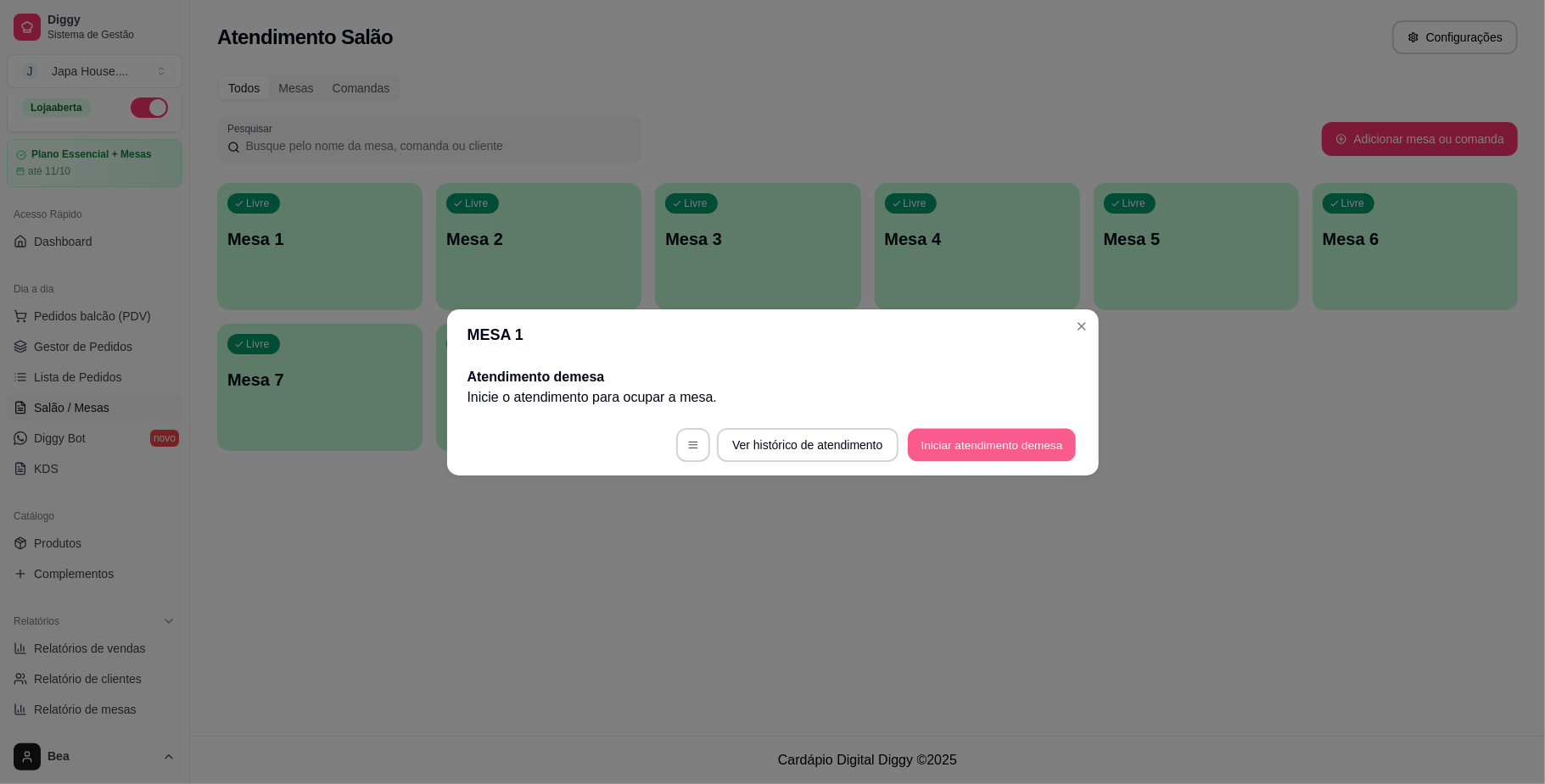
click at [933, 440] on button "Iniciar atendimento de mesa" at bounding box center [991, 445] width 168 height 33
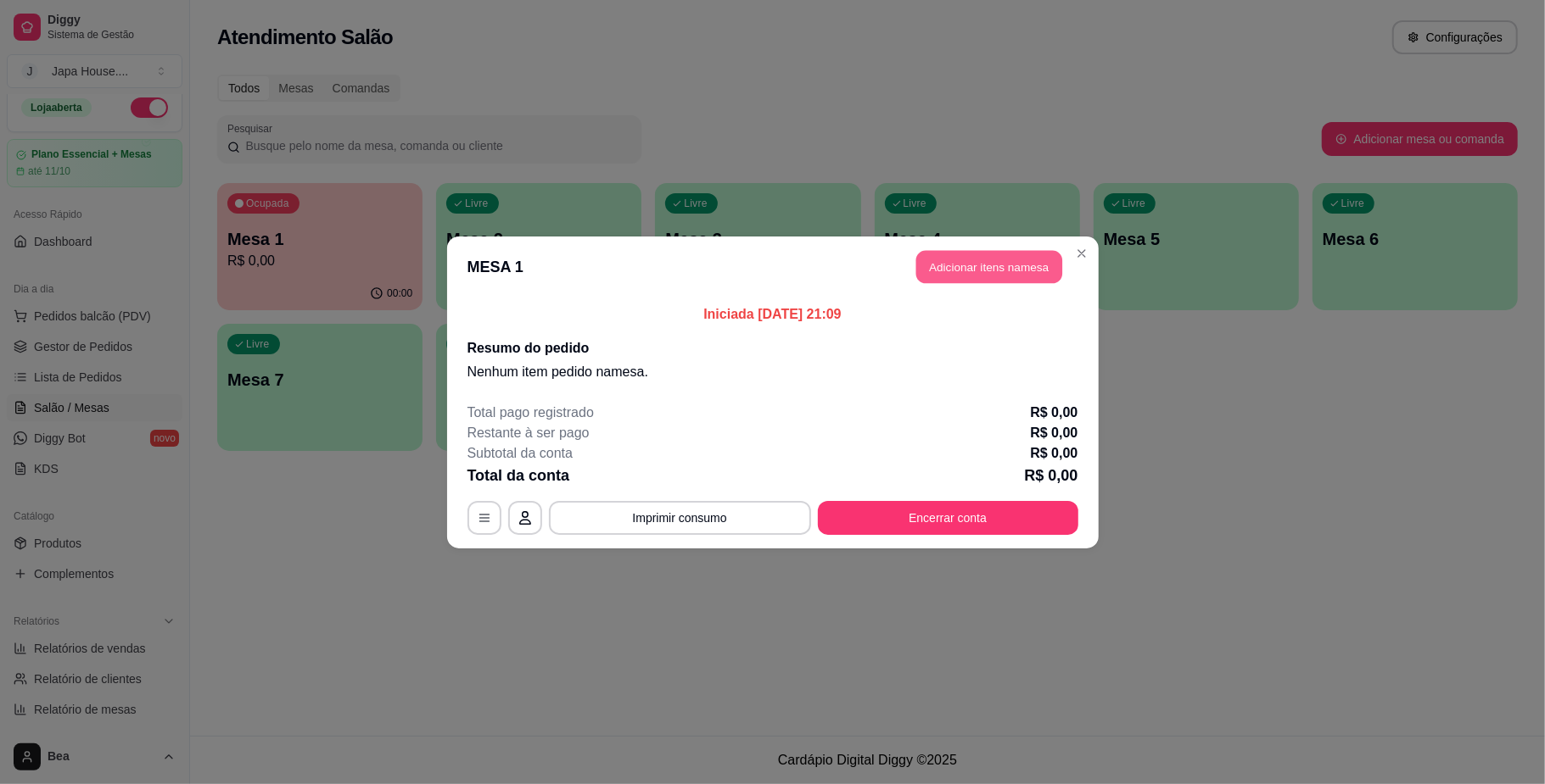
click at [1009, 268] on button "Adicionar itens na mesa" at bounding box center [989, 267] width 146 height 33
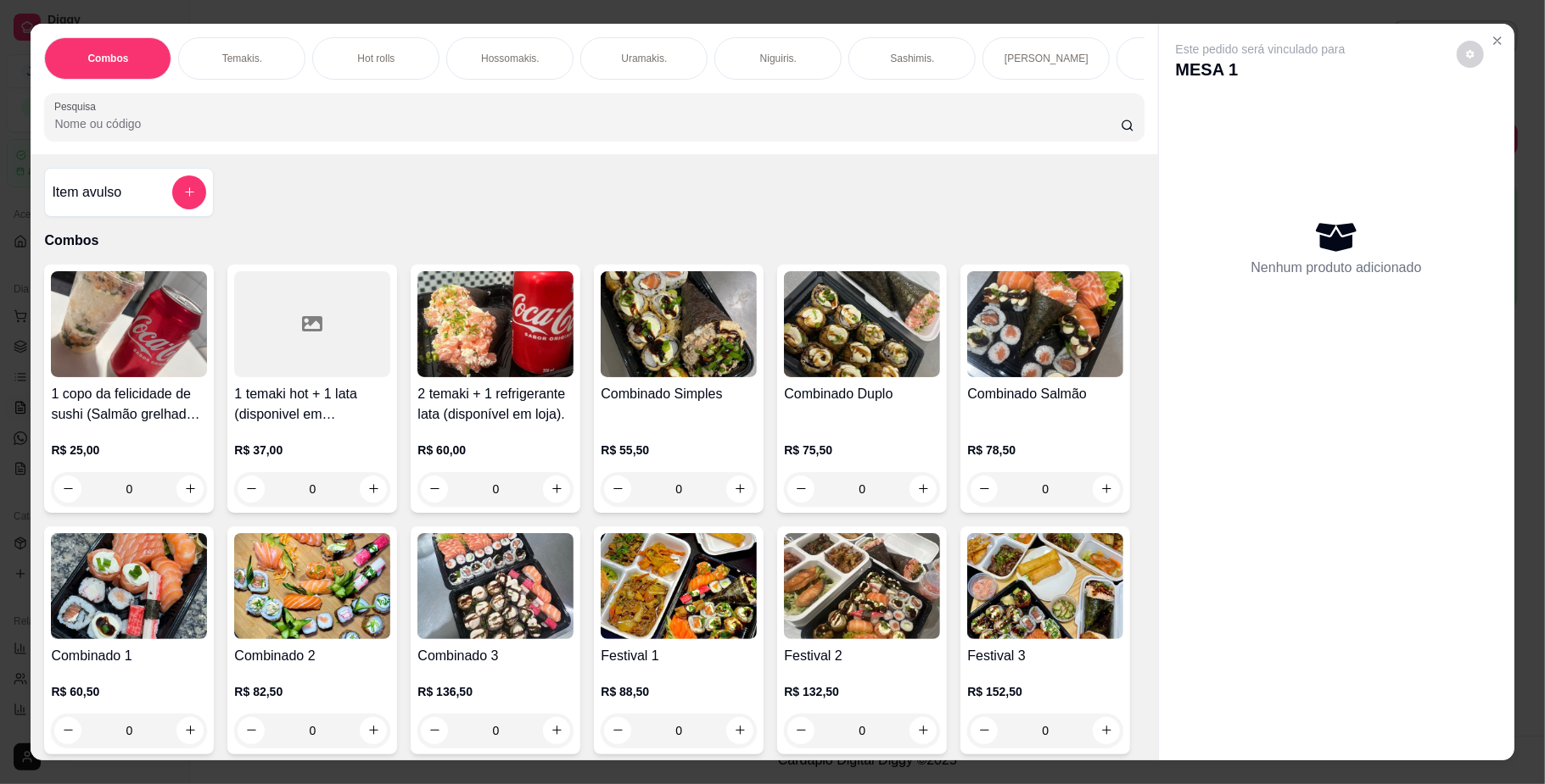
scroll to position [0, 961]
click at [601, 54] on p "Yakisoba" at bounding box center [619, 59] width 40 height 14
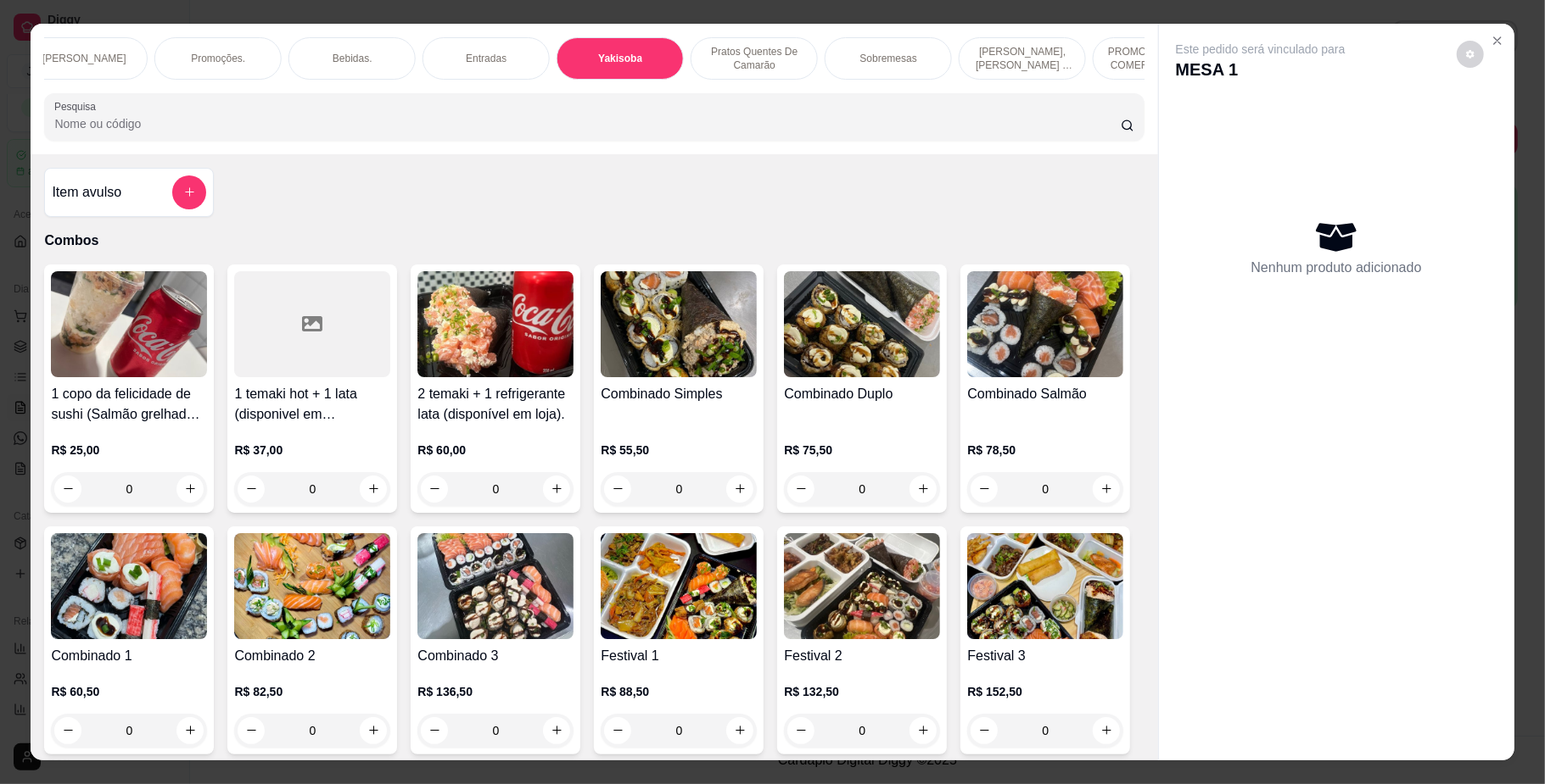
scroll to position [30, 0]
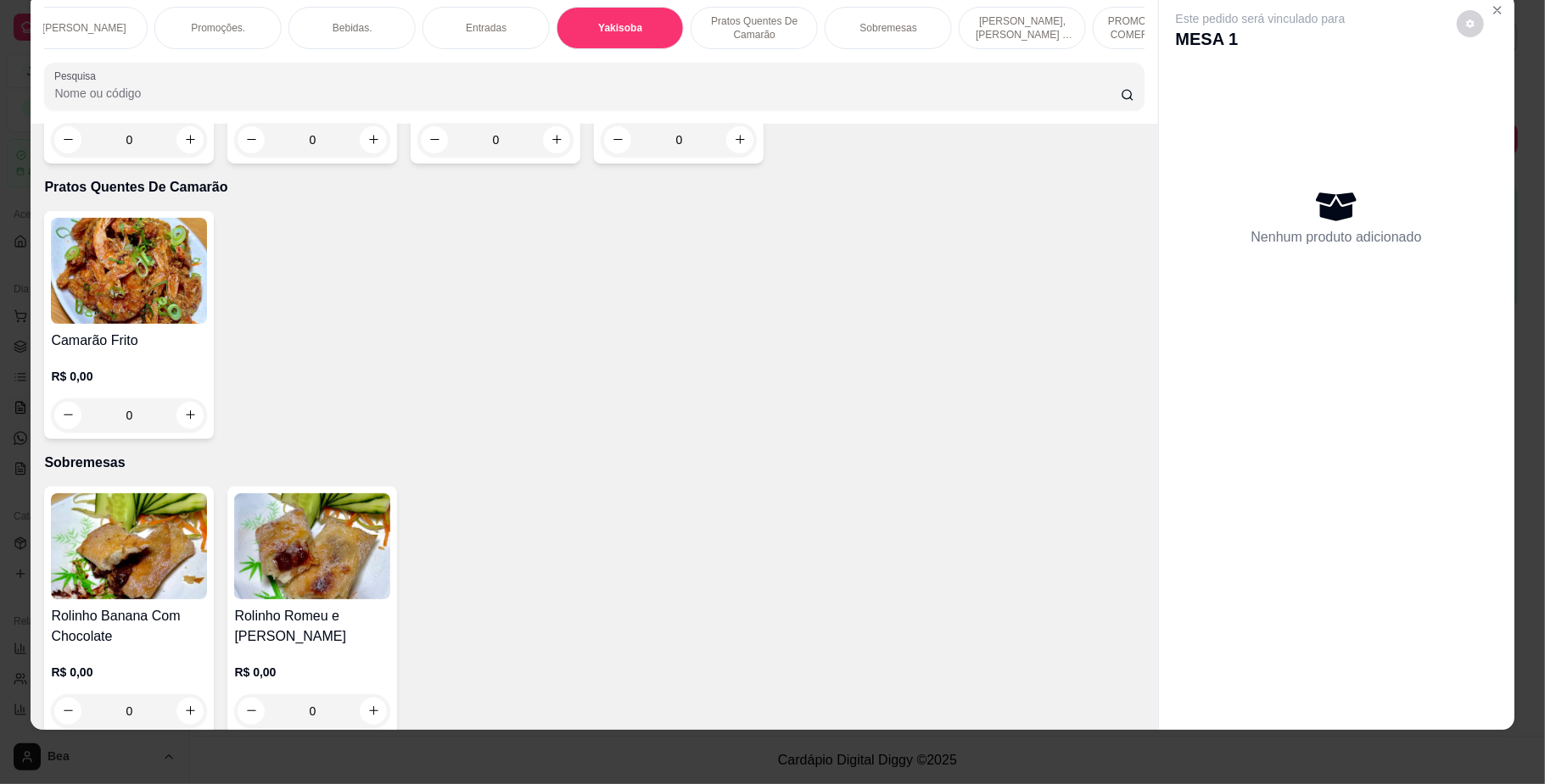
click at [381, 15] on div "Bebidas." at bounding box center [351, 28] width 127 height 42
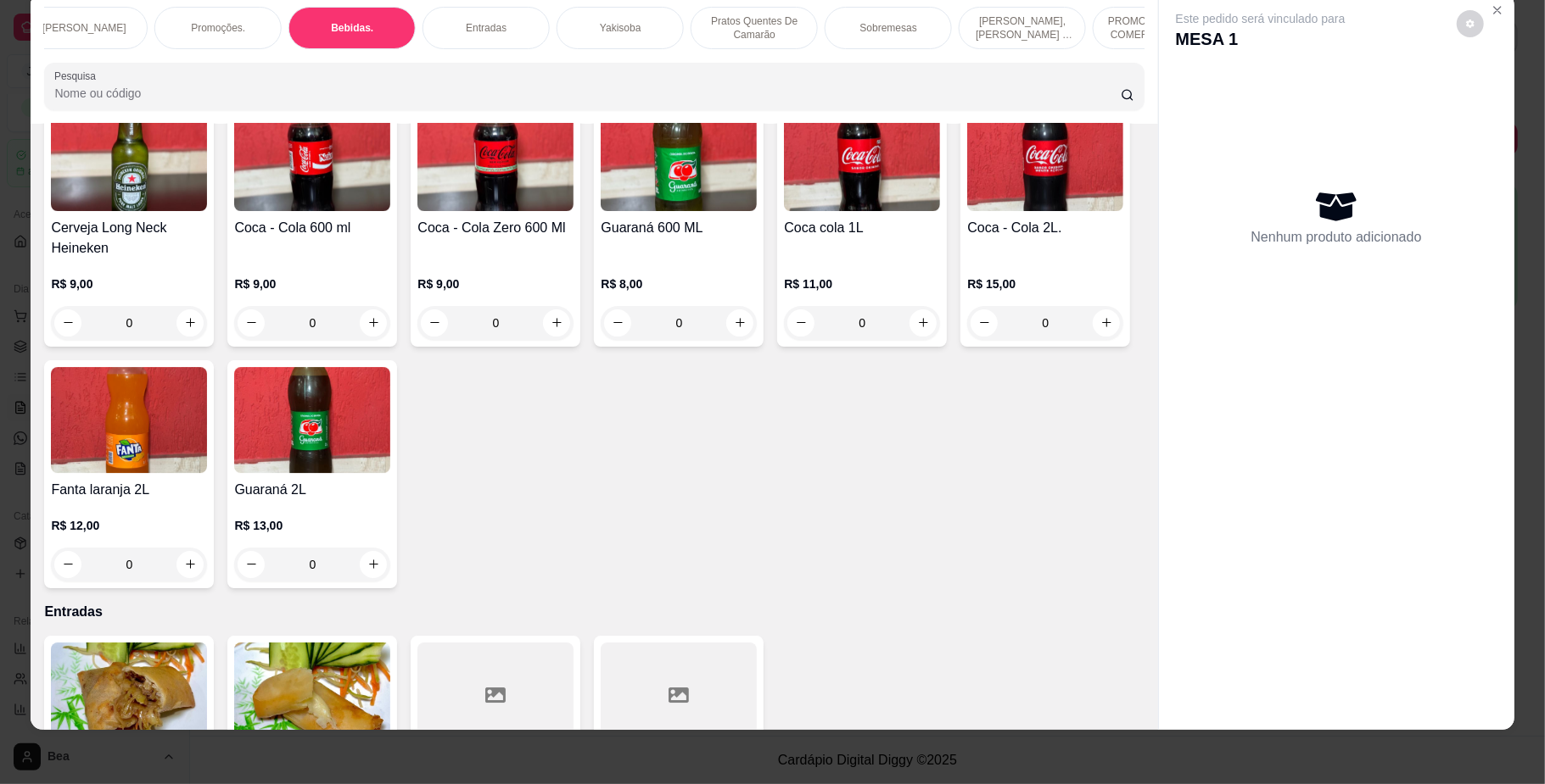
scroll to position [4008, 0]
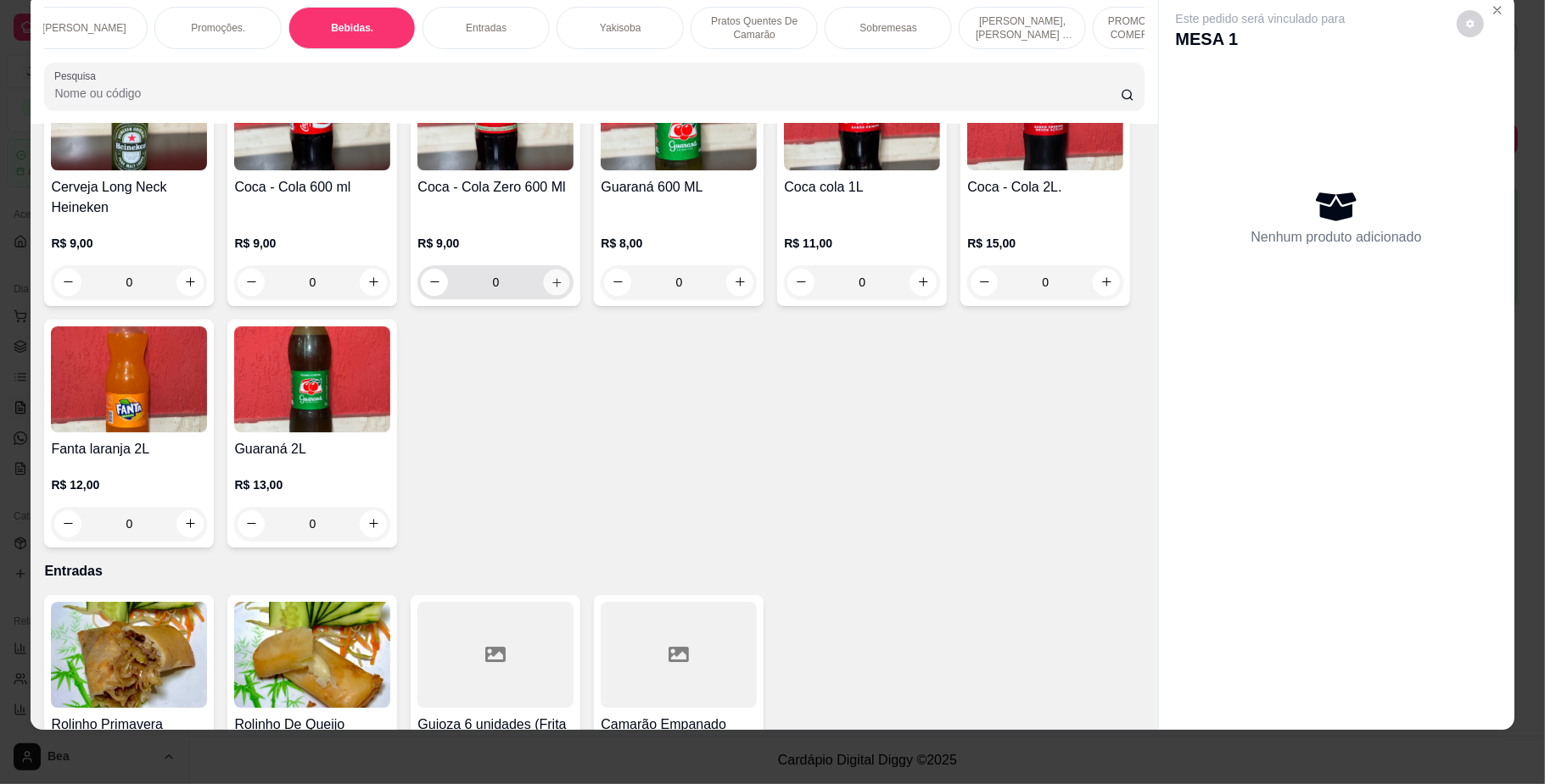
click at [563, 288] on icon "increase-product-quantity" at bounding box center [556, 281] width 13 height 13
type input "1"
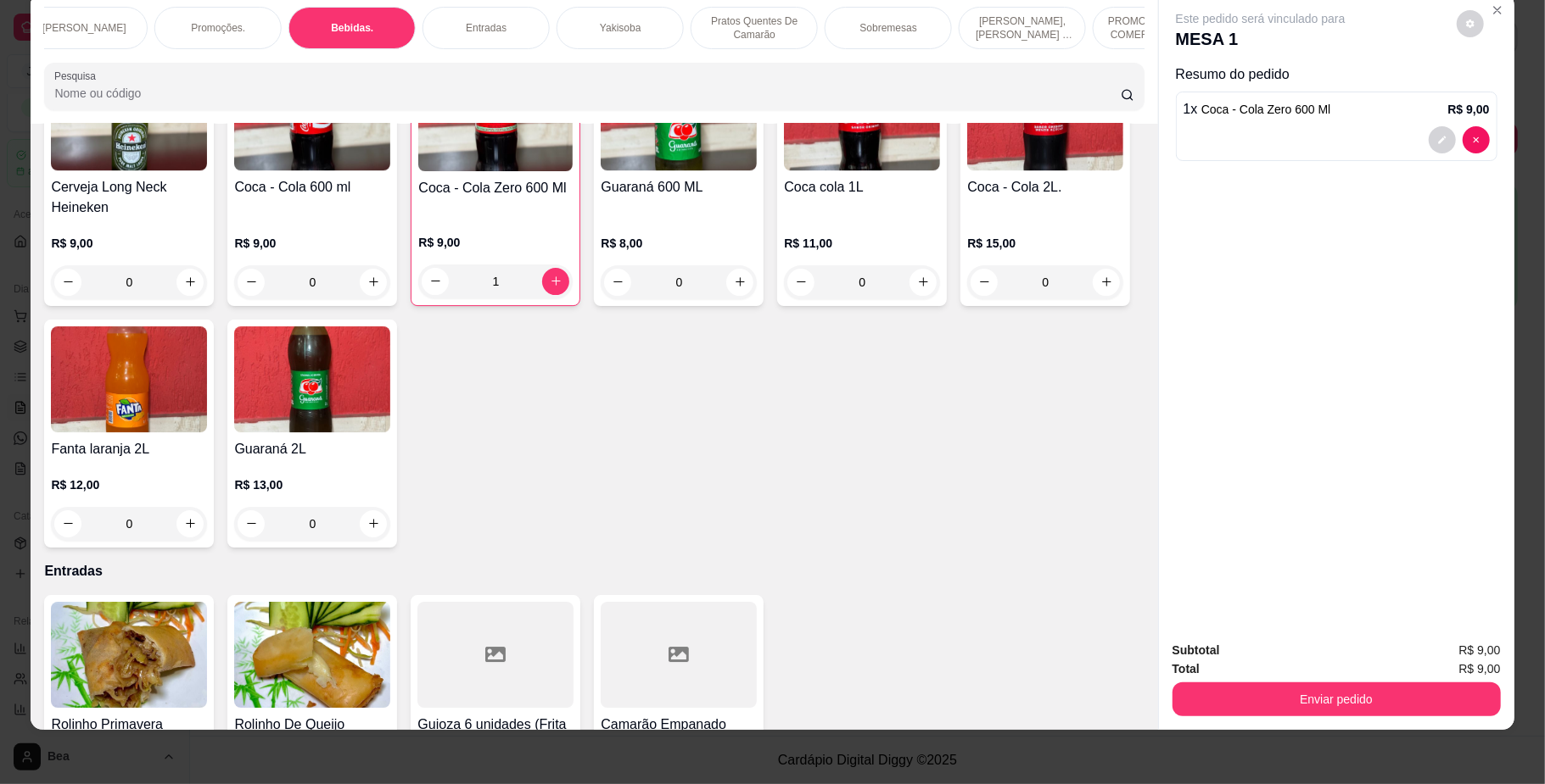
click at [587, 25] on div "Yakisoba" at bounding box center [619, 28] width 127 height 42
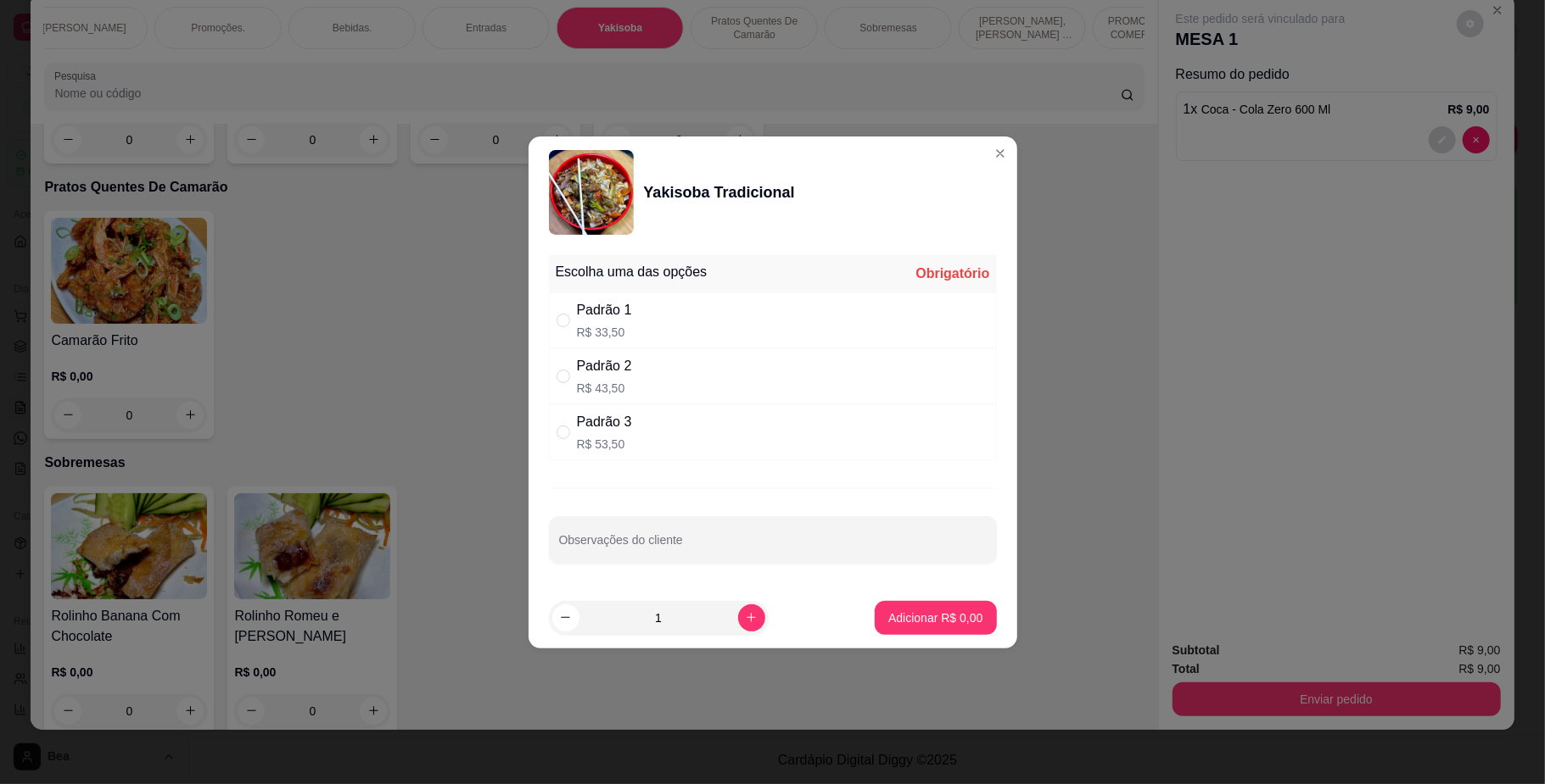
click at [645, 438] on div "Padrão 3 R$ 53,50" at bounding box center [772, 432] width 448 height 56
radio input "true"
click at [925, 616] on p "Adicionar R$ 53,50" at bounding box center [932, 618] width 98 height 16
type input "1"
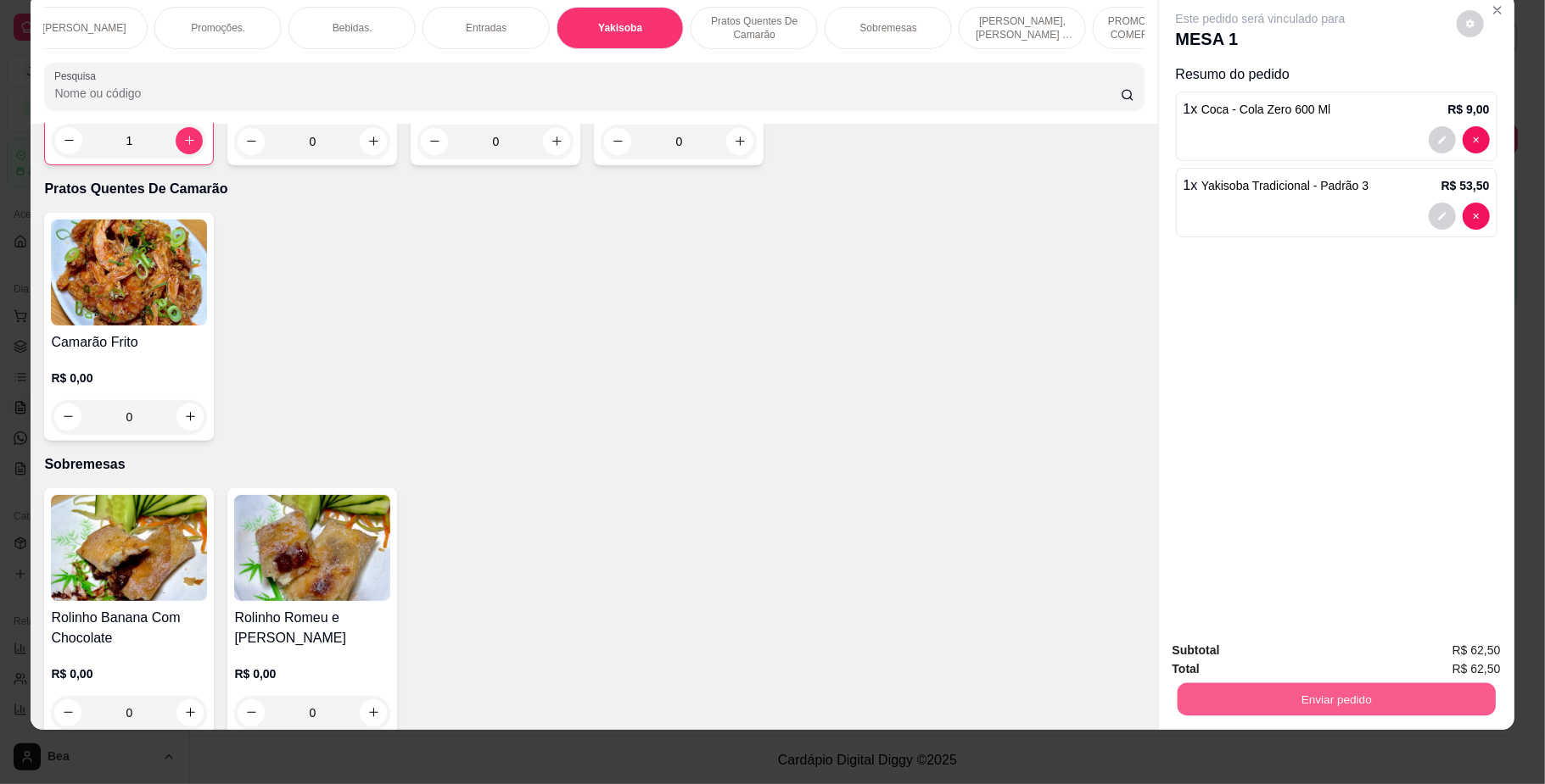
click at [1245, 696] on button "Enviar pedido" at bounding box center [1335, 700] width 318 height 33
click at [1215, 651] on button "Não registrar e enviar pedido" at bounding box center [1278, 658] width 171 height 31
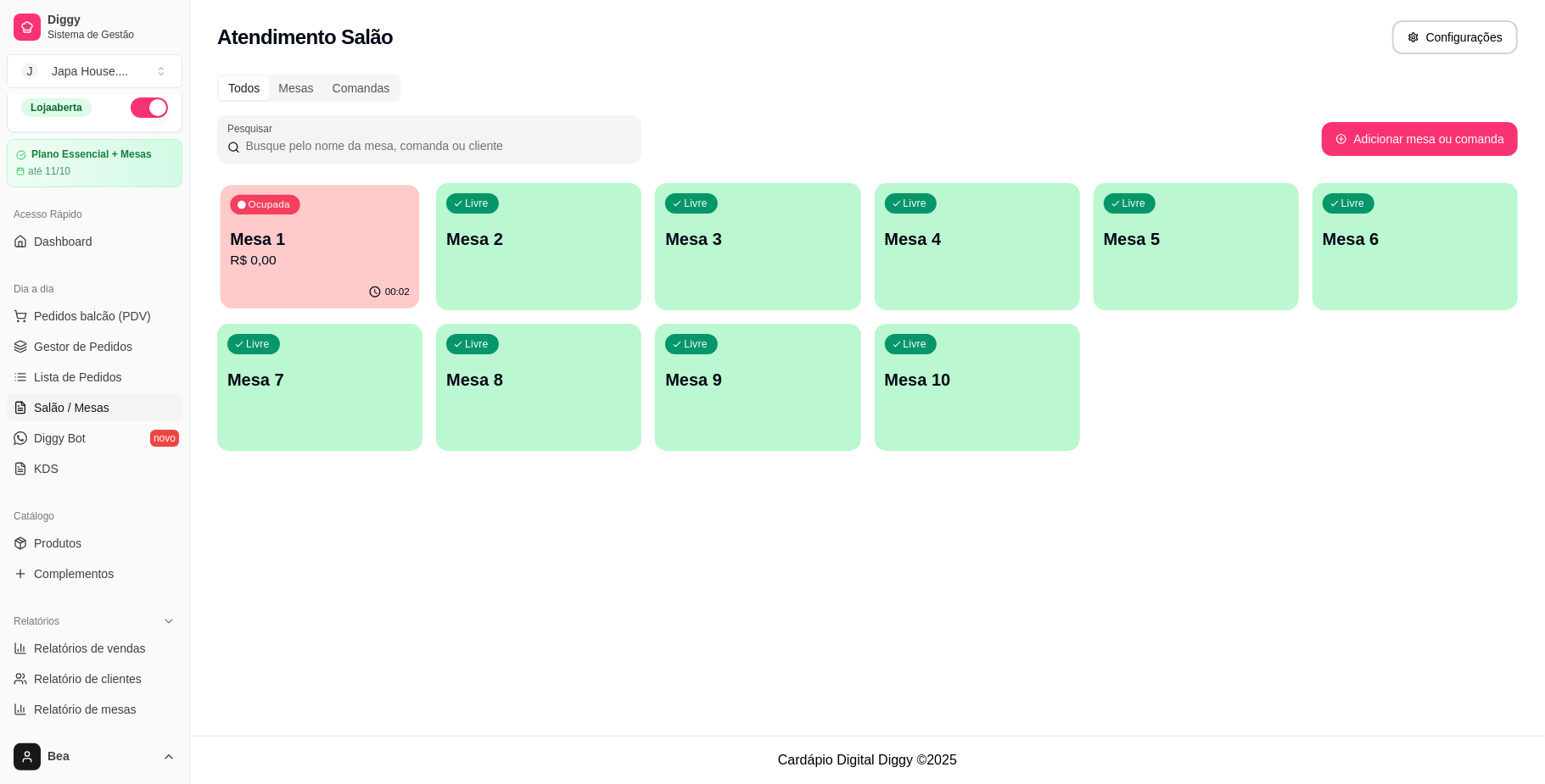
click at [306, 267] on p "R$ 0,00" at bounding box center [320, 261] width 180 height 20
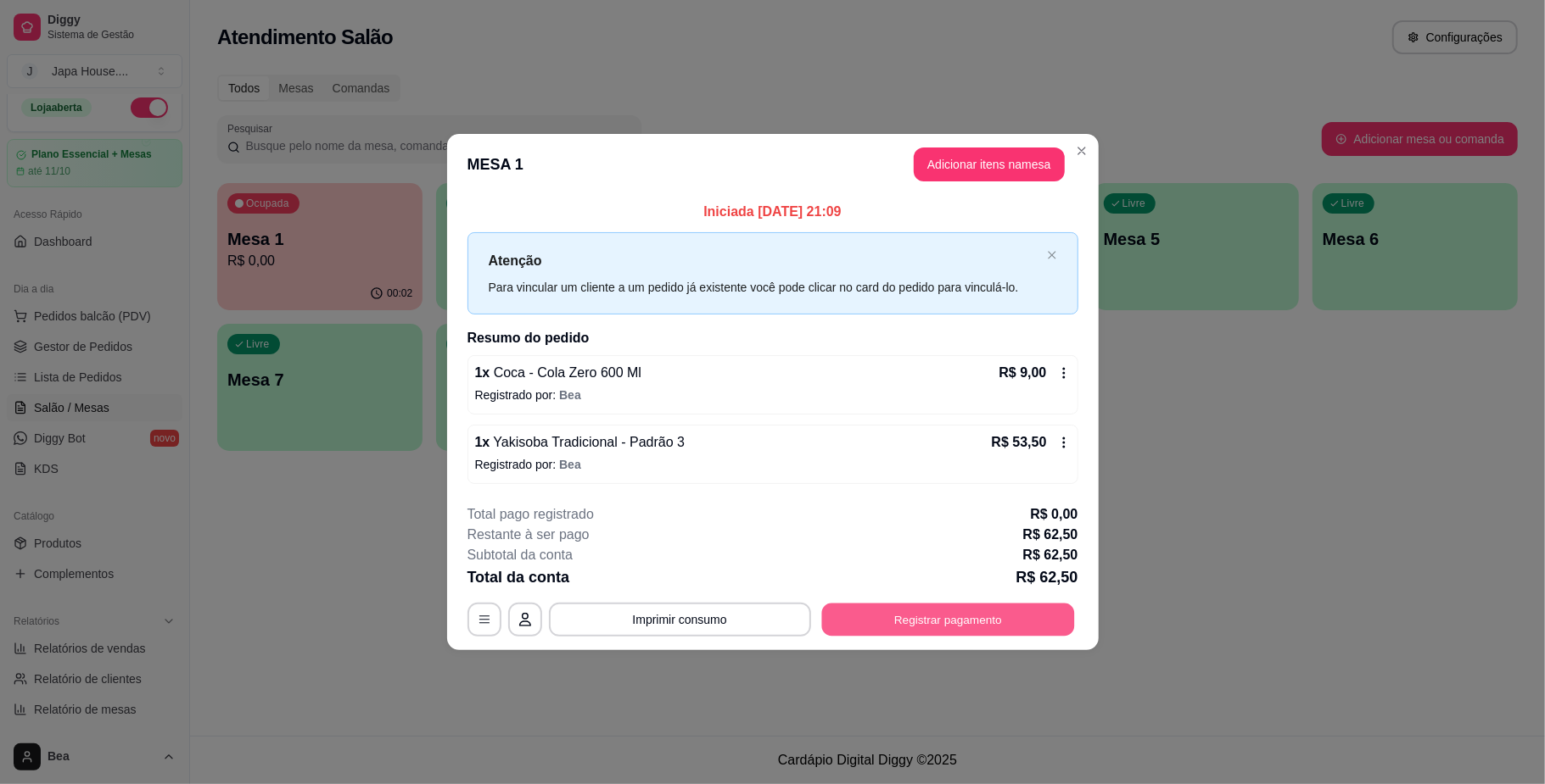
click at [877, 623] on button "Registrar pagamento" at bounding box center [947, 621] width 253 height 33
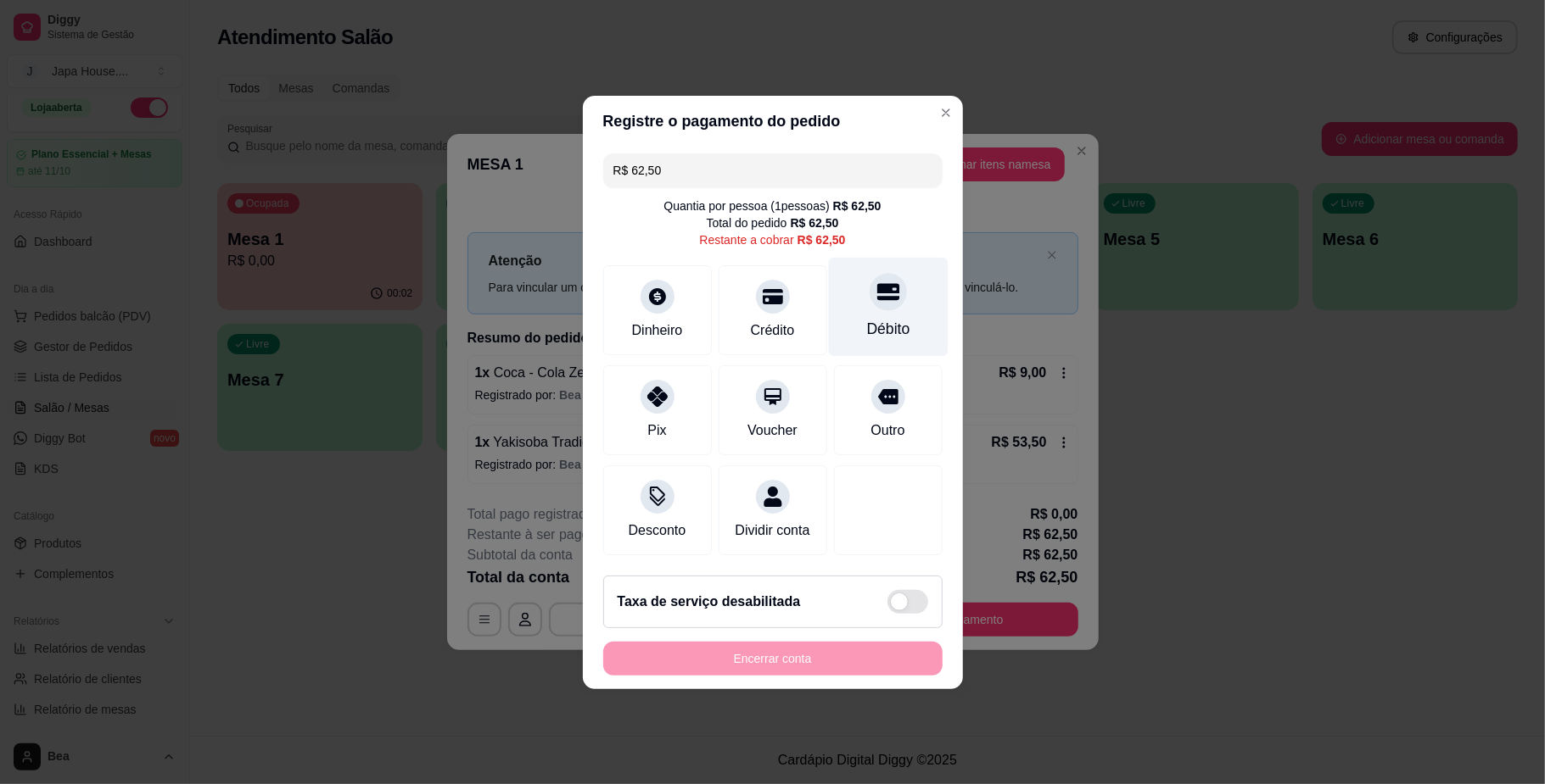
click at [866, 318] on div "Débito" at bounding box center [888, 329] width 43 height 22
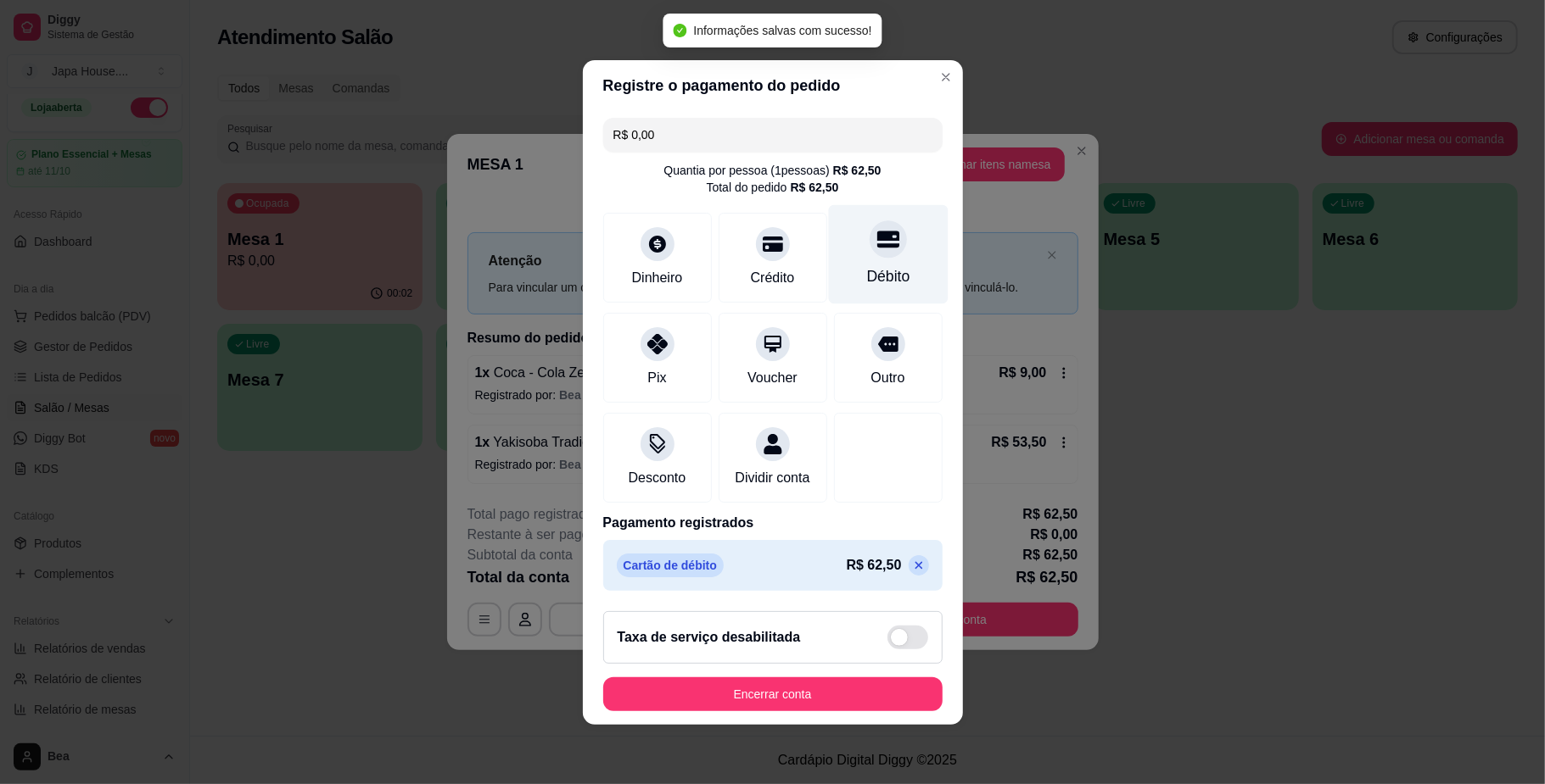
type input "R$ 0,00"
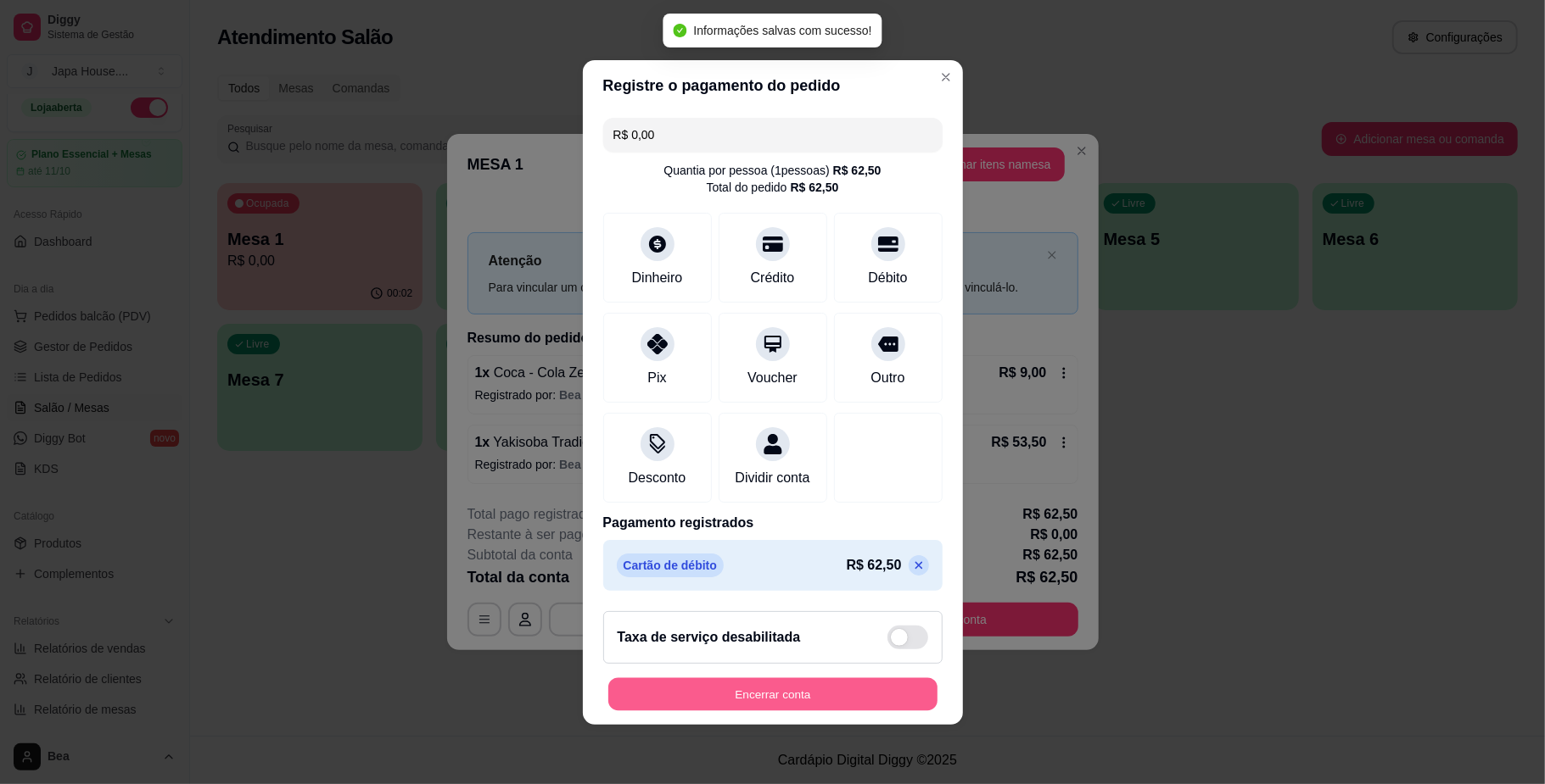
click at [809, 702] on button "Encerrar conta" at bounding box center [772, 694] width 329 height 33
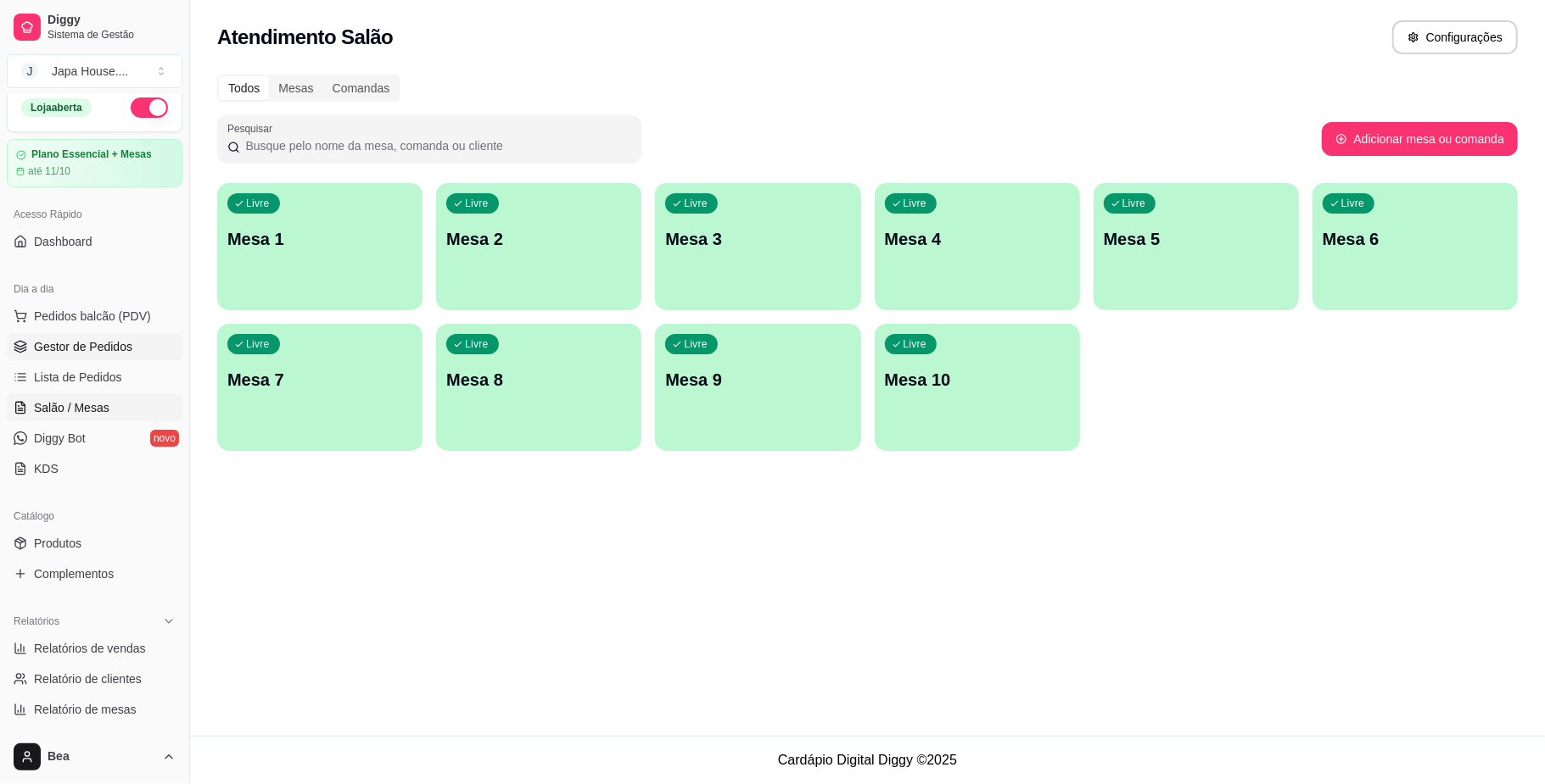
click at [82, 353] on span "Gestor de Pedidos" at bounding box center [83, 346] width 98 height 17
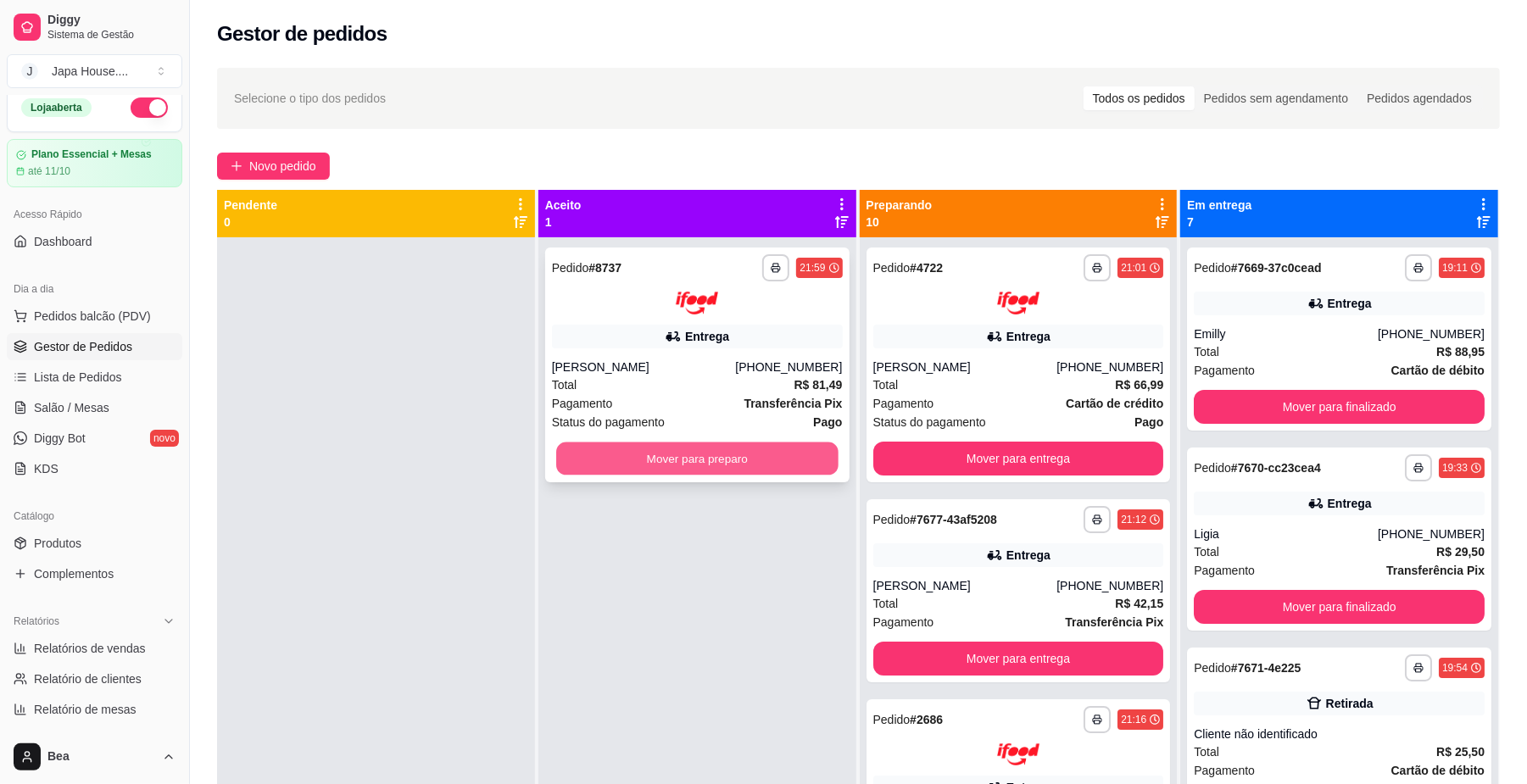
click at [587, 456] on button "Mover para preparo" at bounding box center [697, 458] width 281 height 33
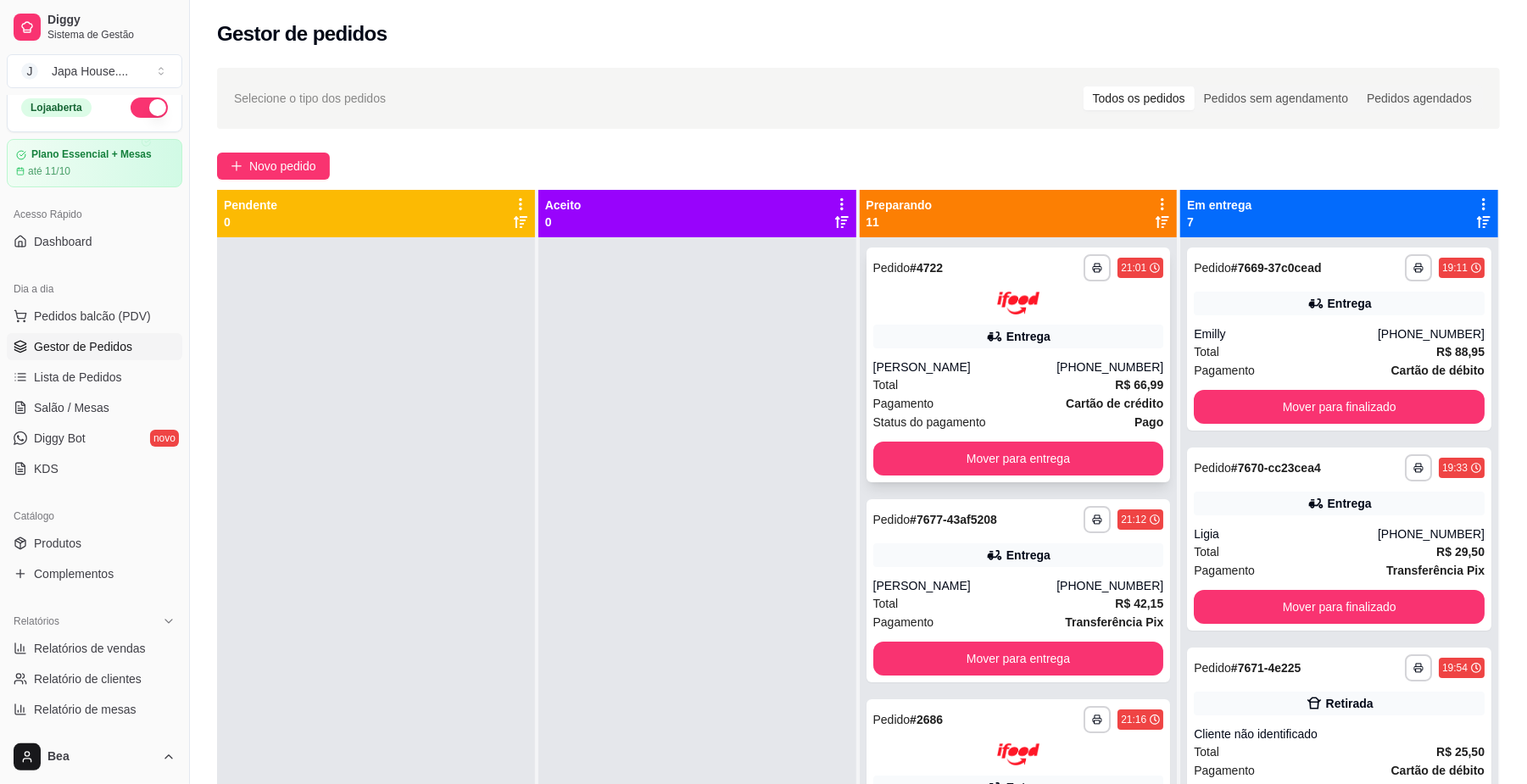
click at [975, 367] on div "[PERSON_NAME]" at bounding box center [965, 367] width 184 height 17
click at [1060, 455] on button "Mover para entrega" at bounding box center [1018, 458] width 281 height 33
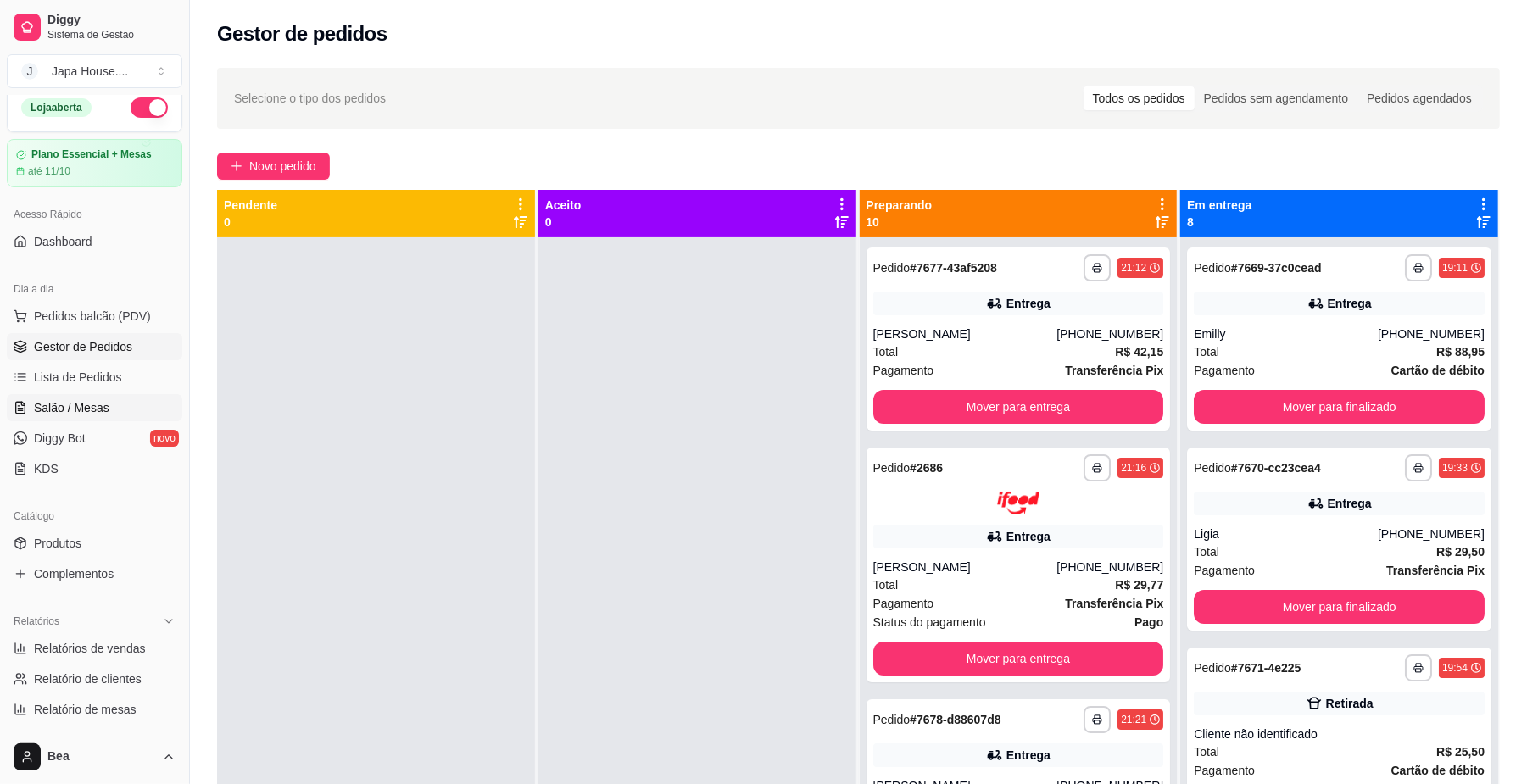
click at [107, 403] on link "Salão / Mesas" at bounding box center [94, 408] width 175 height 28
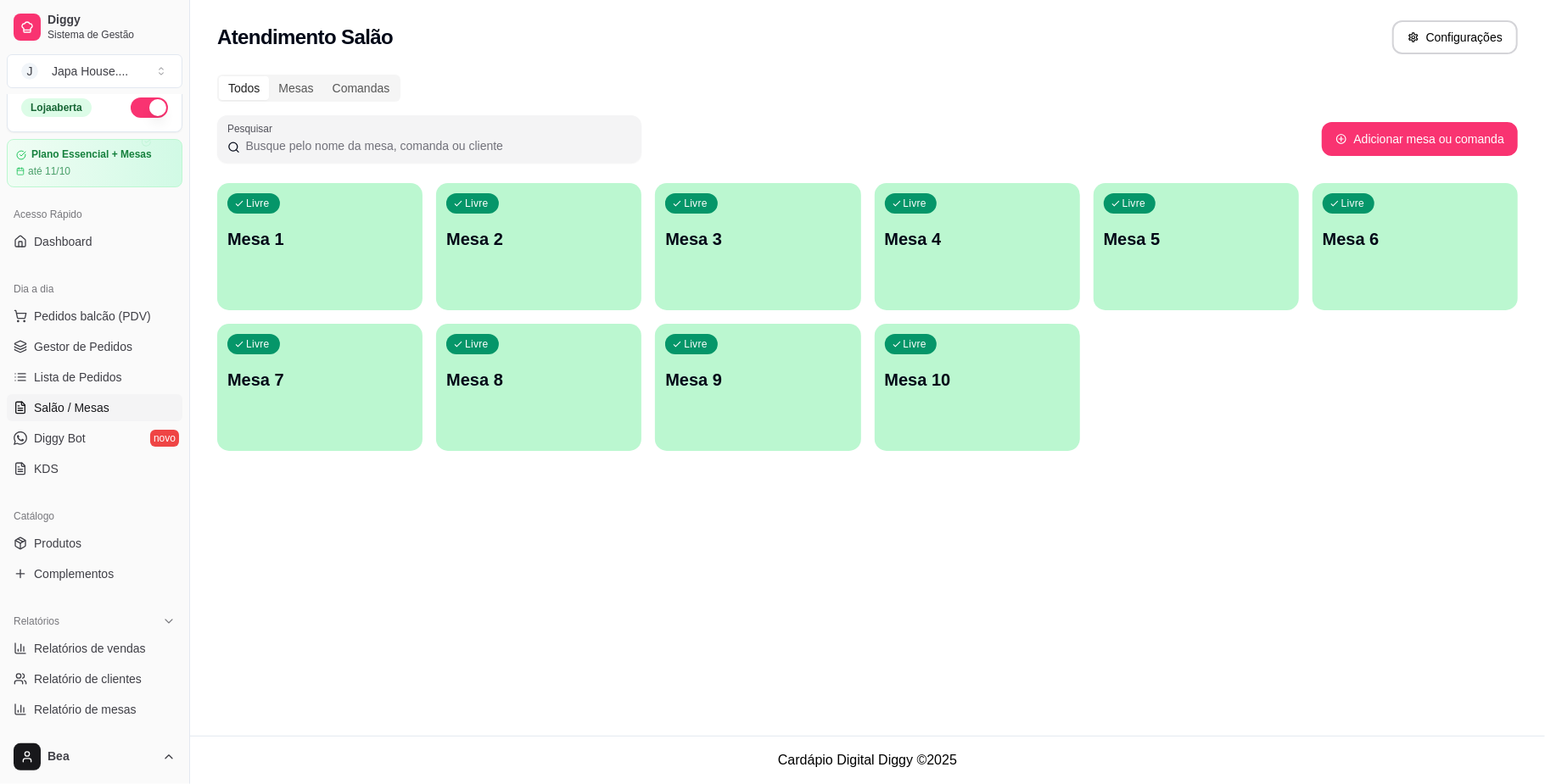
click at [306, 253] on div "Livre Mesa 1" at bounding box center [320, 236] width 206 height 107
click at [353, 410] on div "Livre Mesa 7" at bounding box center [320, 377] width 200 height 103
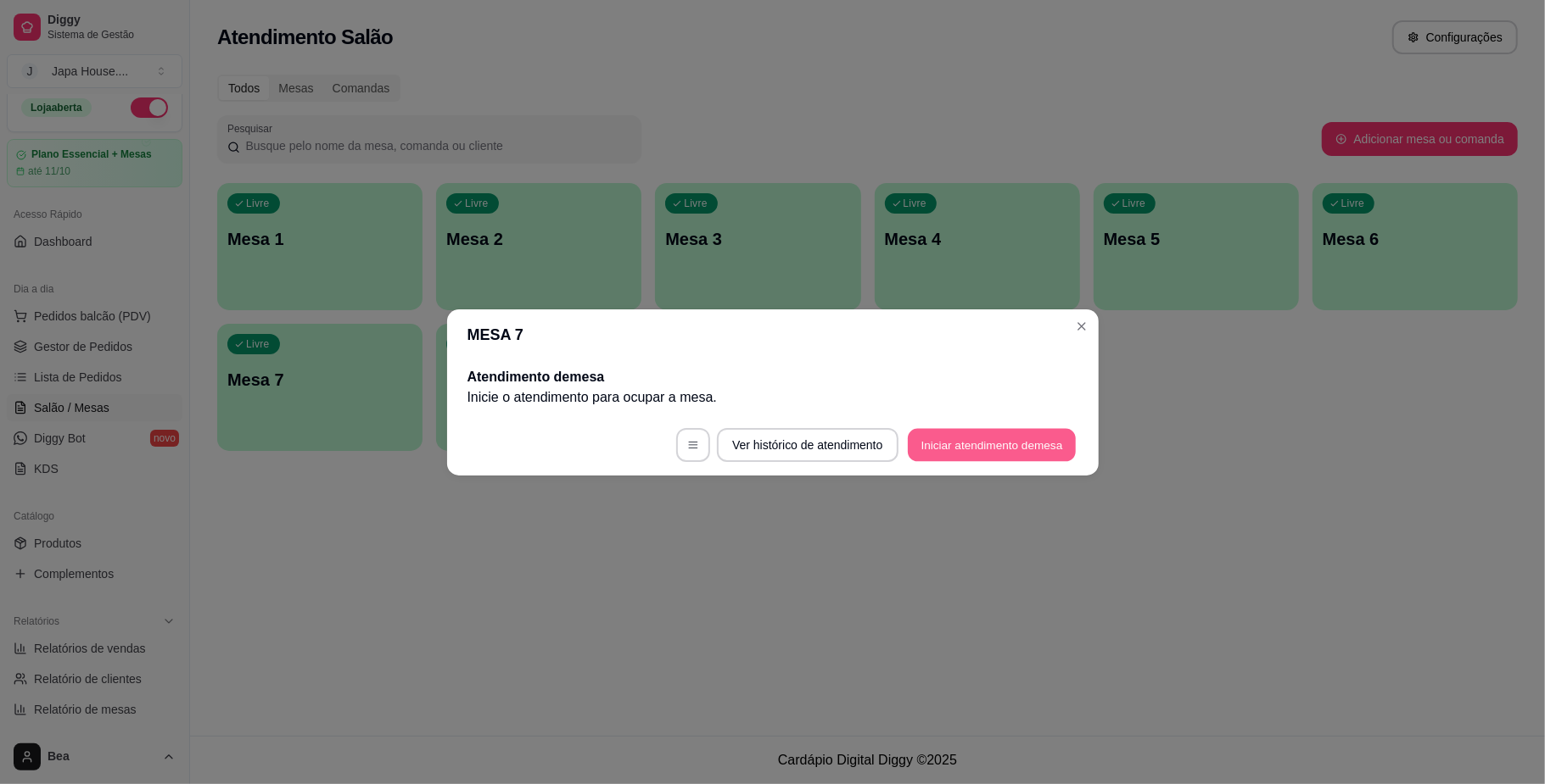
click at [999, 449] on button "Iniciar atendimento de mesa" at bounding box center [991, 445] width 168 height 33
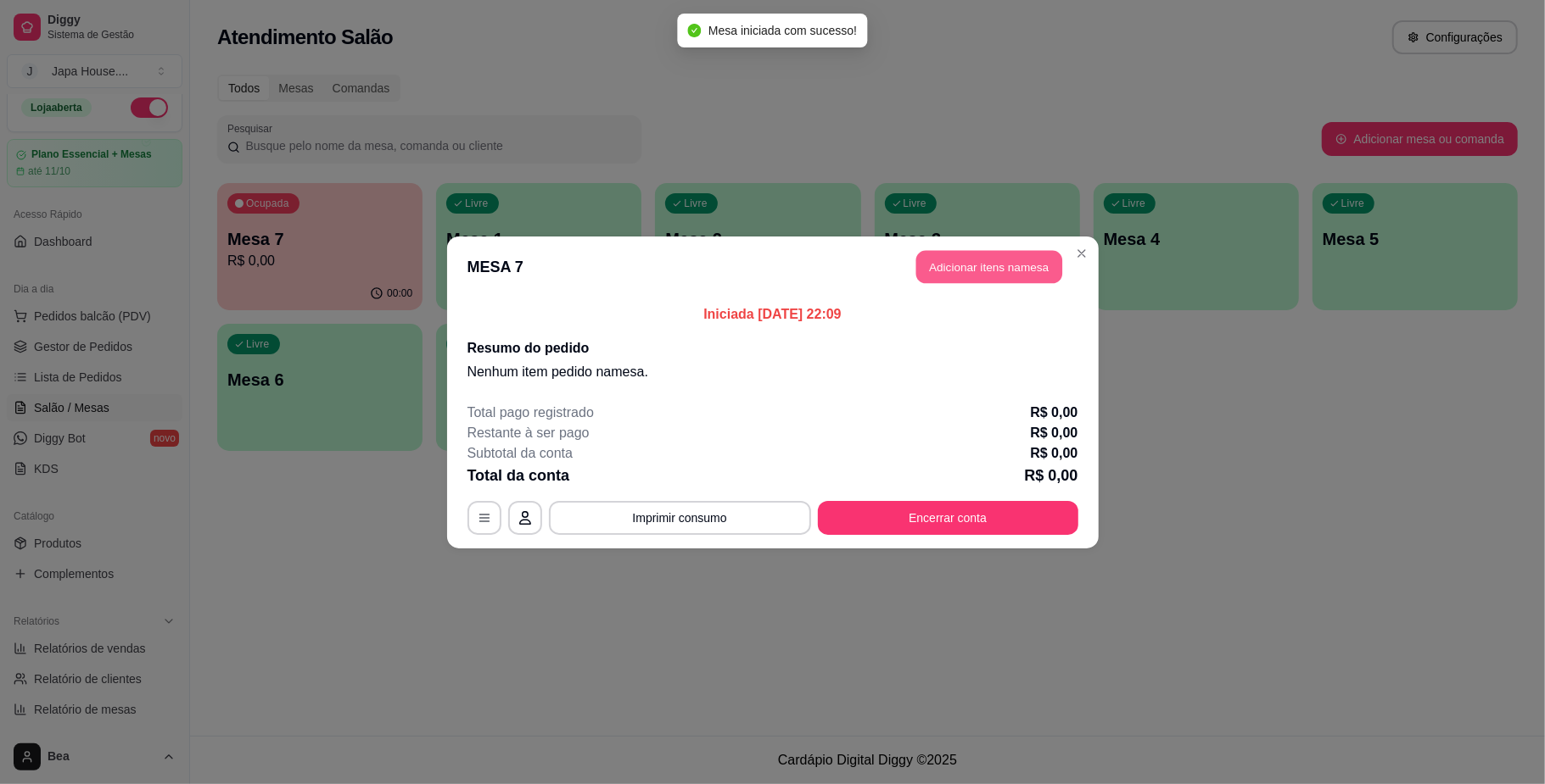
click at [1002, 261] on button "Adicionar itens na mesa" at bounding box center [989, 267] width 146 height 33
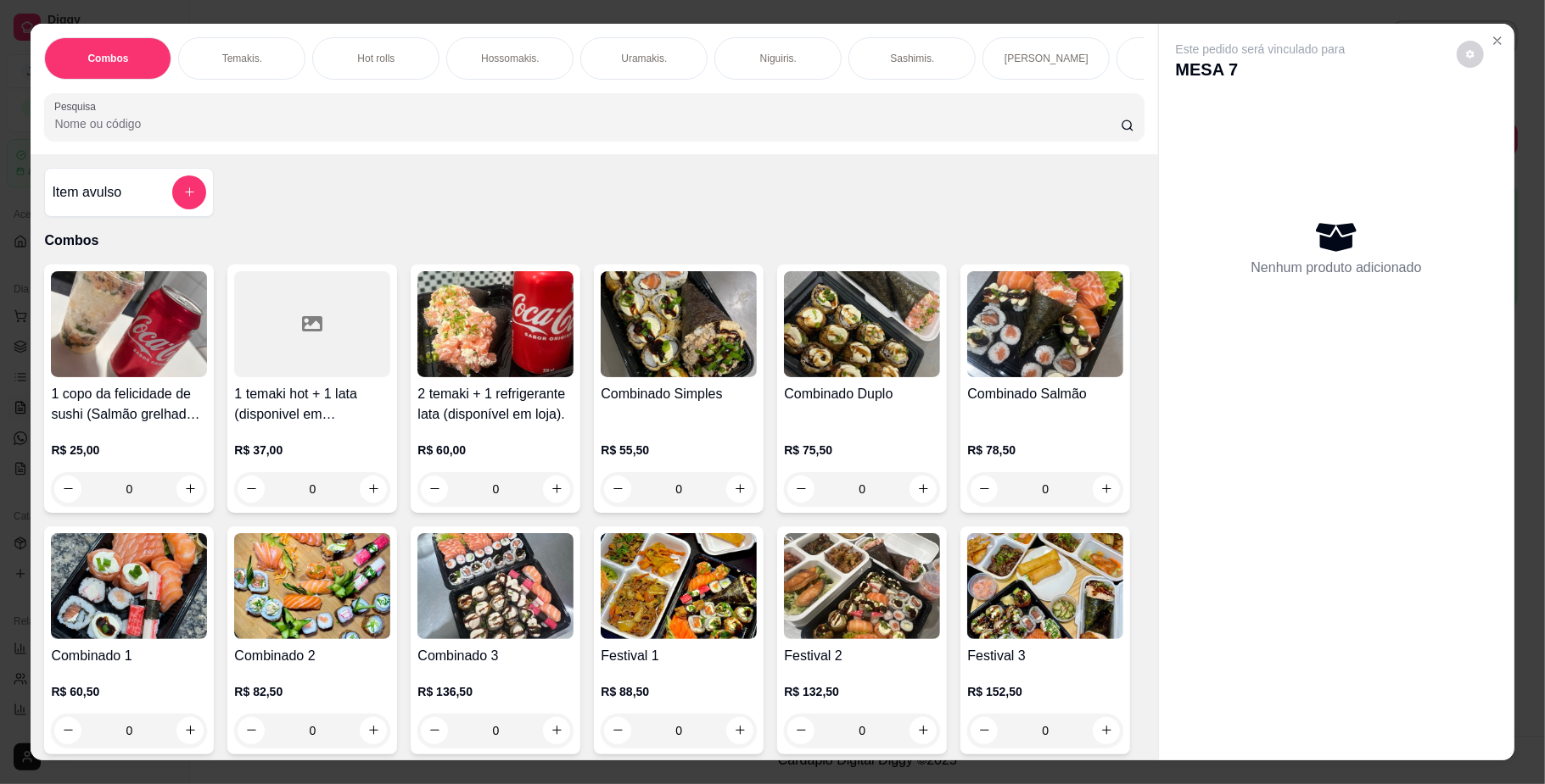
scroll to position [0, 961]
click at [585, 52] on div "Yakisoba" at bounding box center [619, 58] width 127 height 42
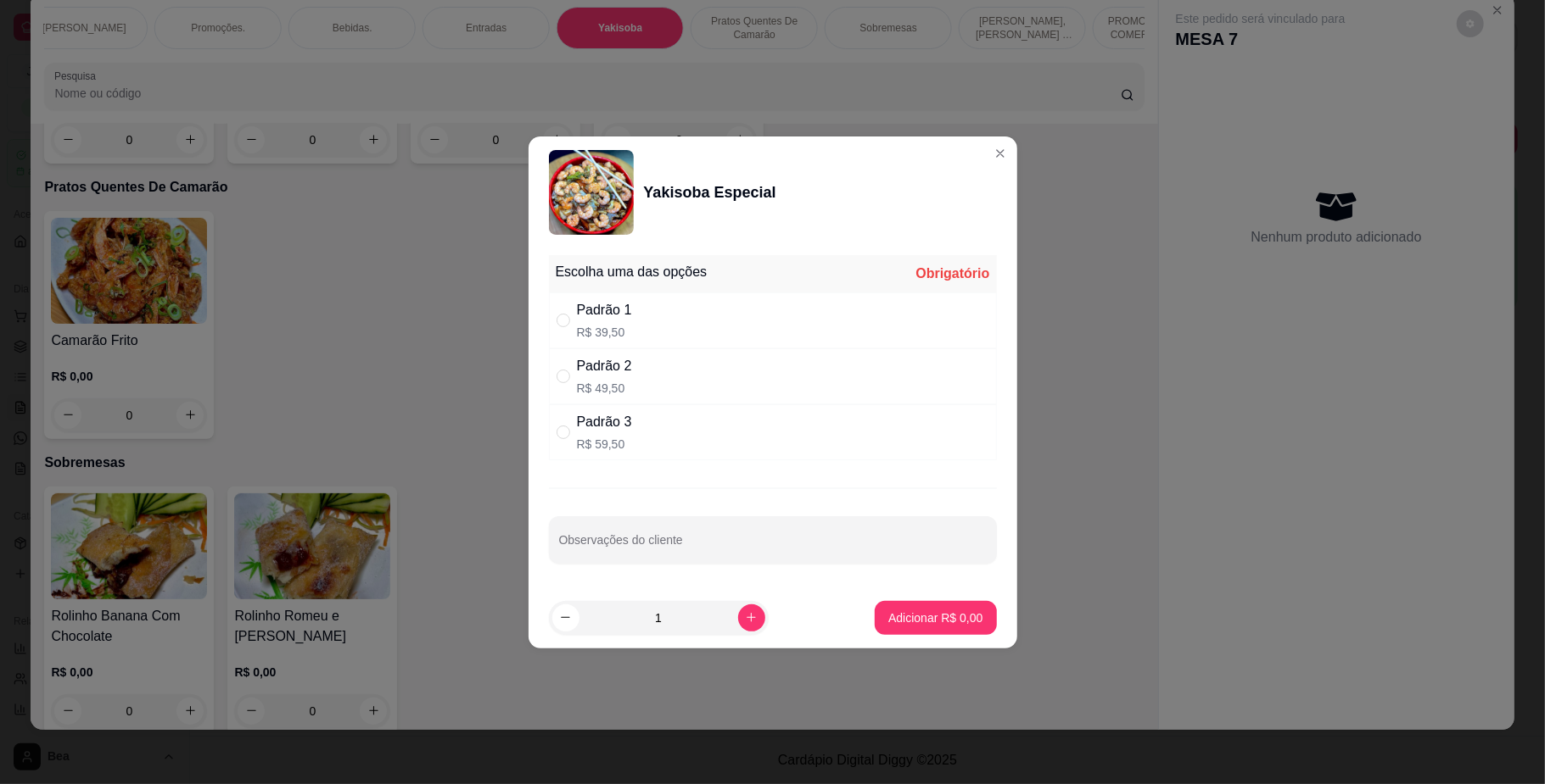
click at [660, 426] on div "Padrão 3 R$ 59,50" at bounding box center [772, 432] width 448 height 56
radio input "true"
click at [877, 631] on button "Adicionar R$ 59,50" at bounding box center [932, 618] width 128 height 33
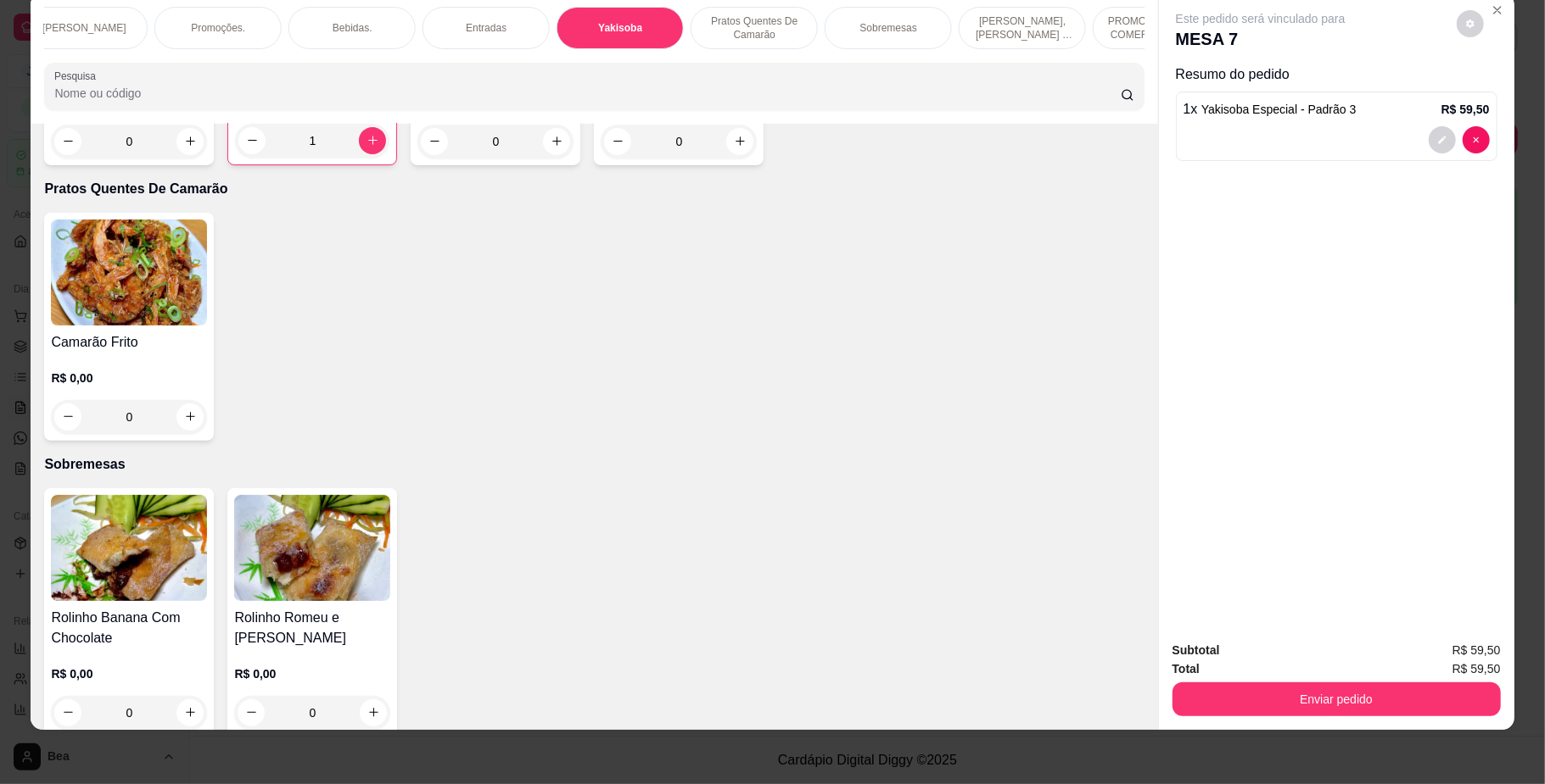
type input "1"
click at [262, 25] on div "Temakis." at bounding box center [241, 28] width 127 height 42
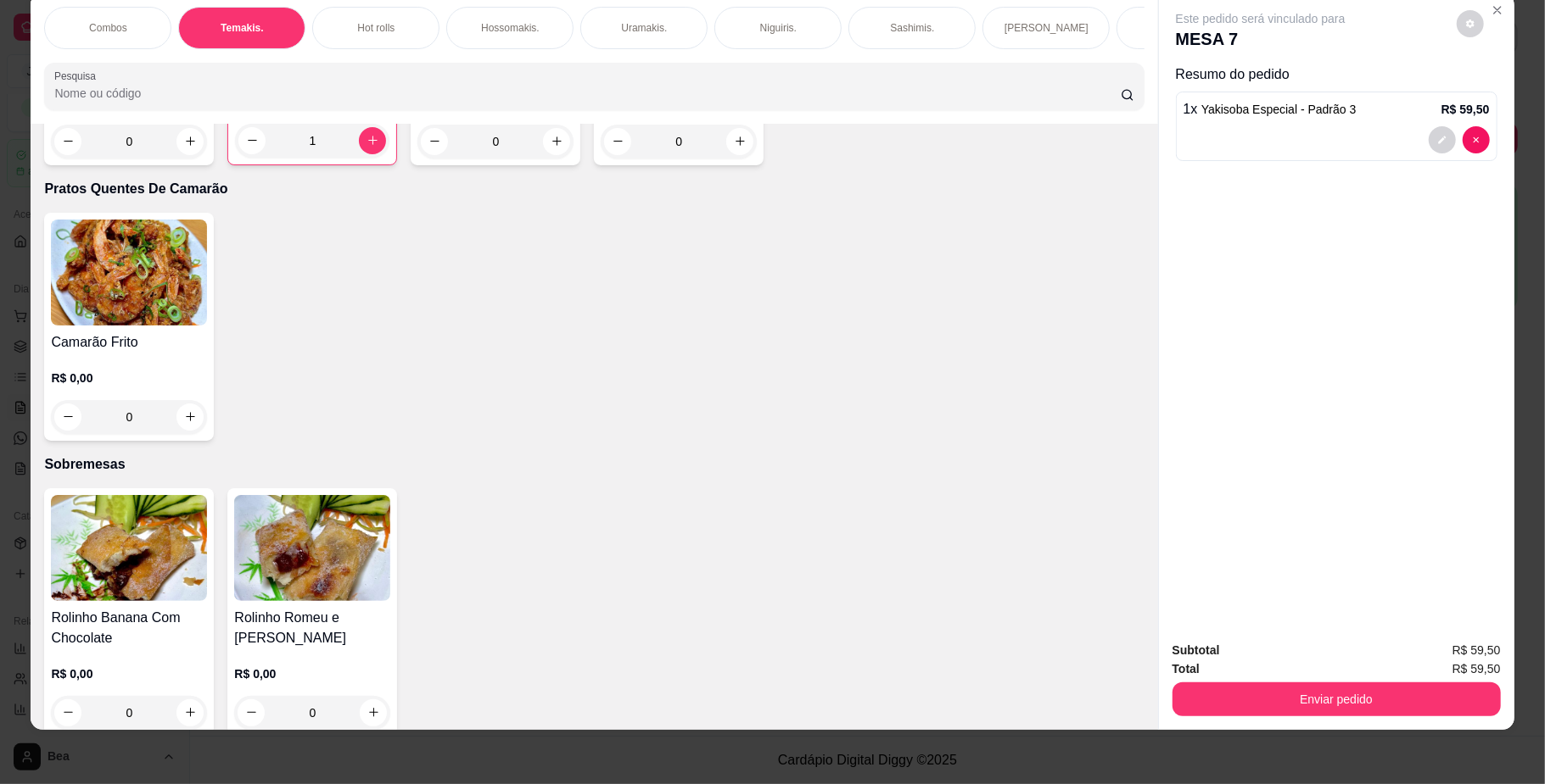
scroll to position [856, 0]
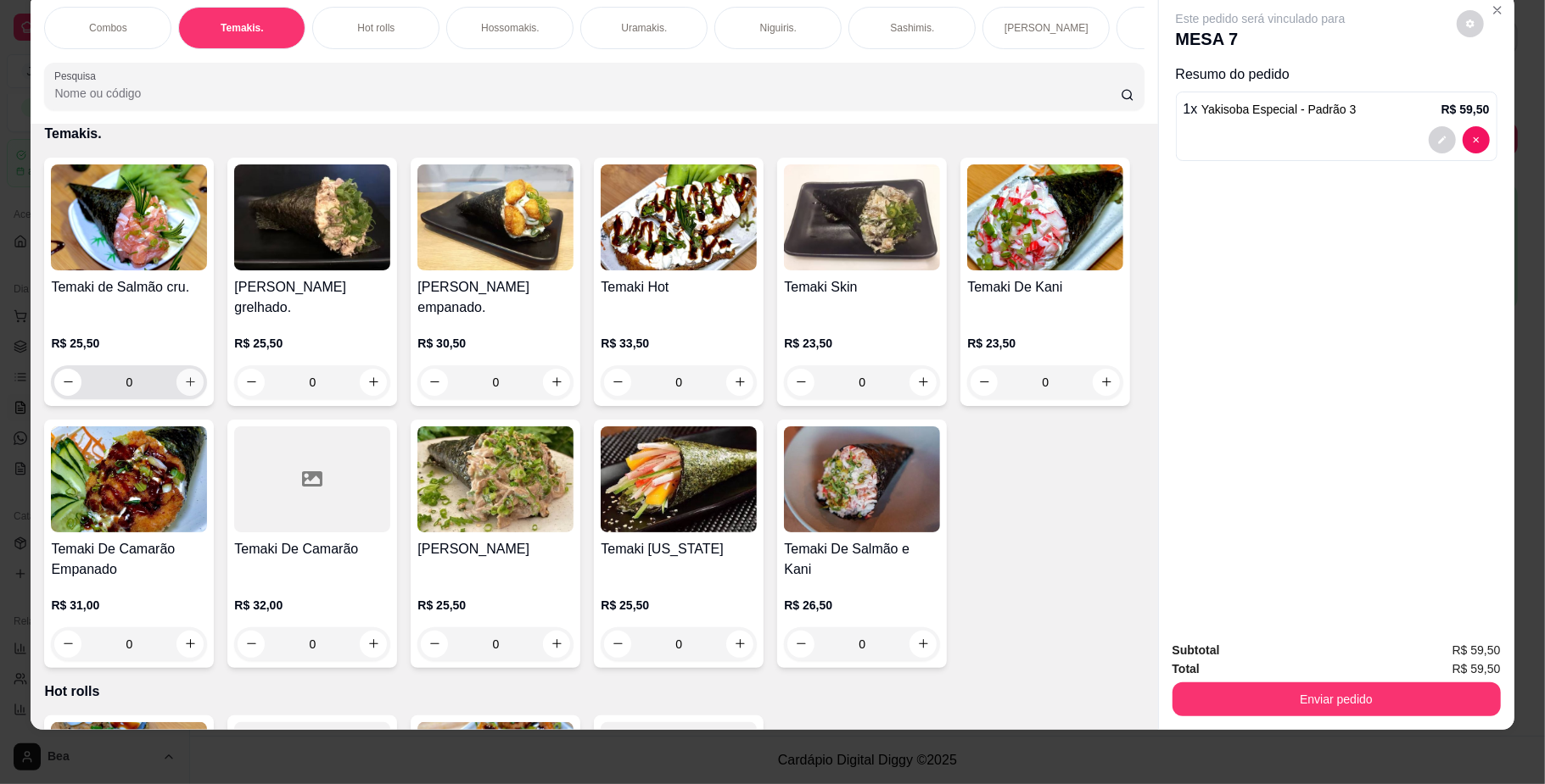
click at [178, 392] on button "increase-product-quantity" at bounding box center [190, 383] width 28 height 28
type input "1"
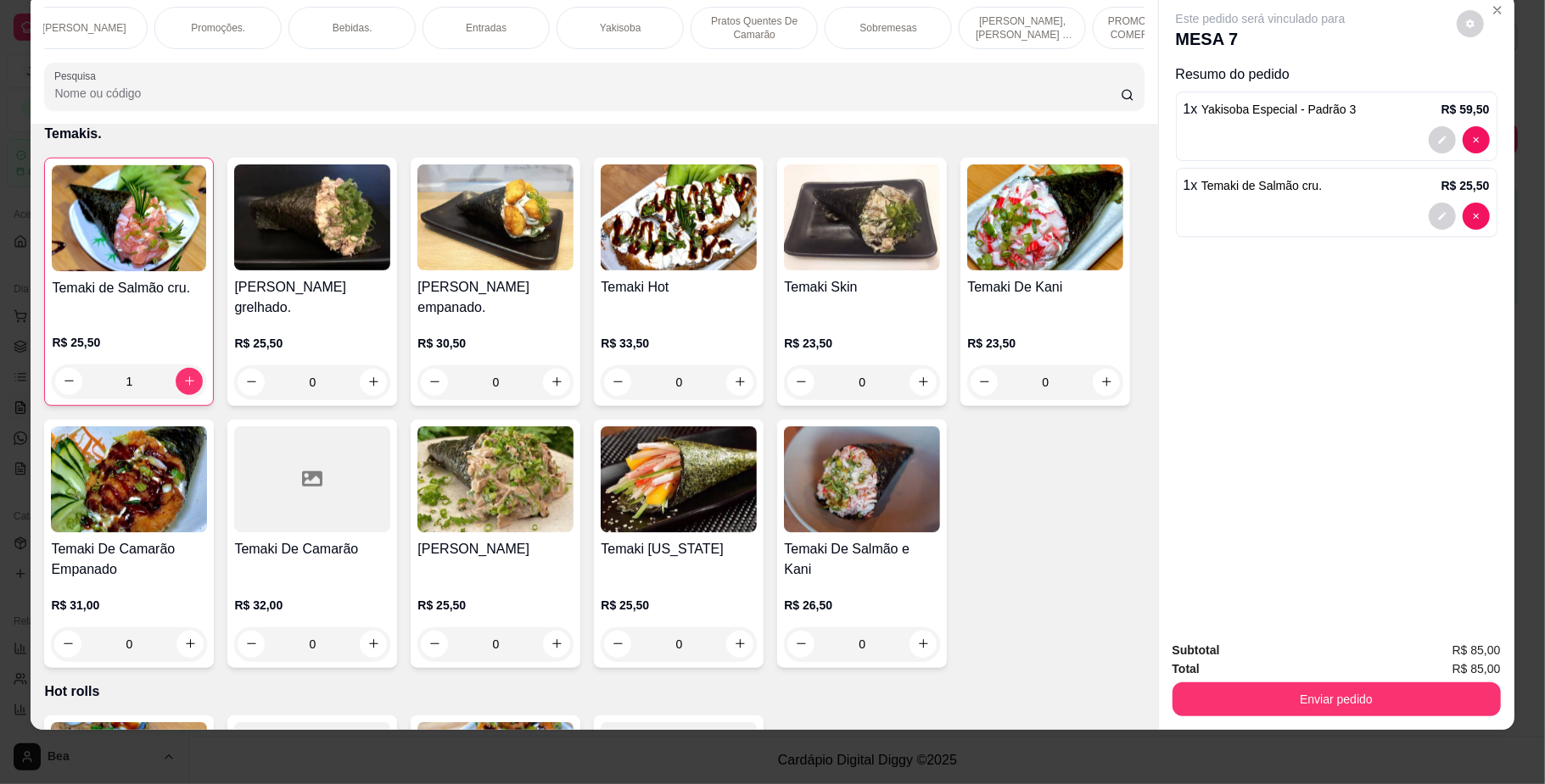
click at [357, 16] on div "Bebidas." at bounding box center [351, 28] width 127 height 42
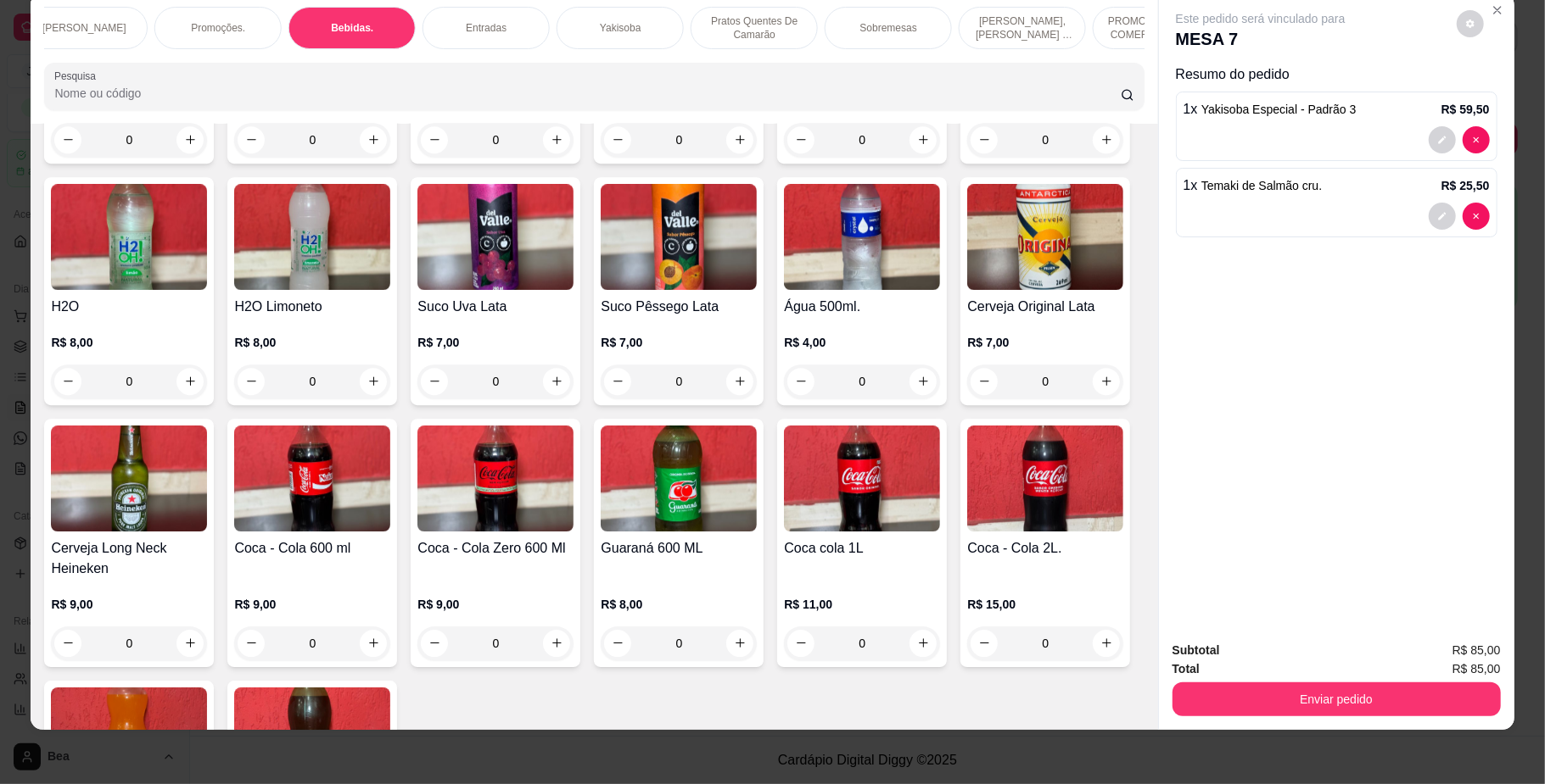
click at [391, 531] on img at bounding box center [312, 479] width 156 height 106
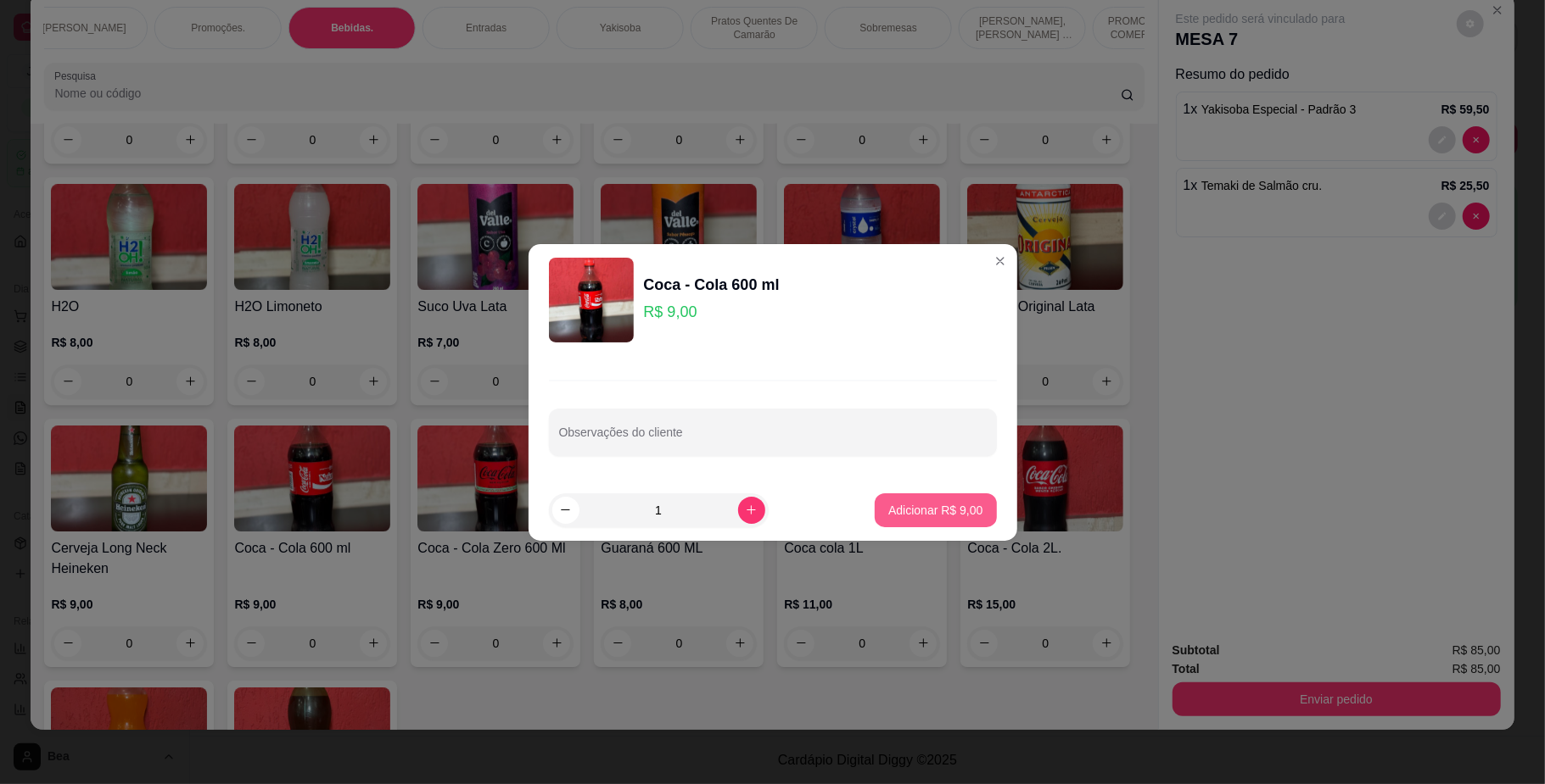
click at [944, 520] on button "Adicionar R$ 9,00" at bounding box center [935, 511] width 121 height 33
type input "1"
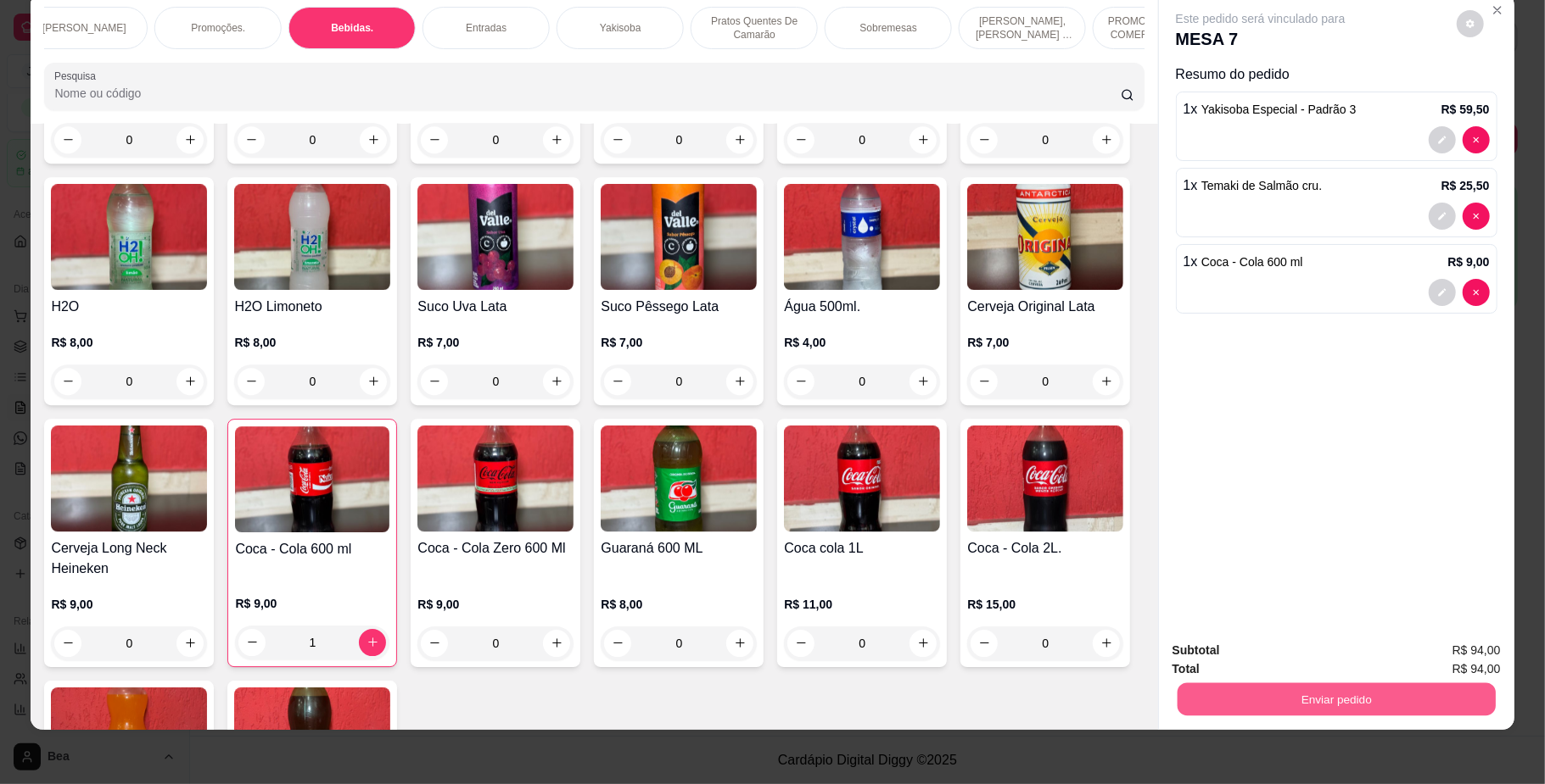
click at [1200, 703] on button "Enviar pedido" at bounding box center [1335, 700] width 318 height 33
click at [1215, 662] on button "Não registrar e enviar pedido" at bounding box center [1278, 658] width 171 height 31
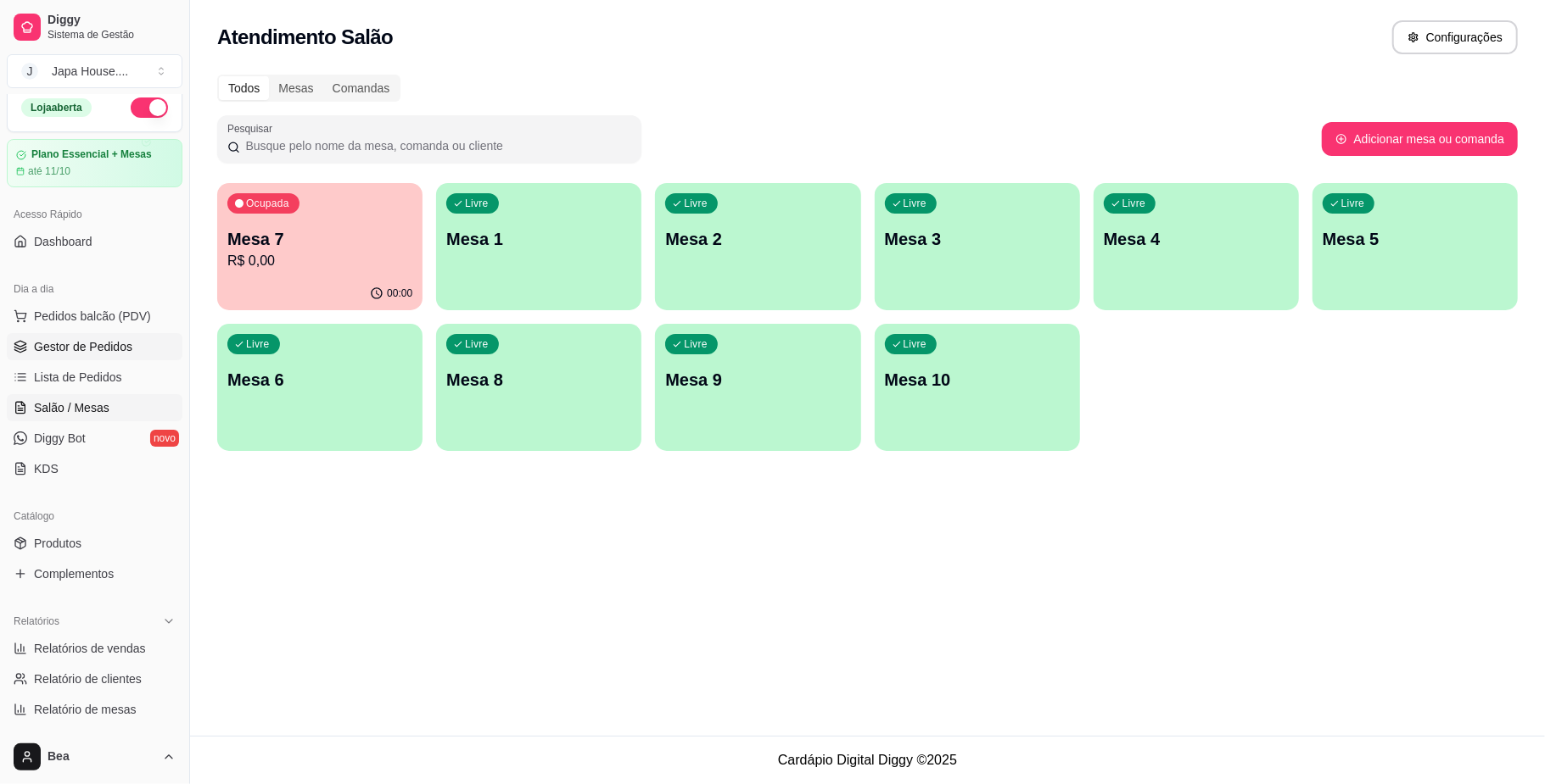
click at [108, 347] on span "Gestor de Pedidos" at bounding box center [83, 346] width 98 height 17
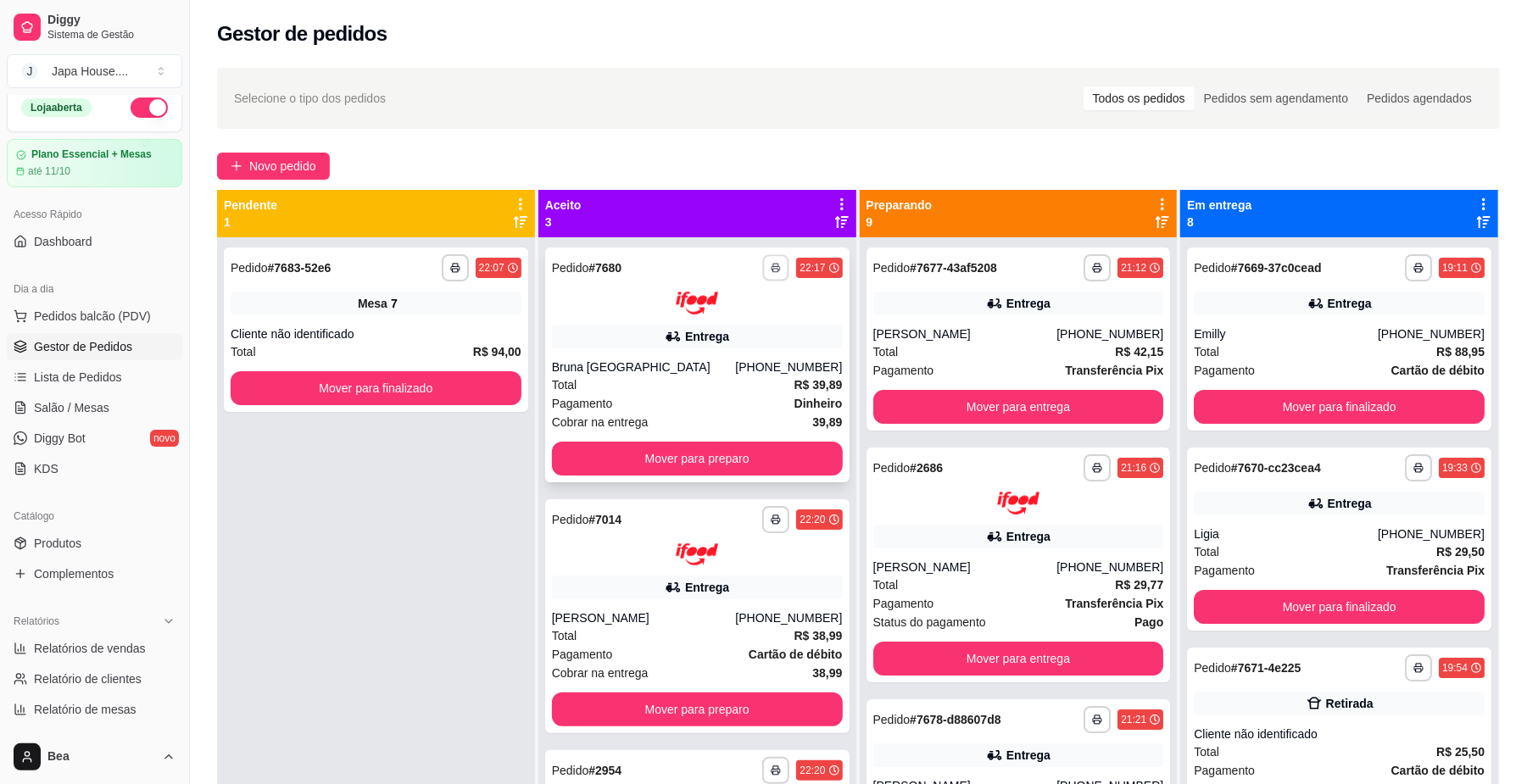
click at [771, 271] on icon "button" at bounding box center [776, 268] width 10 height 10
click at [751, 358] on button "IMPRESSORA" at bounding box center [724, 360] width 119 height 27
click at [771, 263] on icon "button" at bounding box center [776, 268] width 10 height 10
click at [755, 353] on button "IMPRESSORA" at bounding box center [724, 360] width 119 height 27
click at [775, 262] on button "button" at bounding box center [776, 268] width 27 height 27
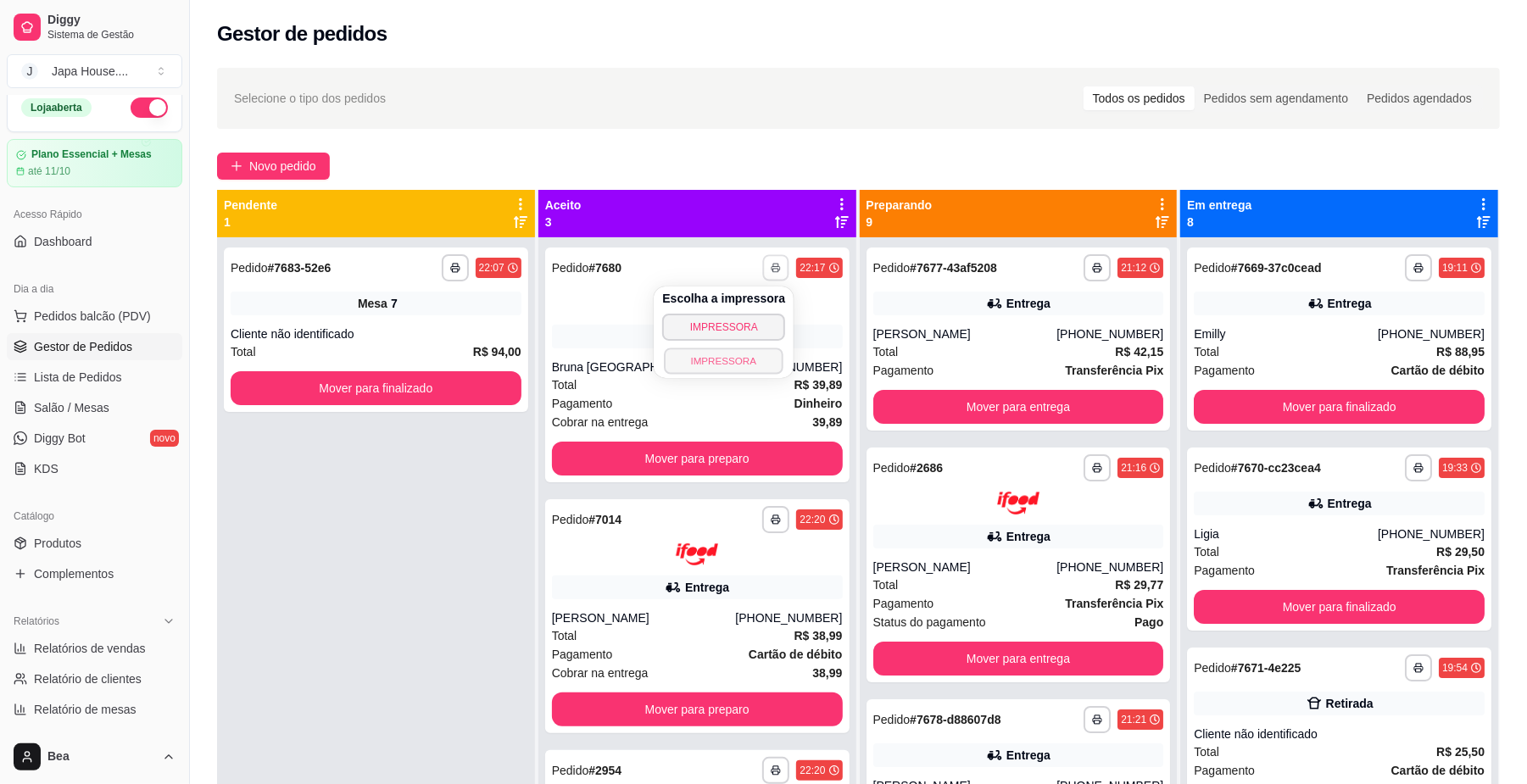
click at [750, 351] on button "IMPRESSORA" at bounding box center [724, 360] width 119 height 27
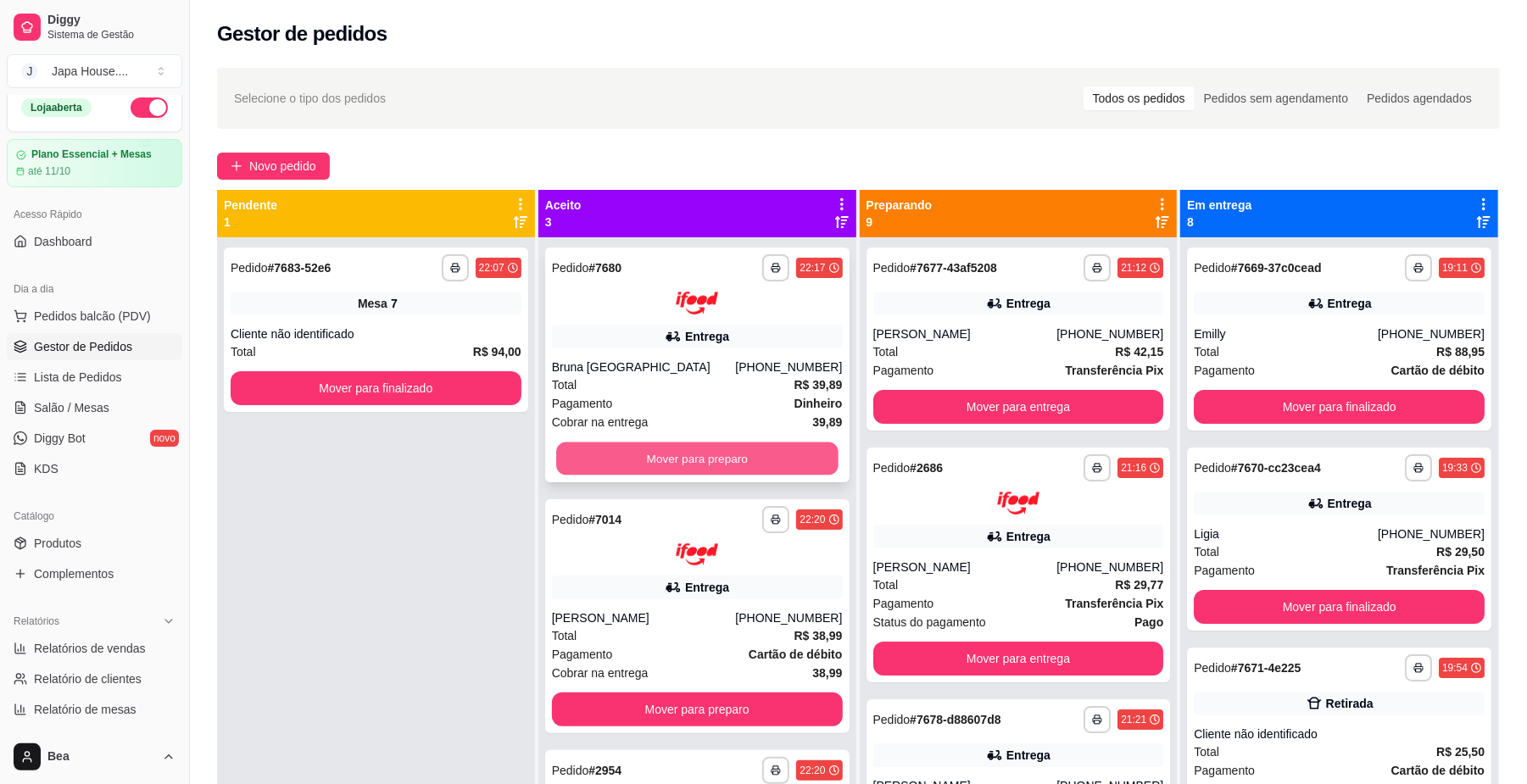
click at [706, 455] on button "Mover para preparo" at bounding box center [697, 458] width 281 height 33
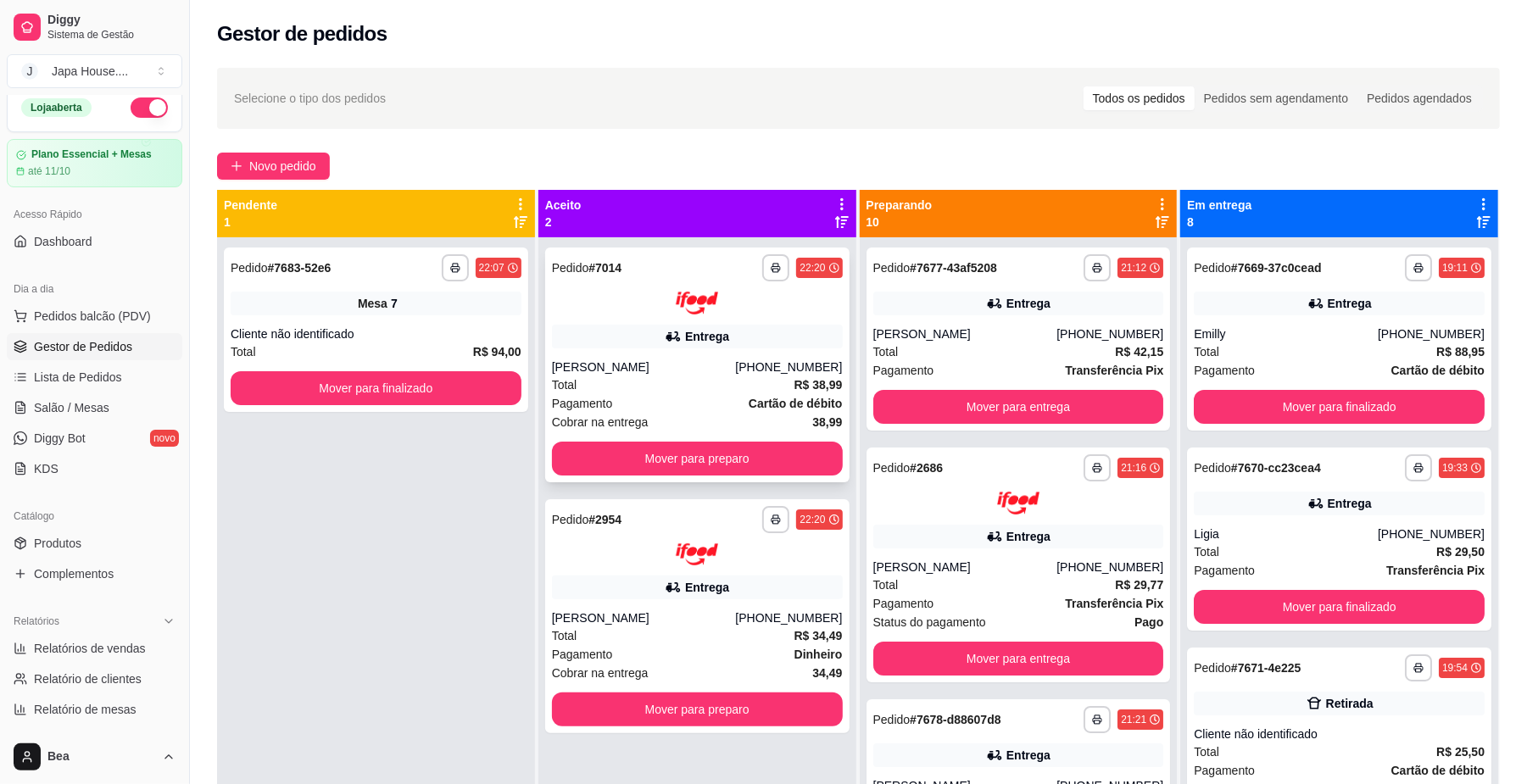
click at [654, 332] on div "Entrega" at bounding box center [698, 336] width 291 height 24
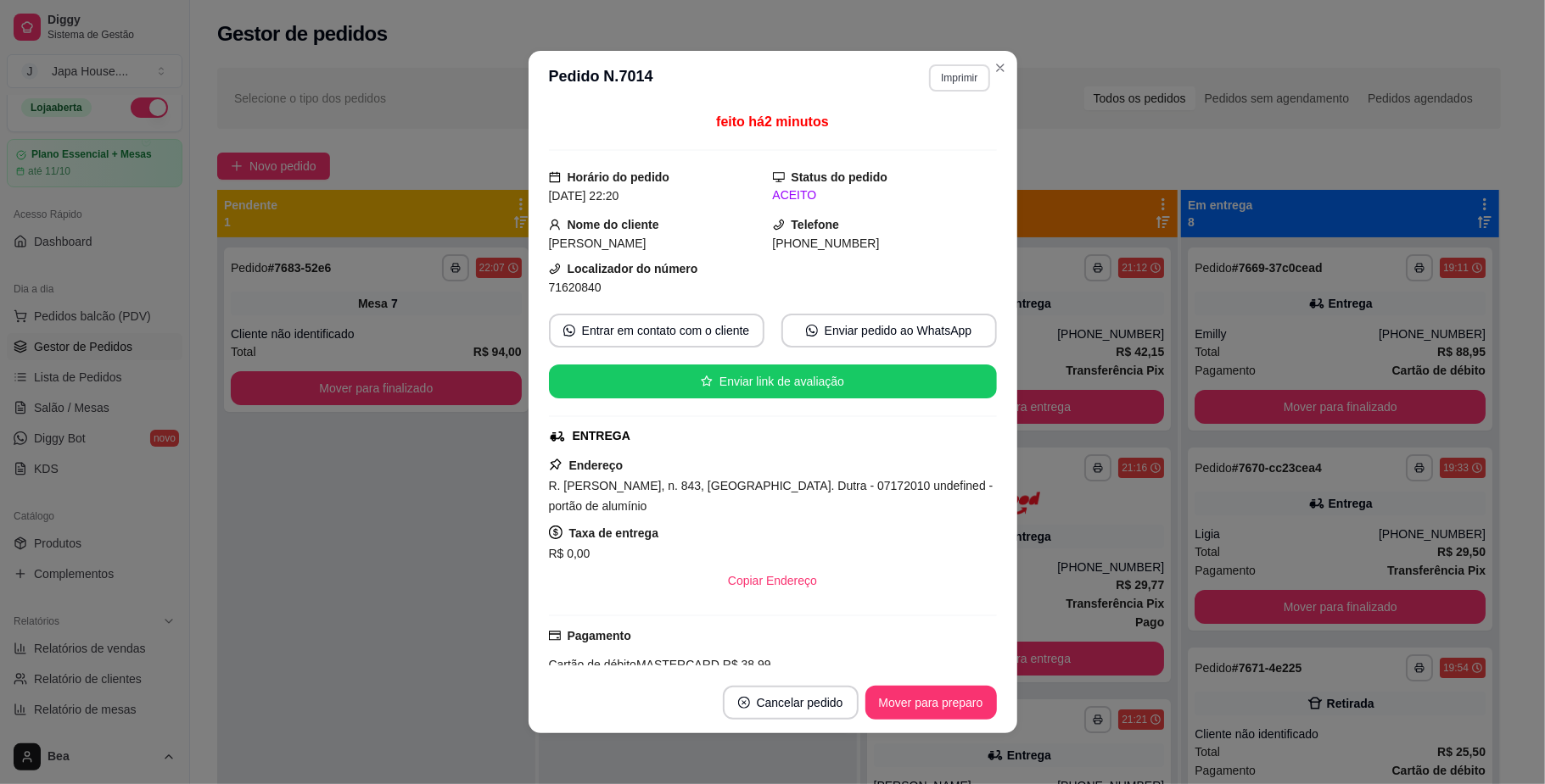
click at [945, 80] on button "Imprimir" at bounding box center [958, 79] width 60 height 28
click at [931, 171] on button "IMPRESSORA" at bounding box center [920, 170] width 119 height 27
click at [941, 79] on button "Imprimir" at bounding box center [958, 78] width 58 height 27
click at [926, 169] on button "IMPRESSORA" at bounding box center [920, 170] width 119 height 27
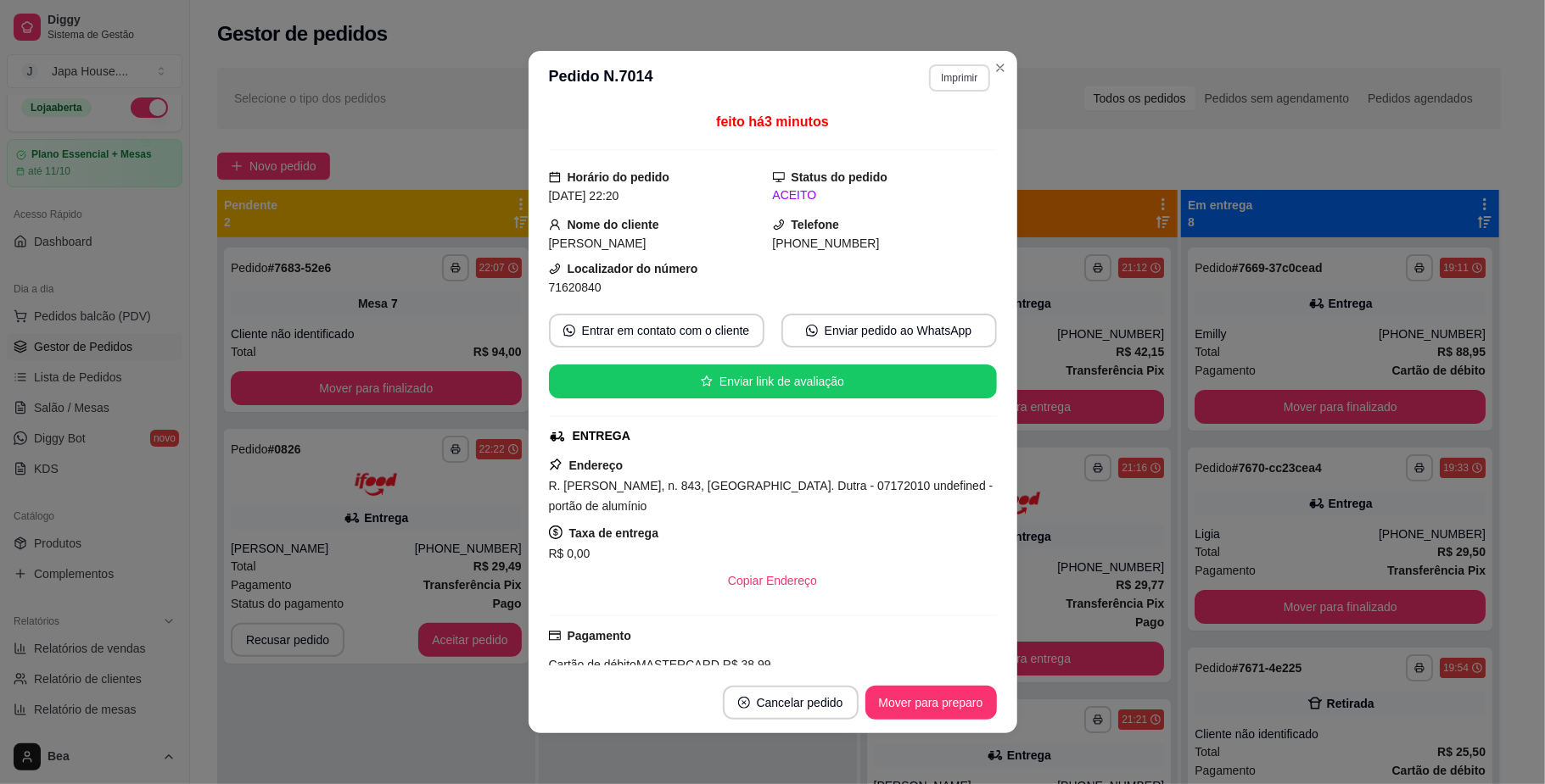
click at [948, 78] on button "Imprimir" at bounding box center [958, 79] width 60 height 28
click at [931, 163] on button "IMPRESSORA" at bounding box center [921, 170] width 119 height 27
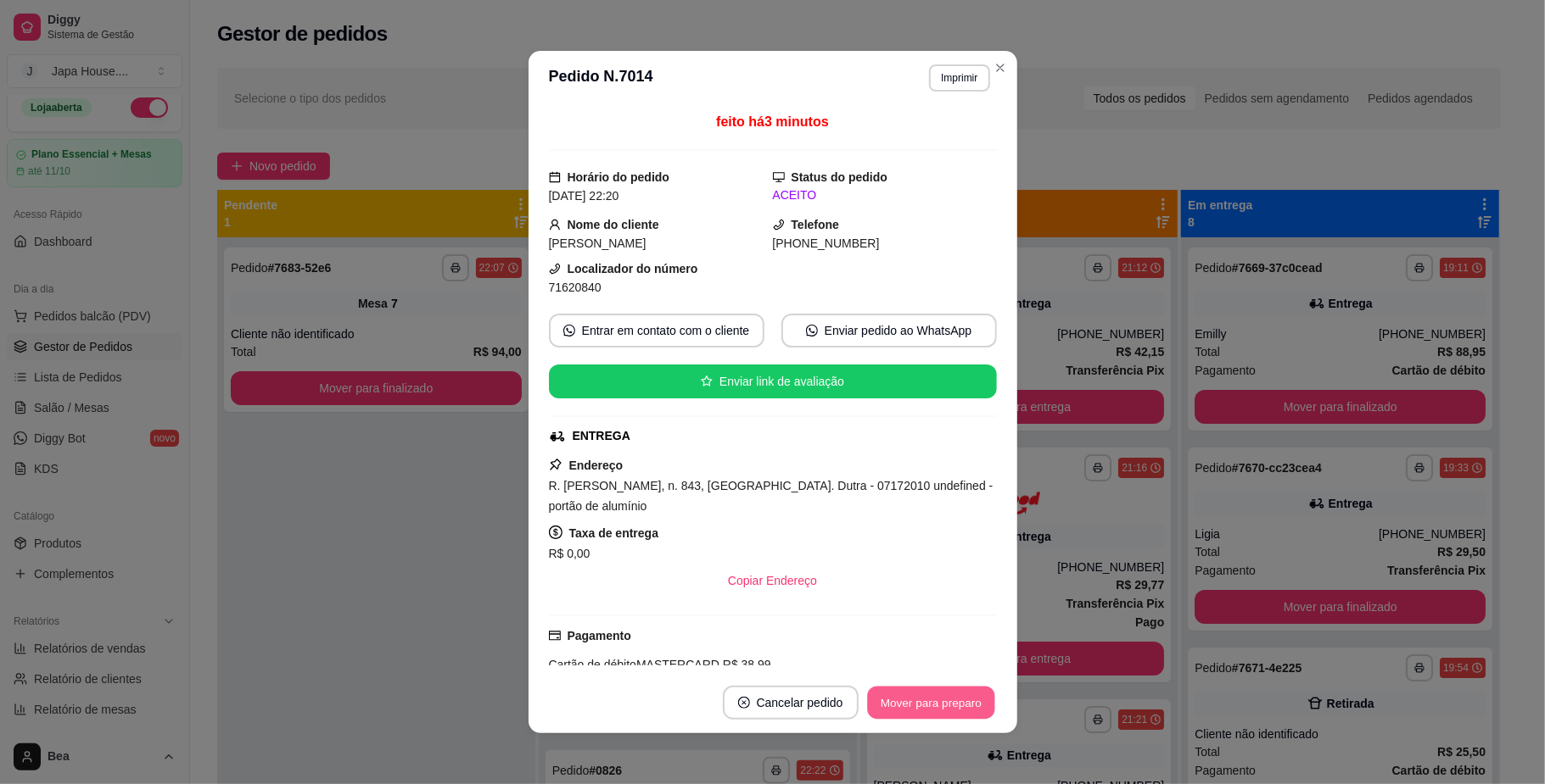
click at [881, 705] on button "Mover para preparo" at bounding box center [930, 703] width 127 height 33
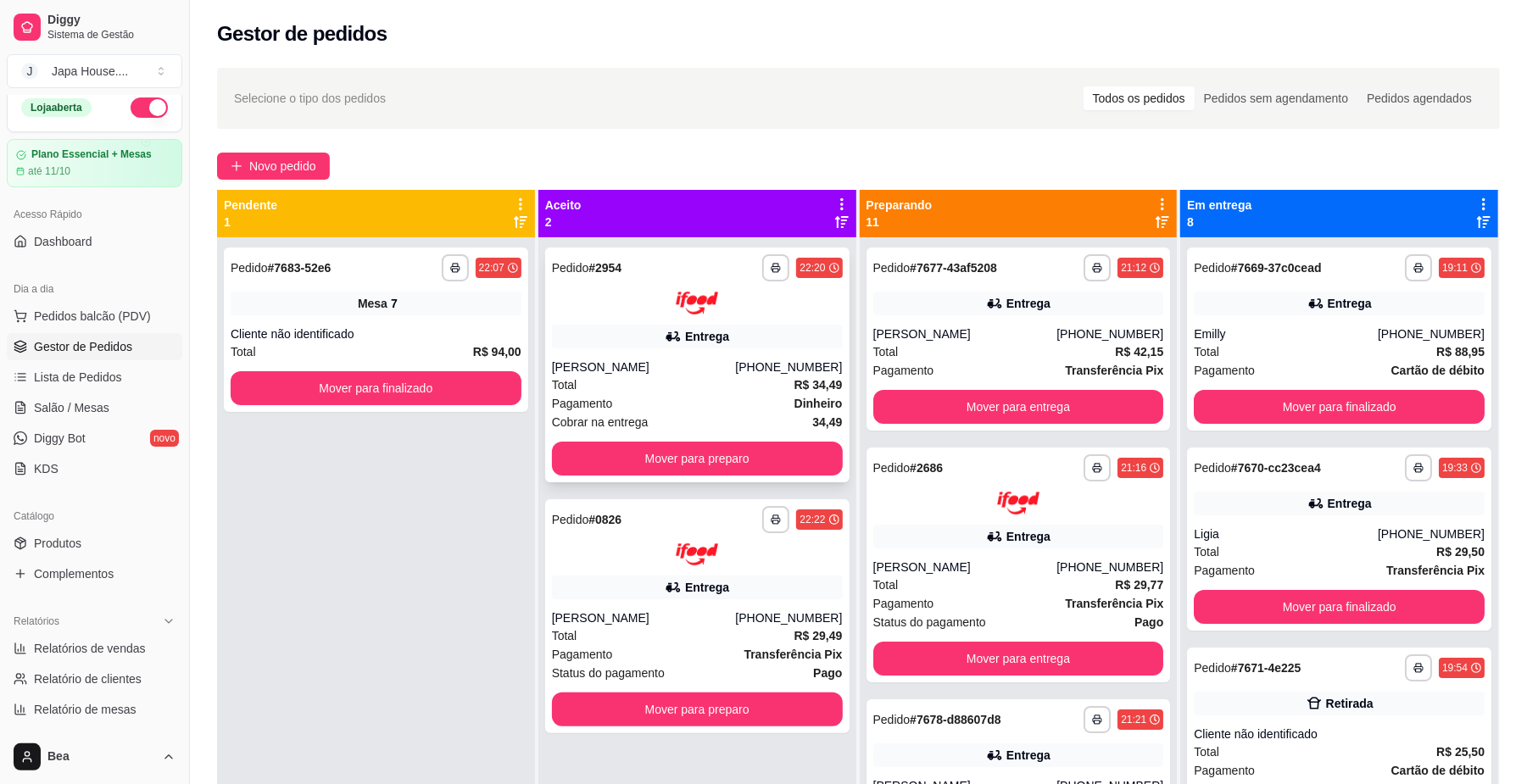
click at [692, 360] on div "[PERSON_NAME]" at bounding box center [643, 367] width 184 height 17
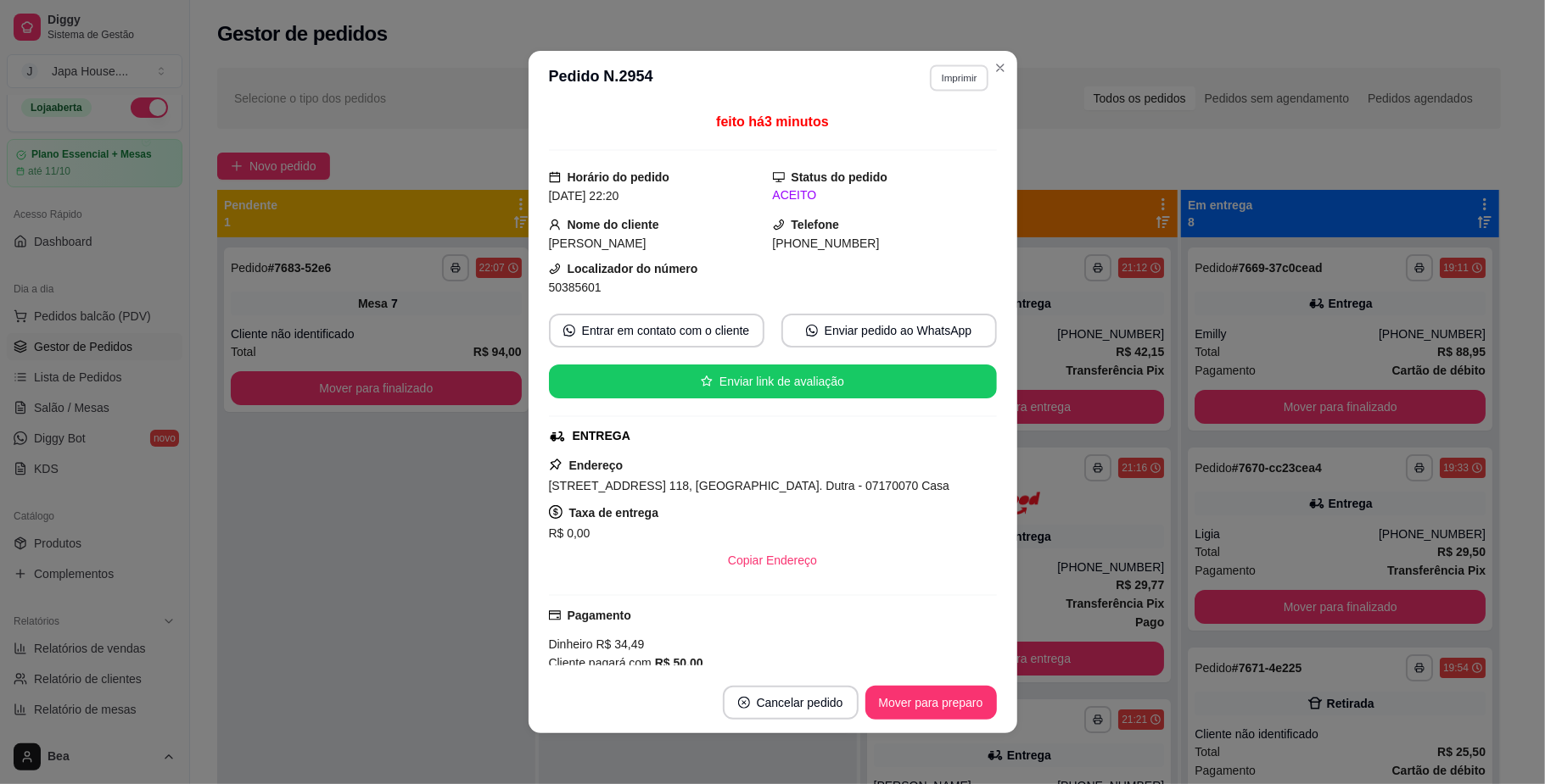
click at [951, 83] on button "Imprimir" at bounding box center [958, 78] width 58 height 27
click at [931, 161] on button "IMPRESSORA" at bounding box center [920, 170] width 119 height 27
click at [944, 77] on button "Imprimir" at bounding box center [958, 78] width 58 height 27
click at [925, 166] on button "IMPRESSORA" at bounding box center [920, 170] width 119 height 27
click at [940, 68] on button "Imprimir" at bounding box center [958, 78] width 58 height 27
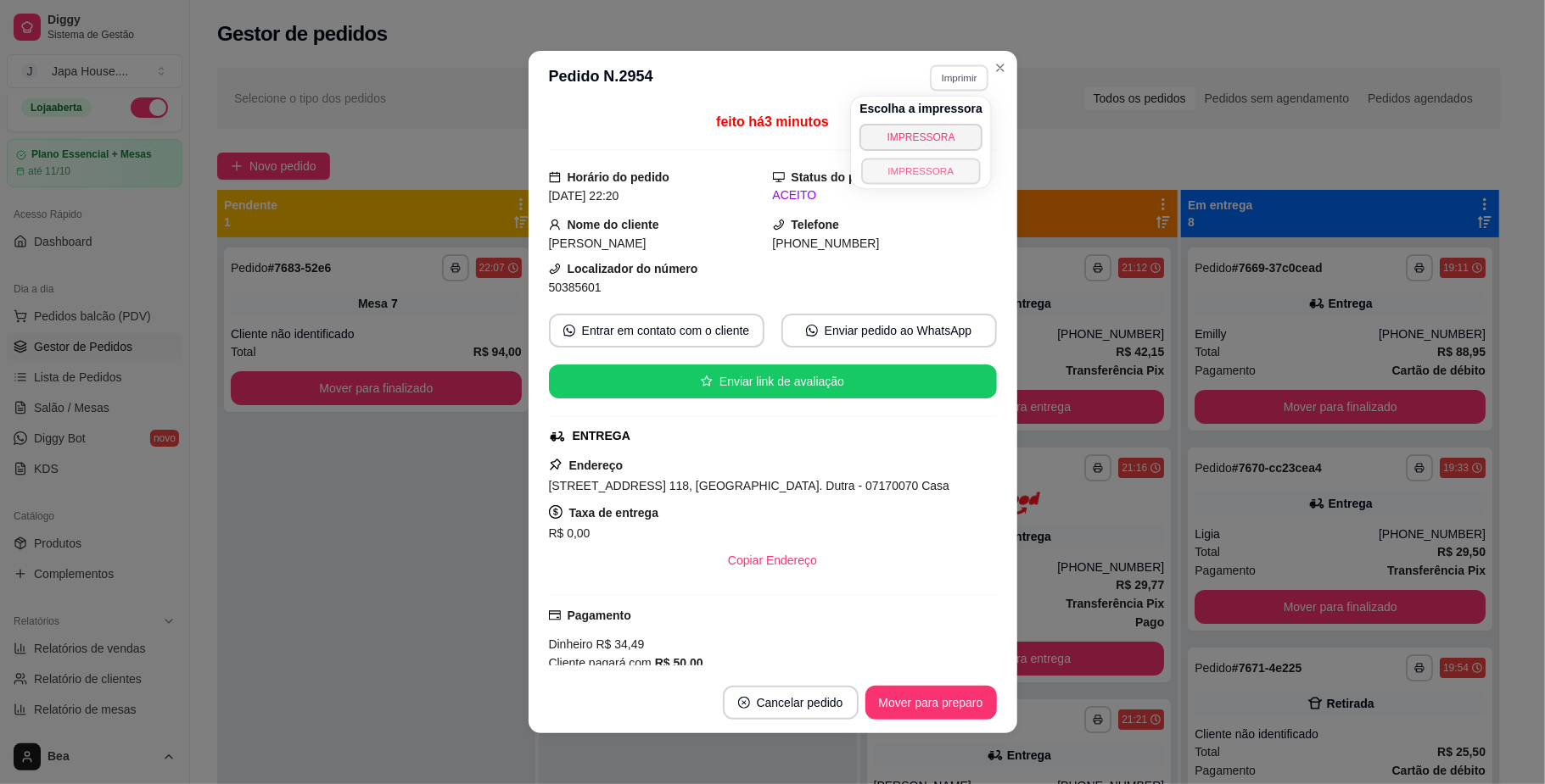
click at [920, 171] on button "IMPRESSORA" at bounding box center [920, 170] width 119 height 27
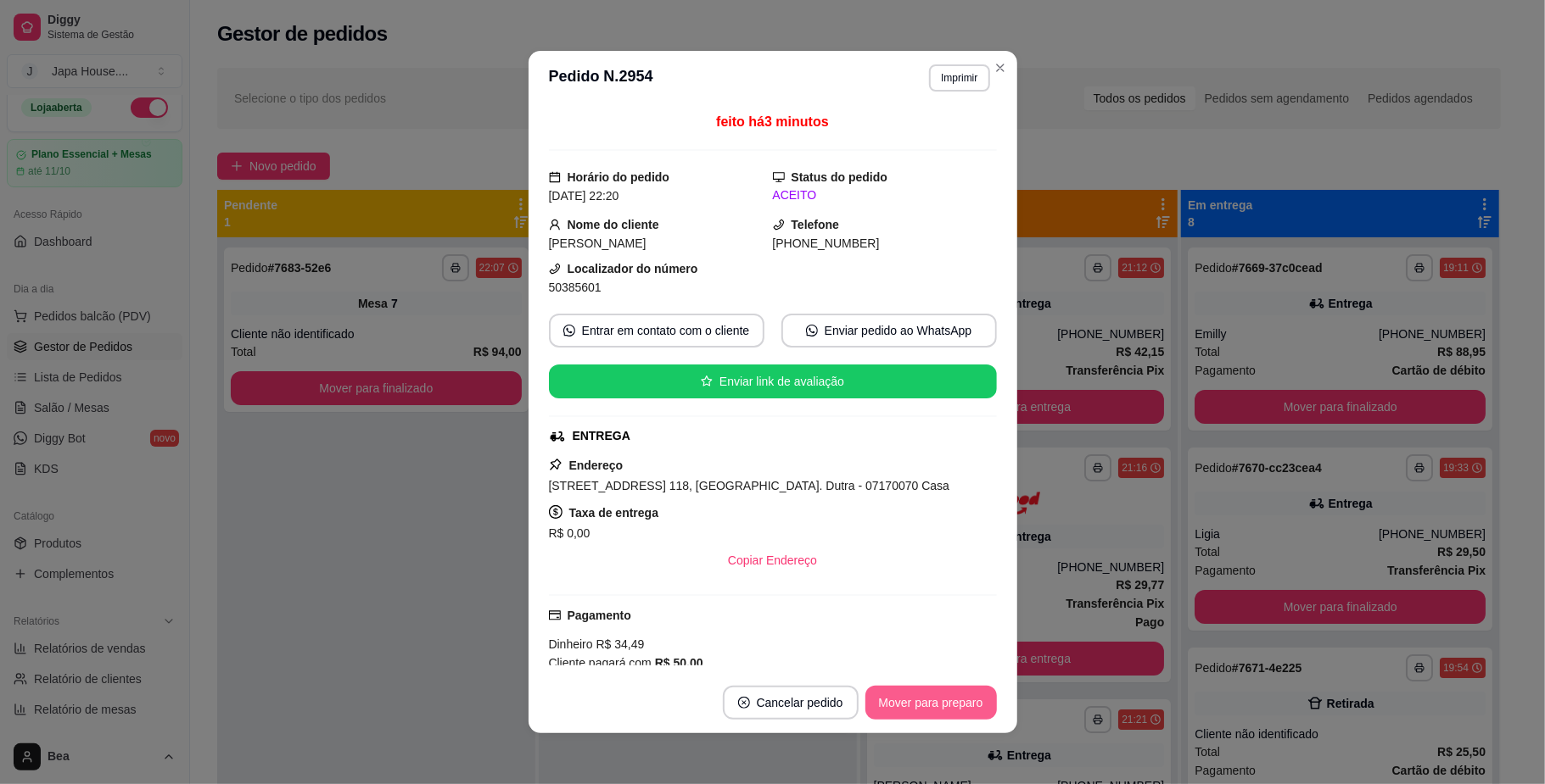
click at [920, 706] on button "Mover para preparo" at bounding box center [931, 702] width 132 height 33
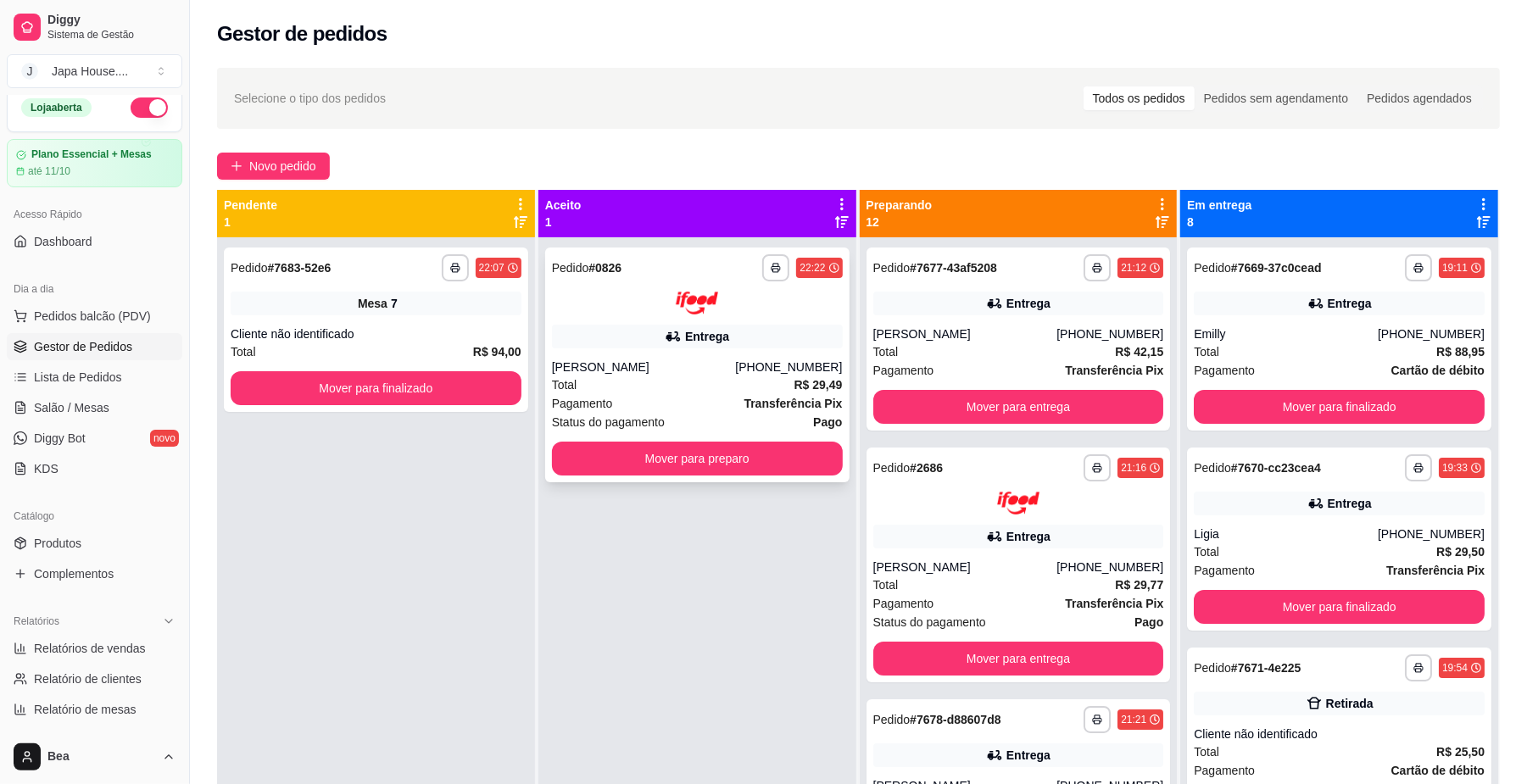
click at [721, 342] on div "Entrega" at bounding box center [706, 336] width 44 height 17
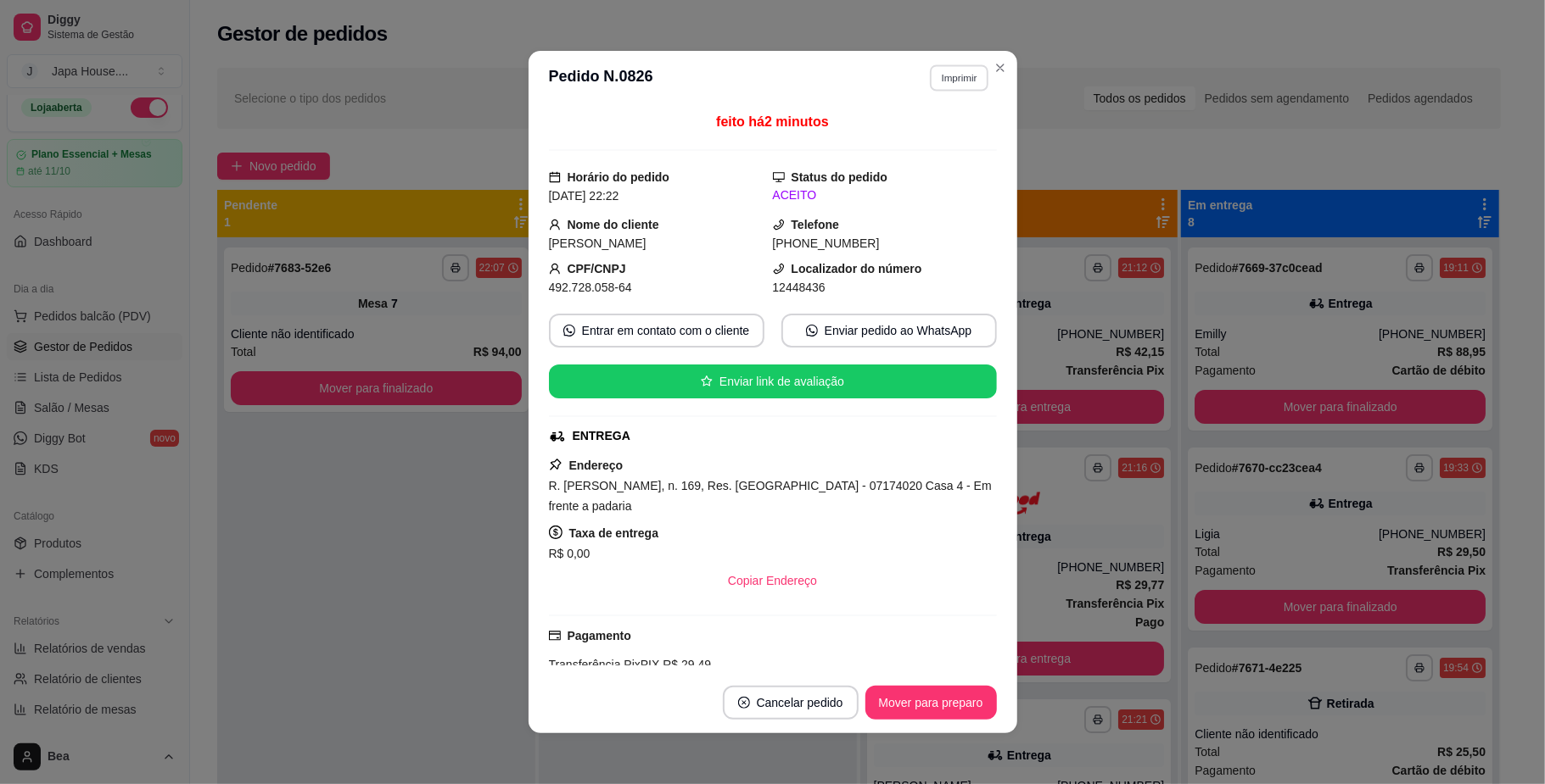
click at [938, 78] on button "Imprimir" at bounding box center [958, 78] width 58 height 27
click at [934, 184] on button "IMPRESSORA" at bounding box center [920, 170] width 119 height 27
click at [938, 75] on button "Imprimir" at bounding box center [958, 78] width 58 height 27
click at [927, 173] on button "IMPRESSORA" at bounding box center [920, 170] width 119 height 27
click at [940, 73] on button "Imprimir" at bounding box center [958, 78] width 58 height 27
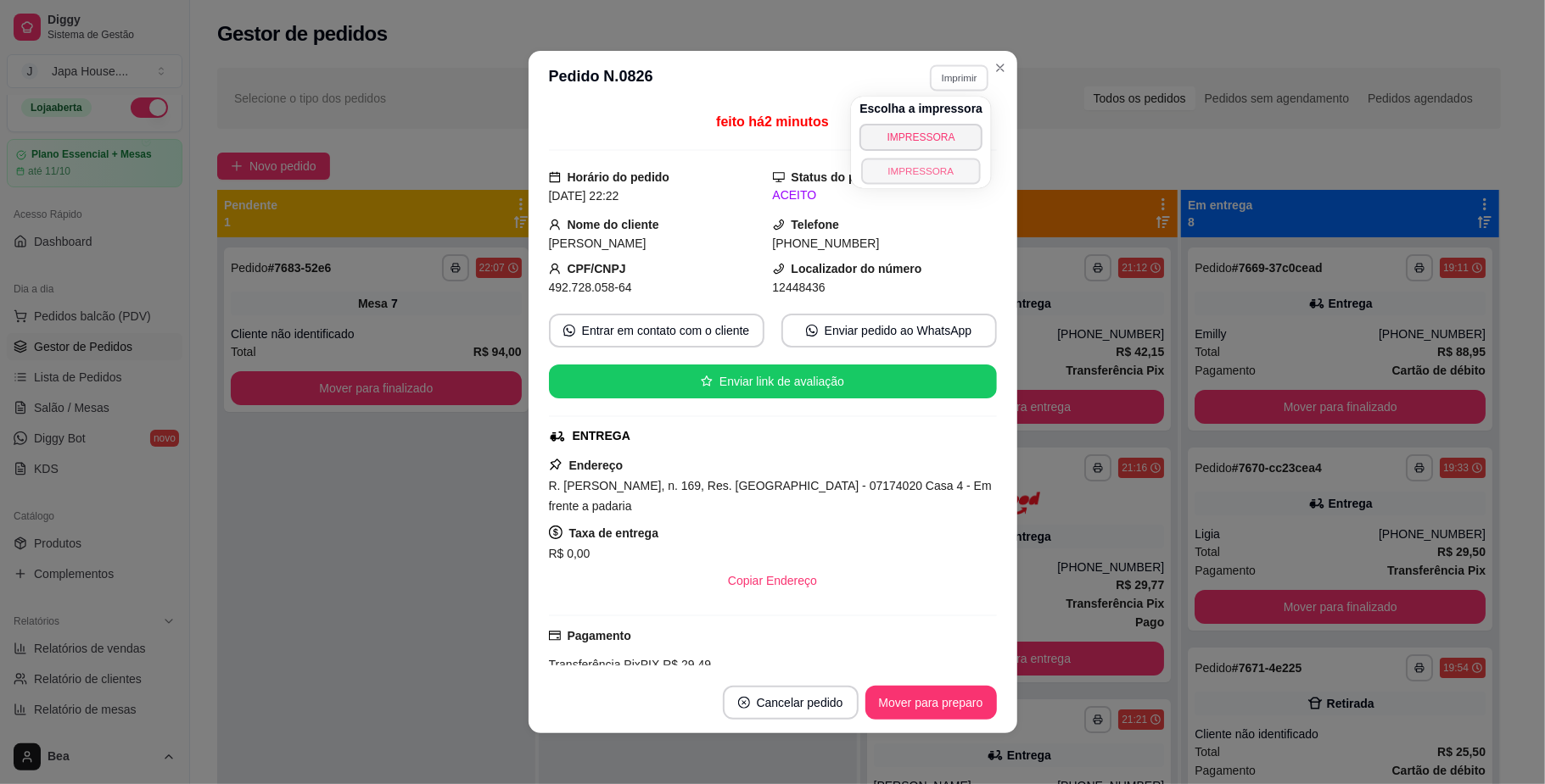
click at [938, 163] on button "IMPRESSORA" at bounding box center [921, 170] width 119 height 27
